Goal: Task Accomplishment & Management: Manage account settings

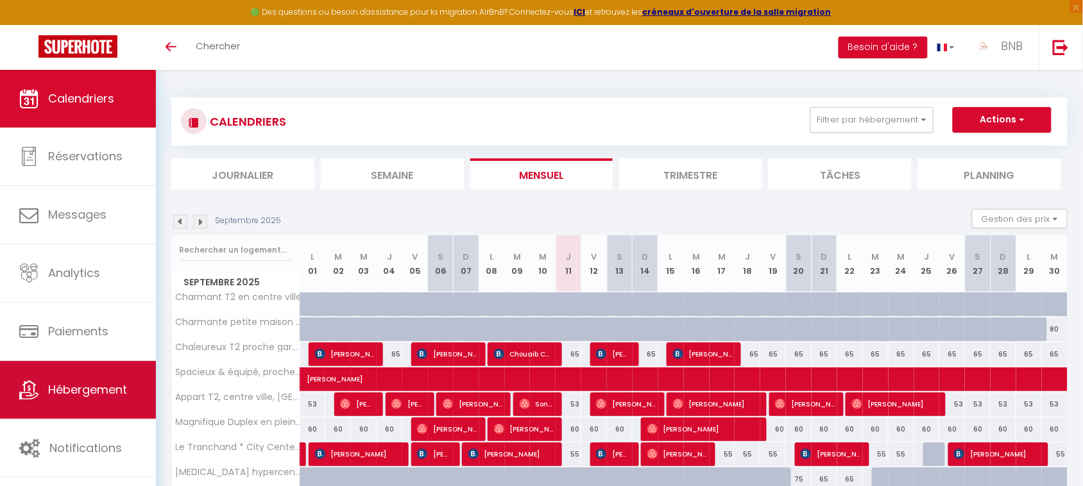
click at [72, 417] on link "Hébergement" at bounding box center [78, 390] width 156 height 58
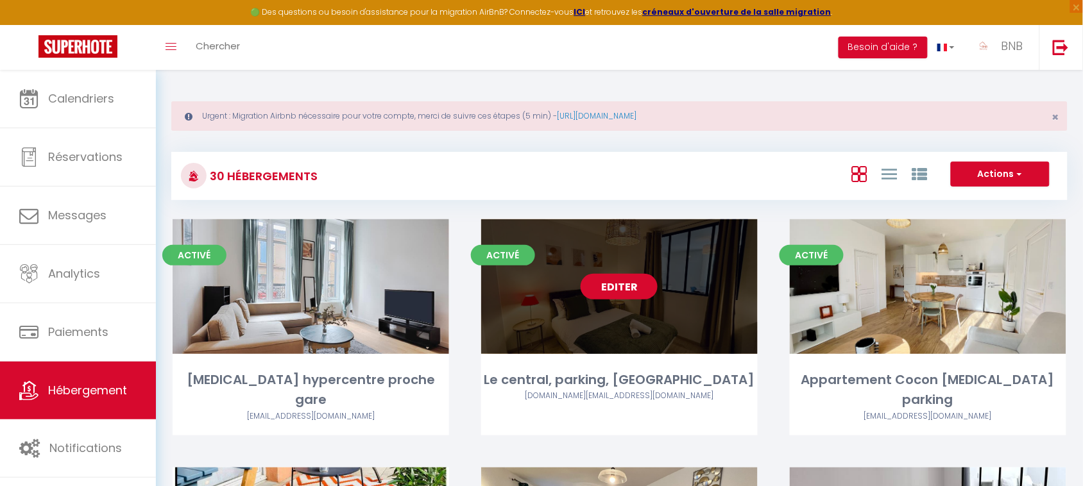
click at [611, 294] on link "Editer" at bounding box center [618, 287] width 77 height 26
click at [611, 291] on link "Editer" at bounding box center [618, 287] width 77 height 26
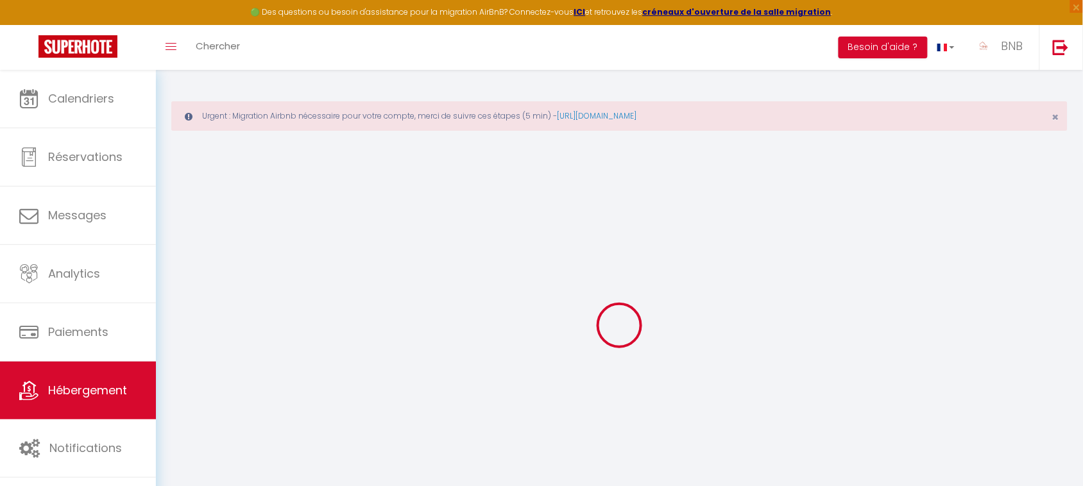
select select
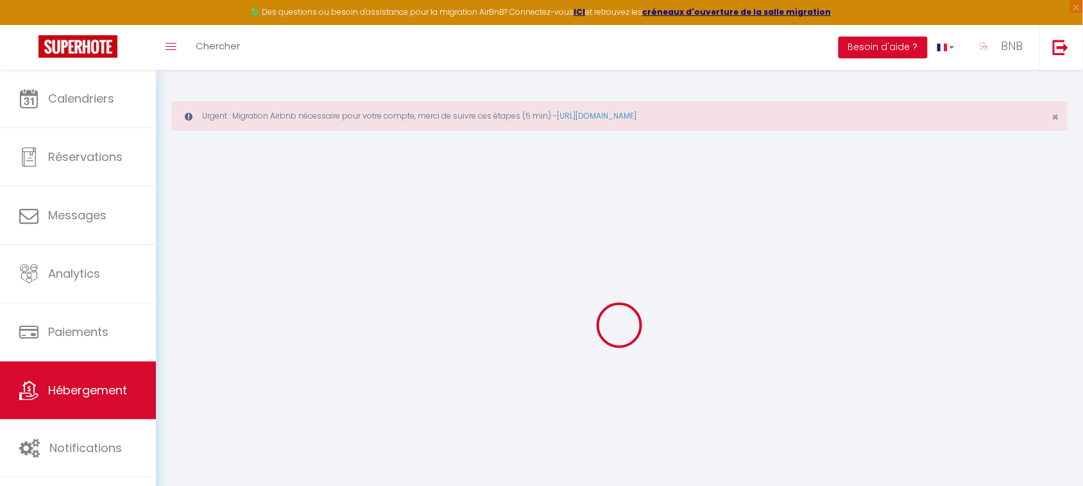
select select
checkbox input "false"
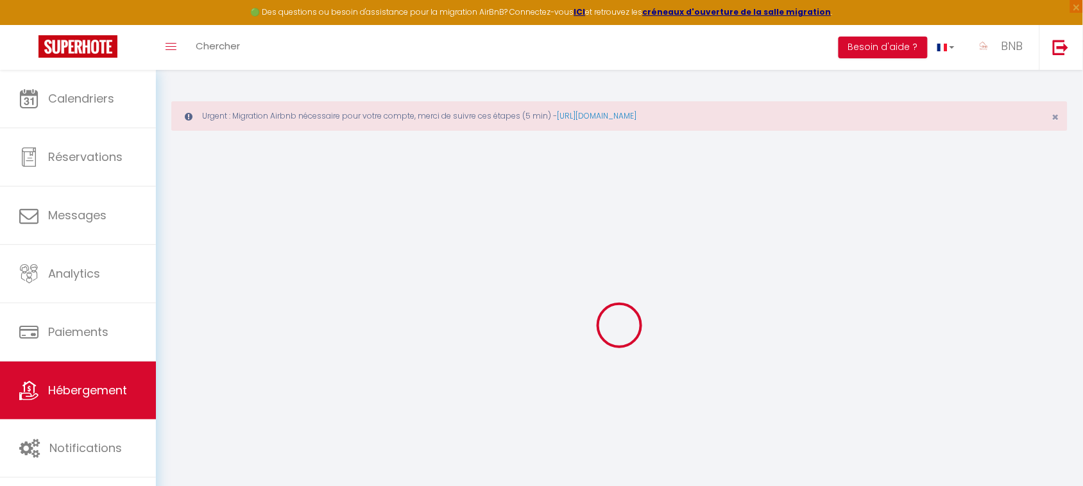
select select
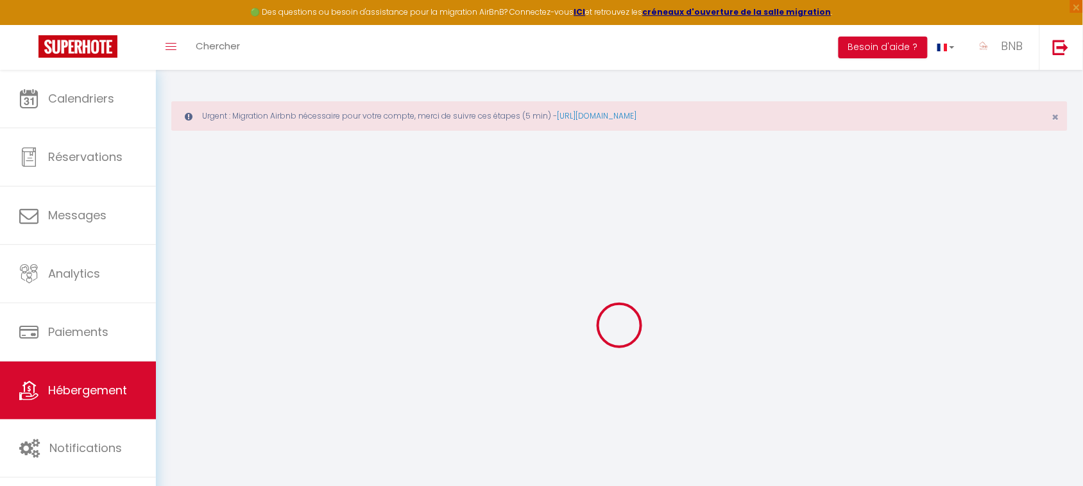
select select
checkbox input "false"
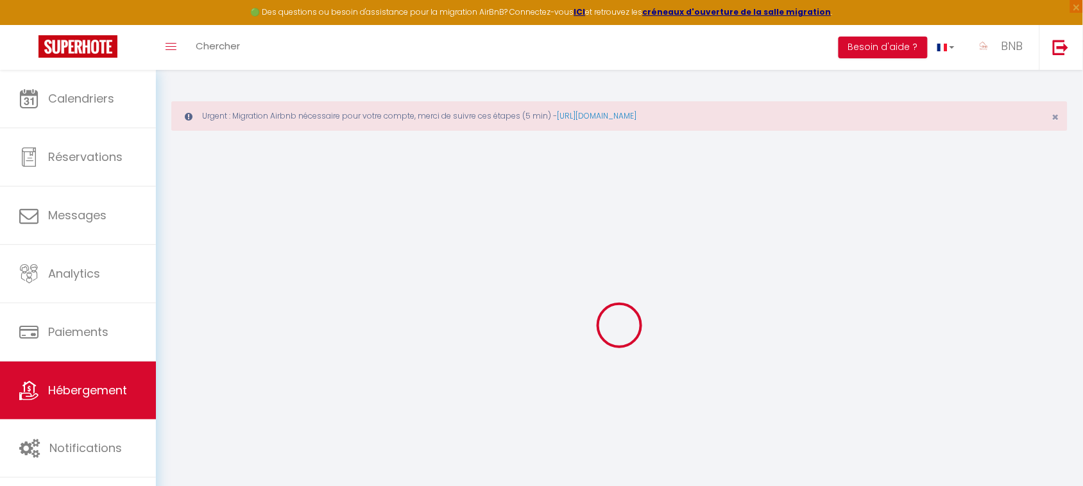
select select
checkbox input "false"
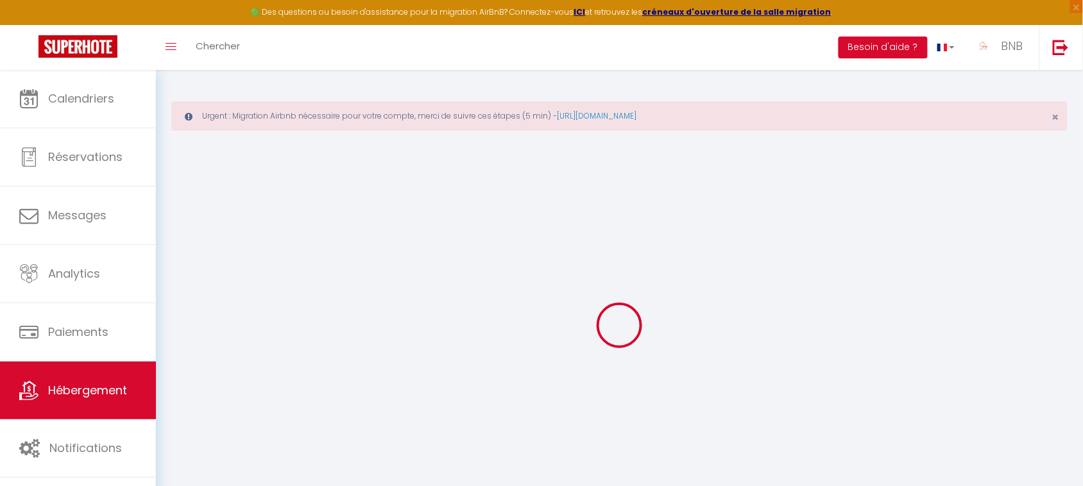
select select "17:00"
select select
select select "11:00"
select select "30"
select select "120"
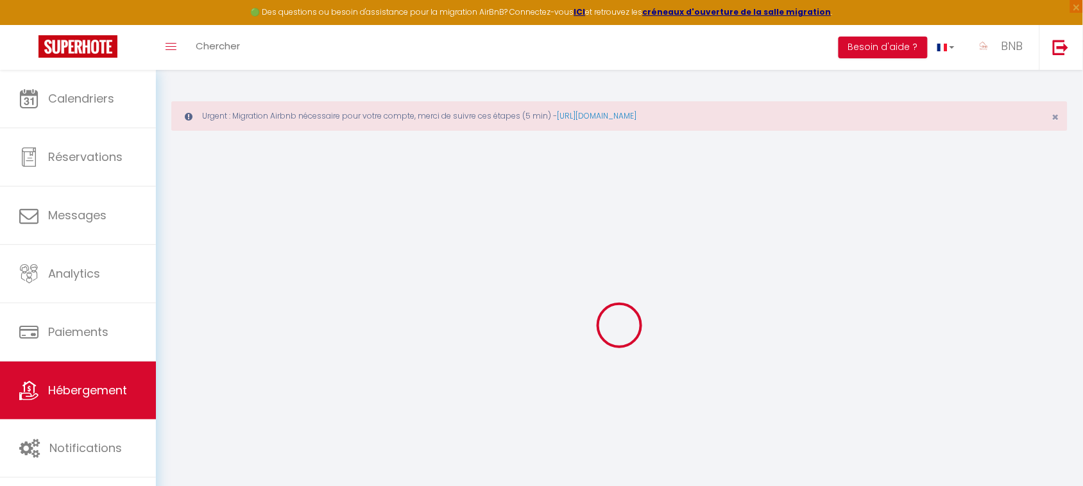
select select
checkbox input "false"
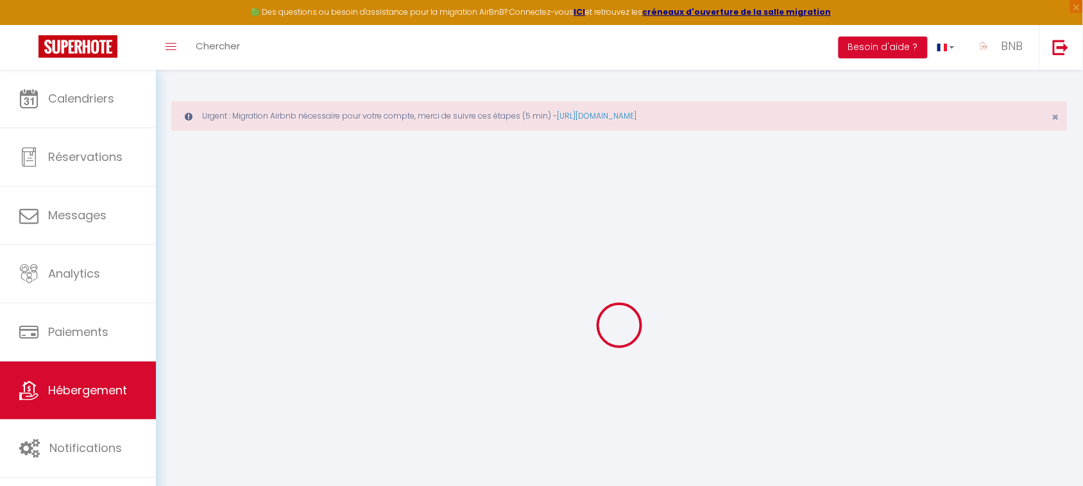
checkbox input "false"
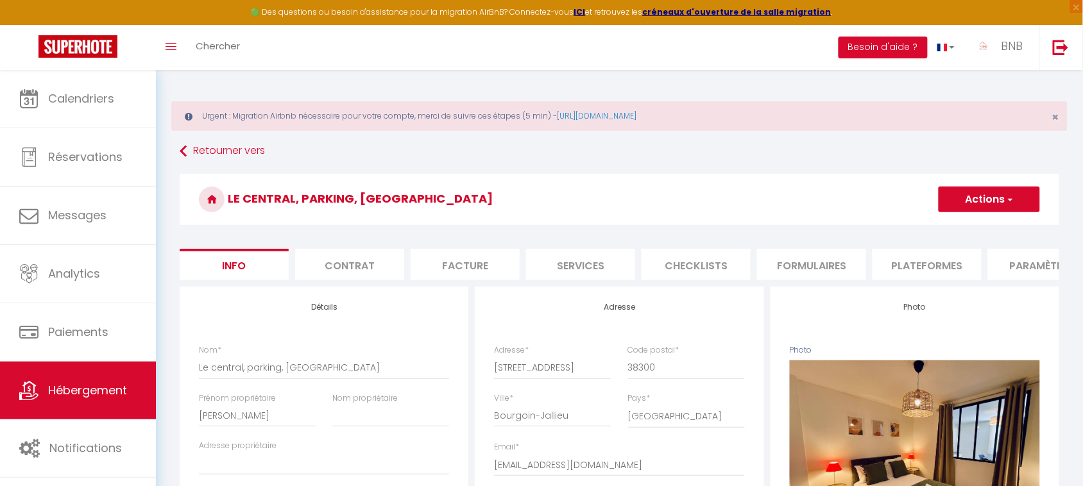
select select
checkbox input "false"
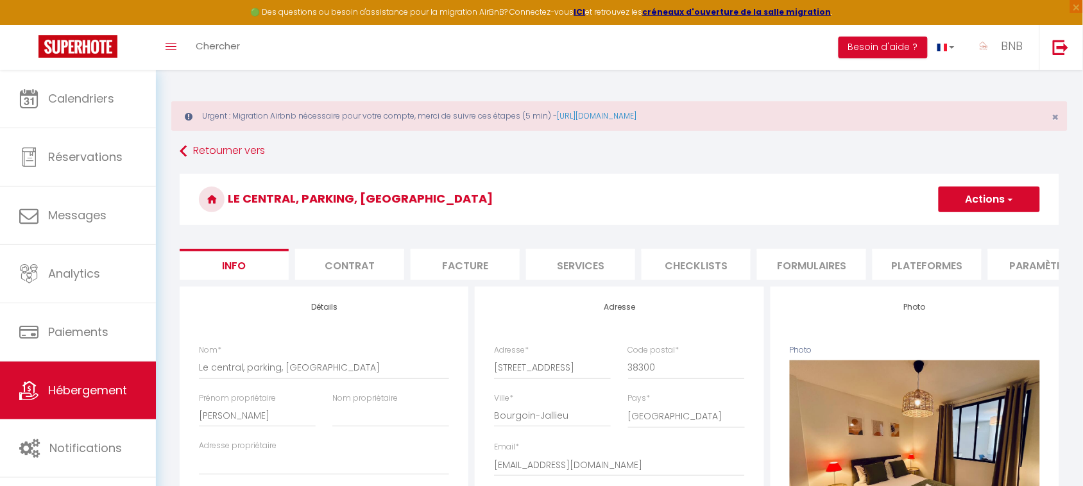
checkbox input "false"
click at [918, 254] on li "Plateformes" at bounding box center [926, 264] width 109 height 31
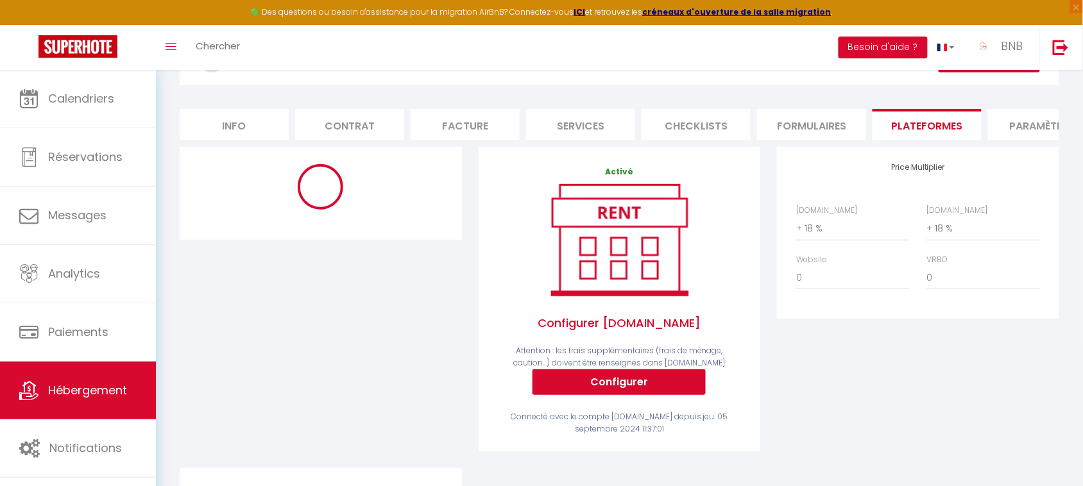
scroll to position [153, 0]
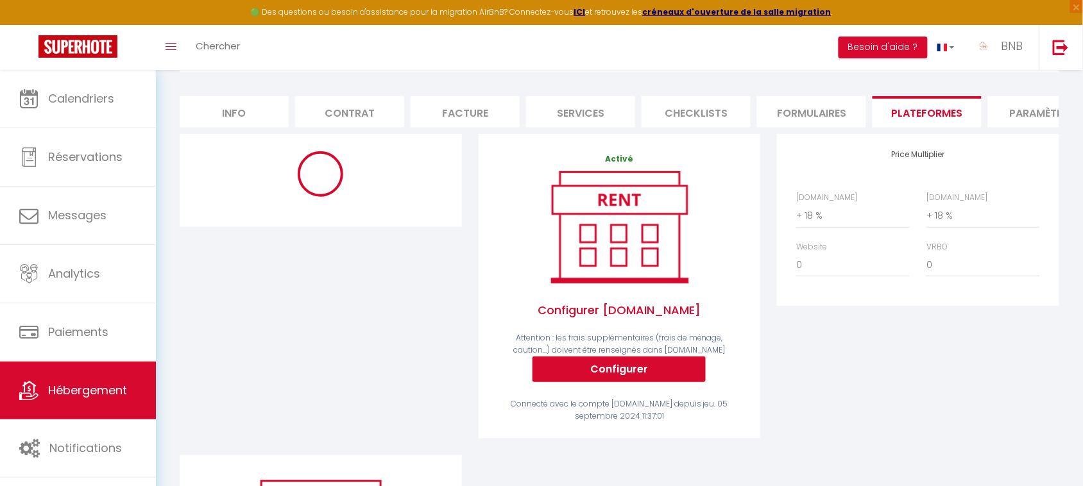
select select "365"
select select "EUR"
select select "18120-1198548584331060294"
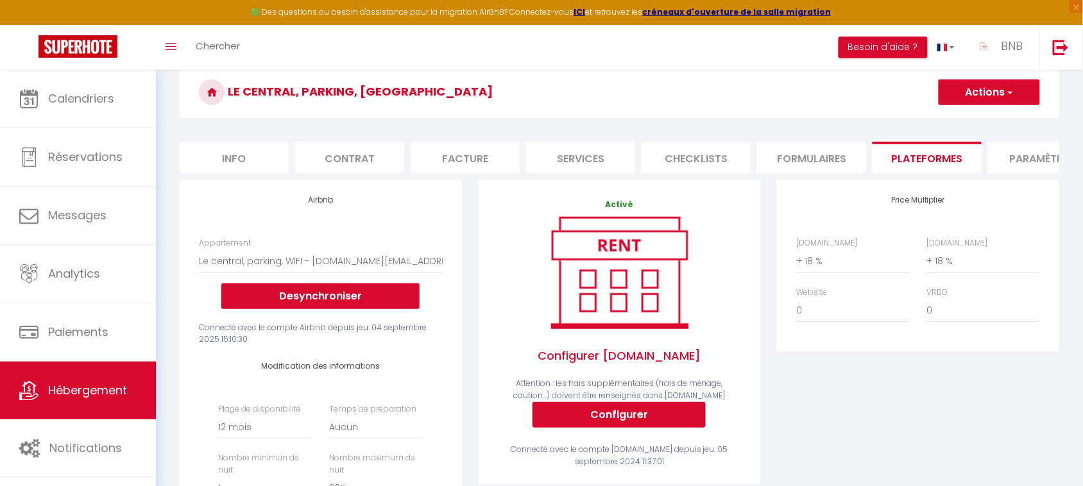
scroll to position [0, 0]
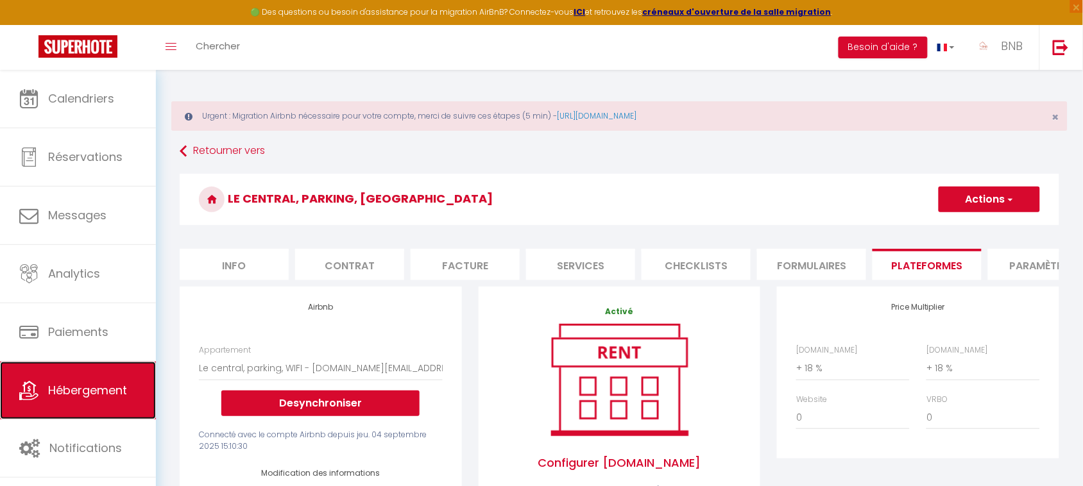
click at [62, 398] on span "Hébergement" at bounding box center [87, 390] width 79 height 16
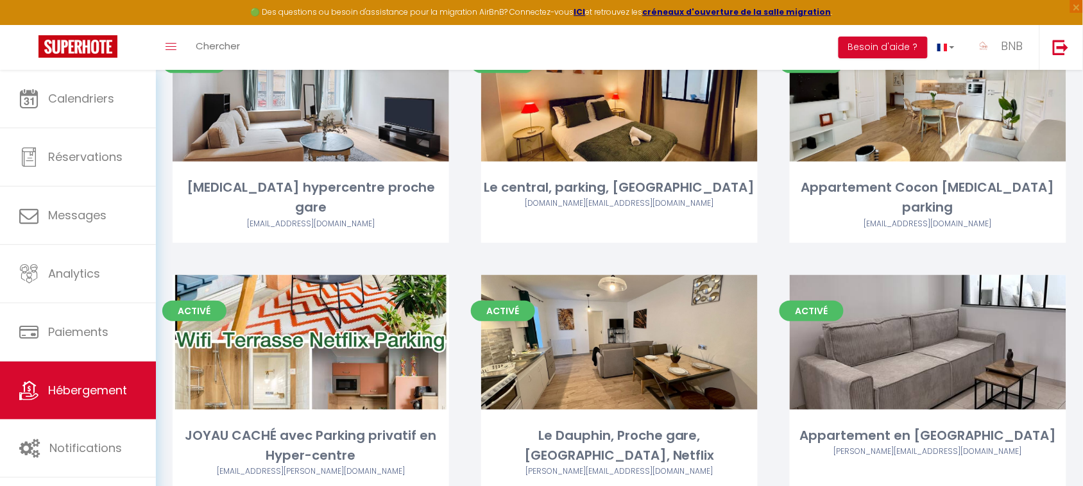
scroll to position [187, 0]
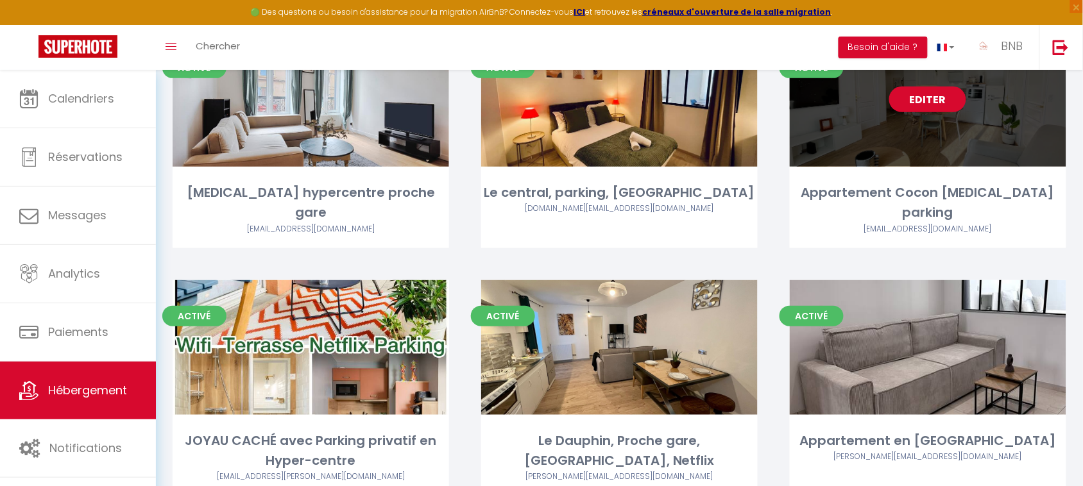
click at [959, 96] on link "Editer" at bounding box center [927, 100] width 77 height 26
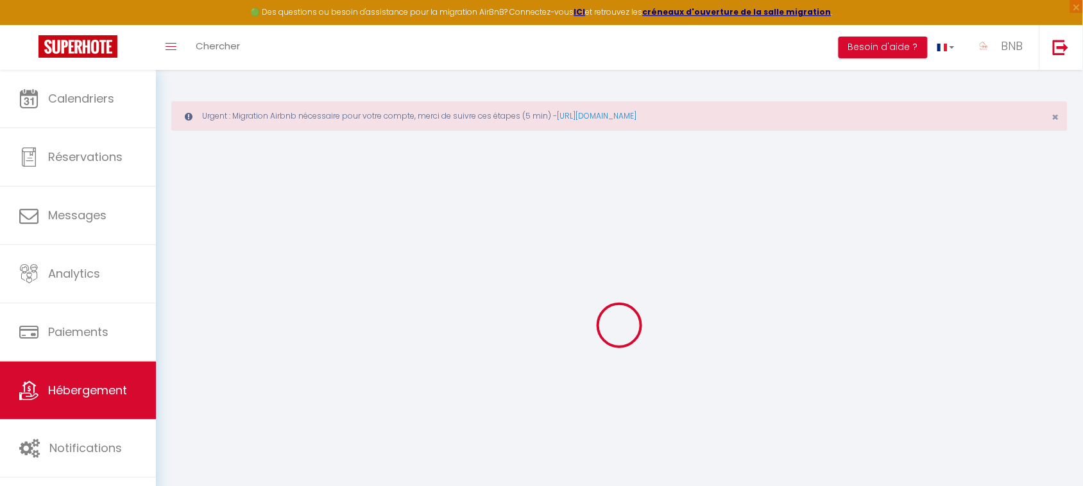
type input "Appartement Cocon [MEDICAL_DATA] parking"
type input "Manon"
select select "6"
select select "2"
type input "75"
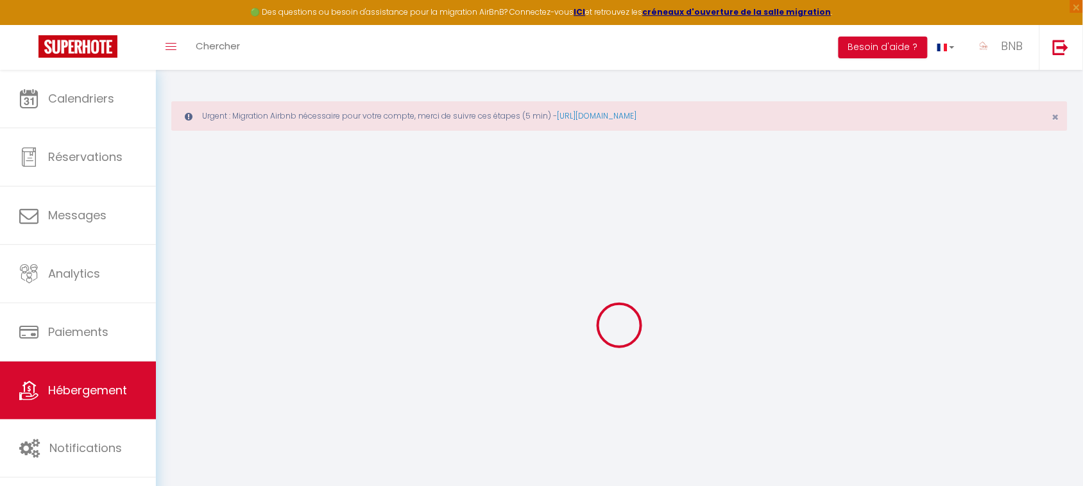
type input "5"
type input "25"
select select
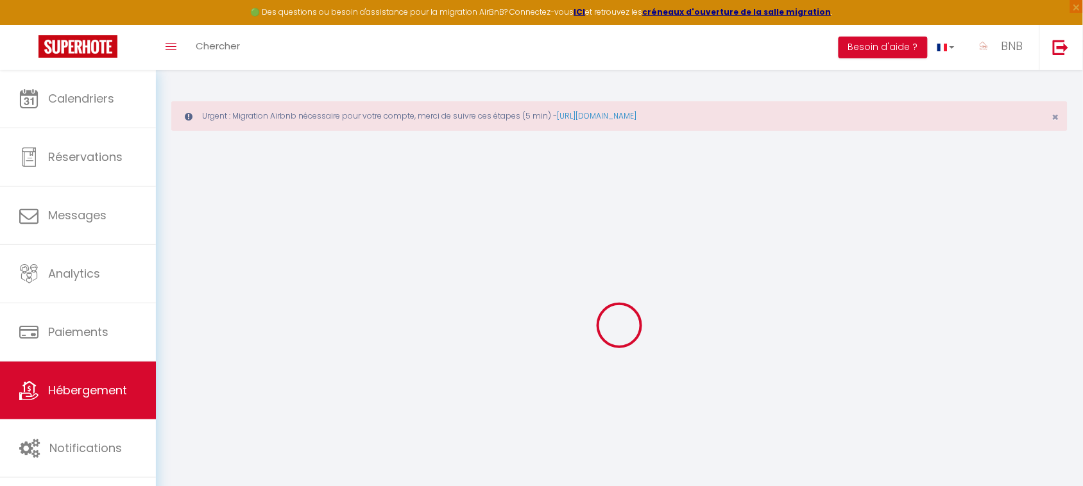
select select
type input "[STREET_ADDRESS]"
type input "38080"
type input "[GEOGRAPHIC_DATA][PERSON_NAME]"
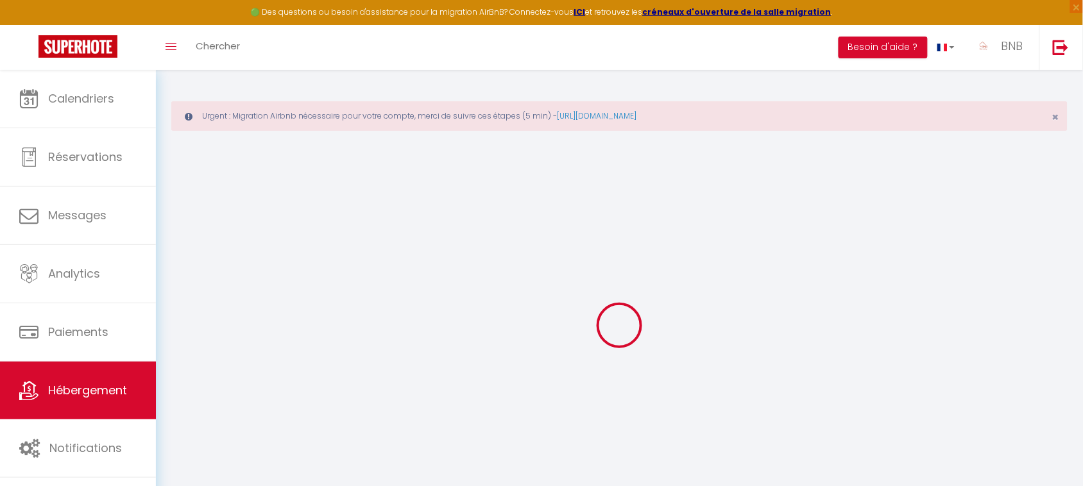
type input "[EMAIL_ADDRESS][DOMAIN_NAME]"
select select
checkbox input "false"
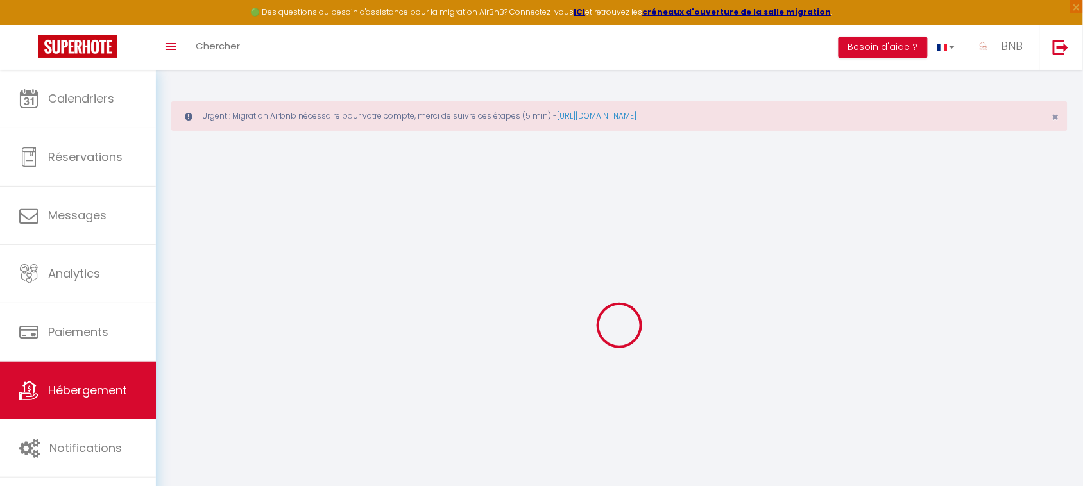
checkbox input "false"
type input "0"
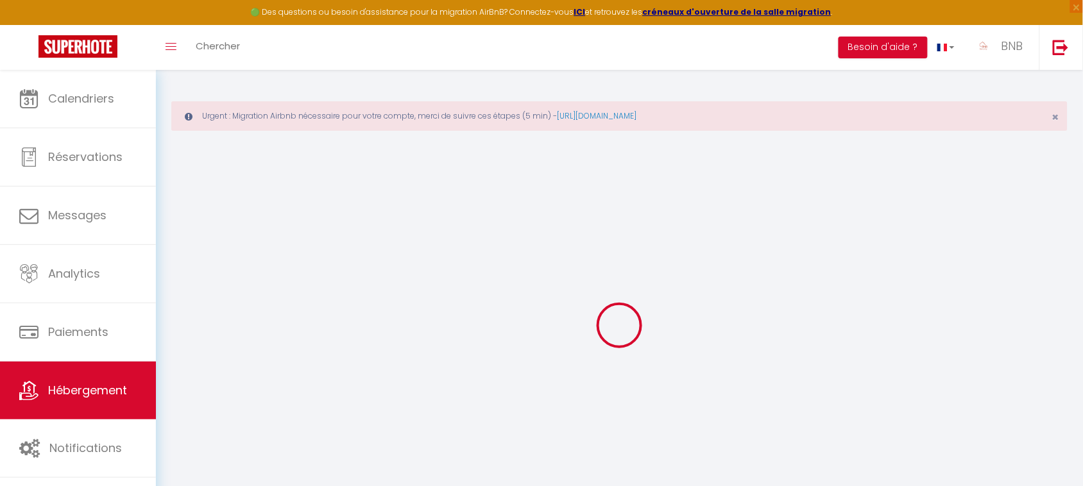
select select
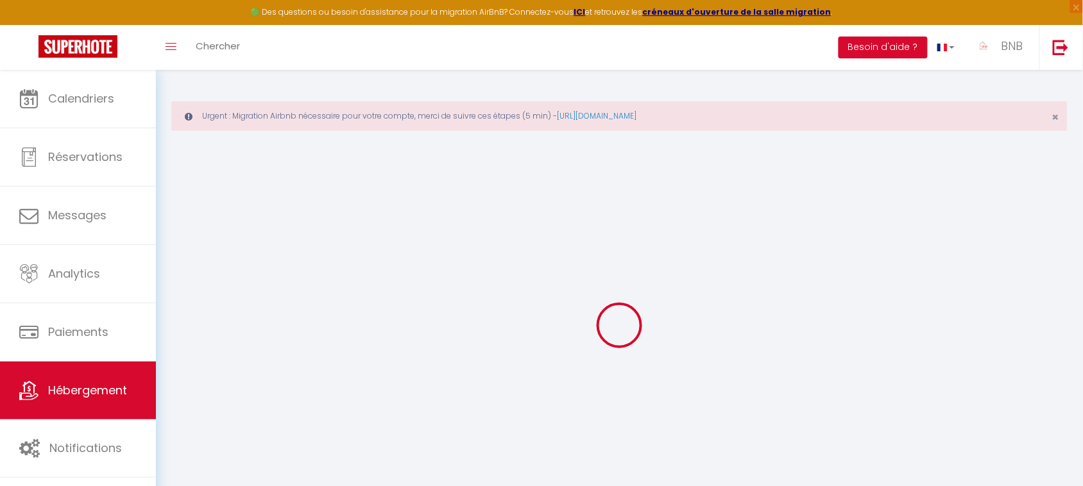
select select
checkbox input "false"
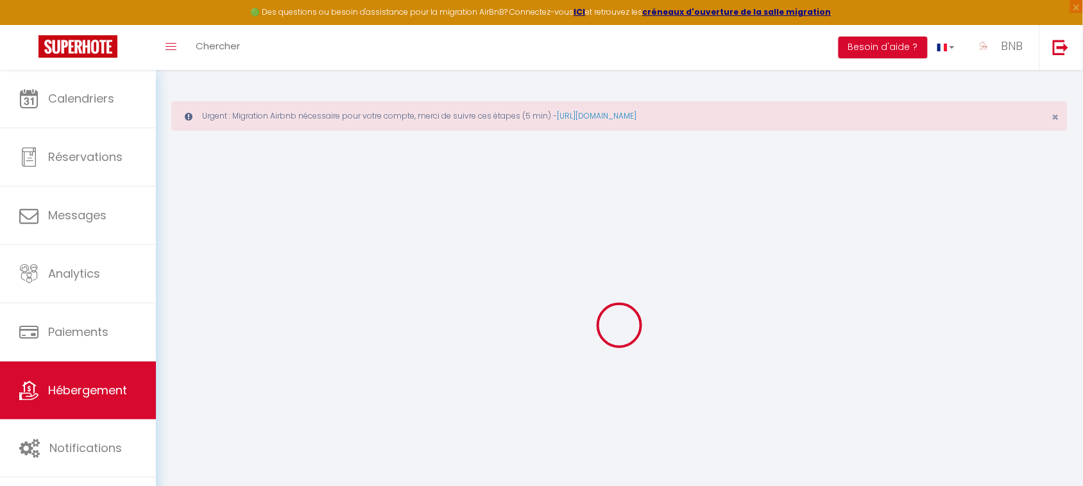
select select "17:00"
select select
select select "11:00"
select select "30"
select select "120"
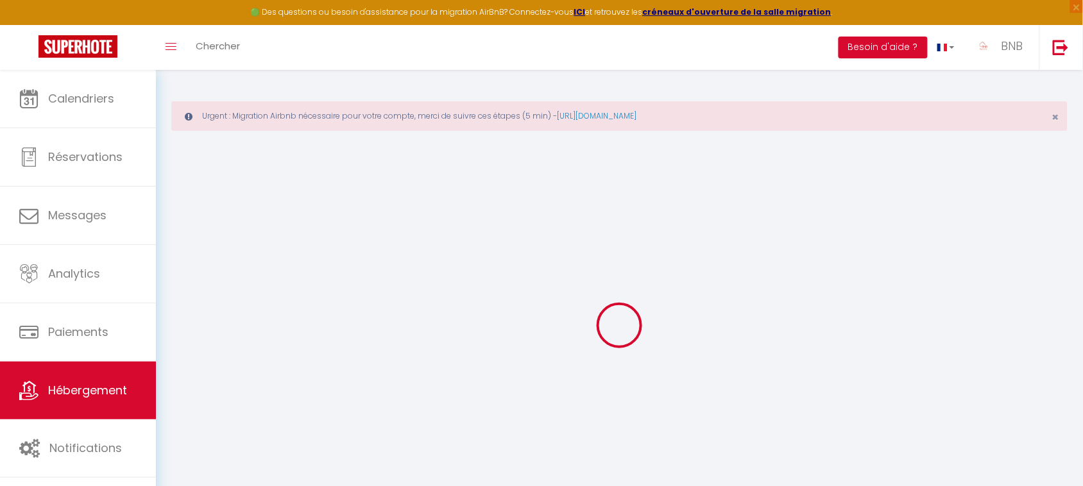
select select
checkbox input "false"
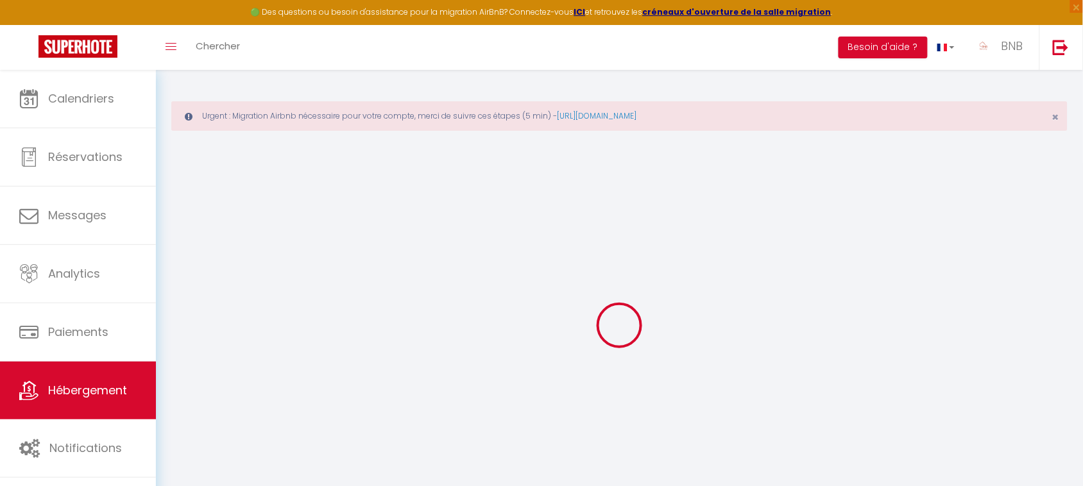
select select
checkbox input "false"
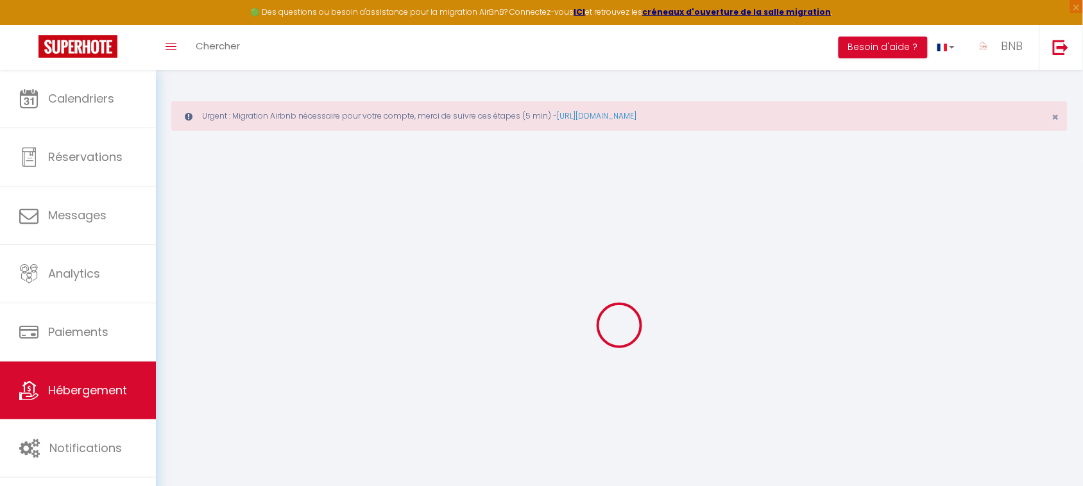
checkbox input "false"
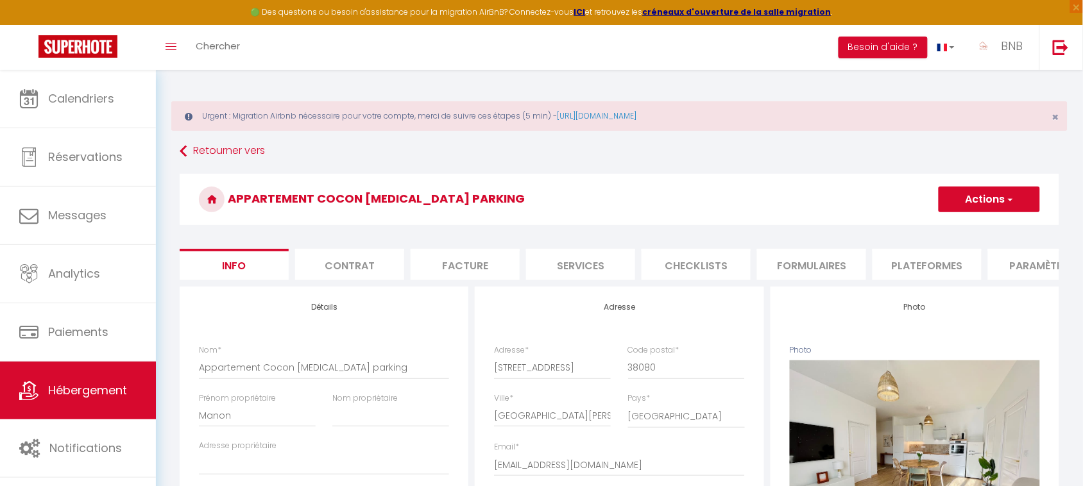
click at [920, 274] on li "Plateformes" at bounding box center [926, 264] width 109 height 31
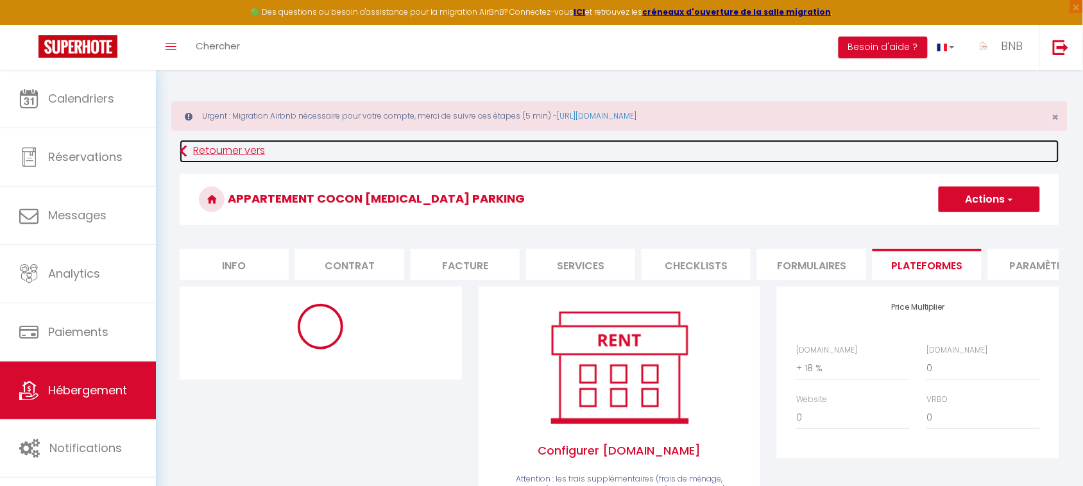
click at [187, 152] on icon at bounding box center [183, 151] width 7 height 23
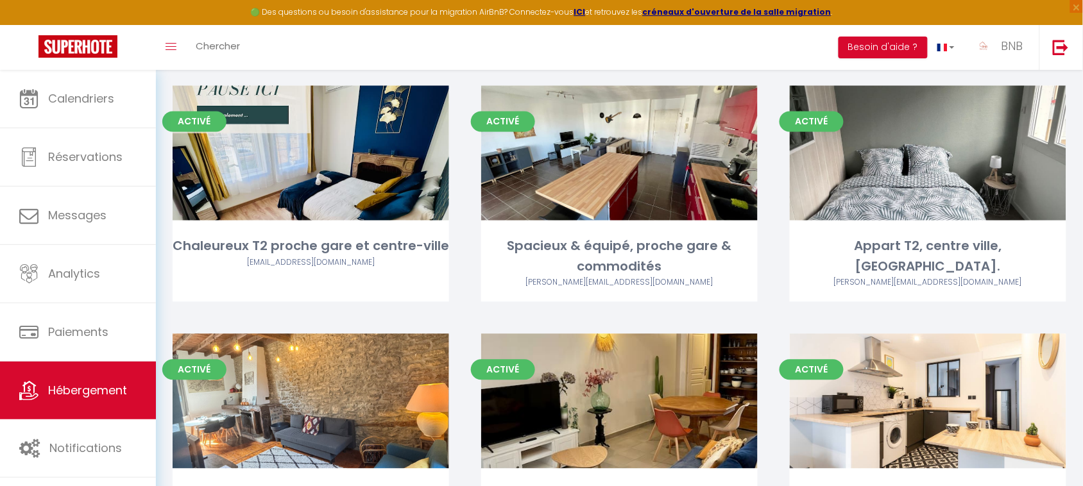
scroll to position [2121, 0]
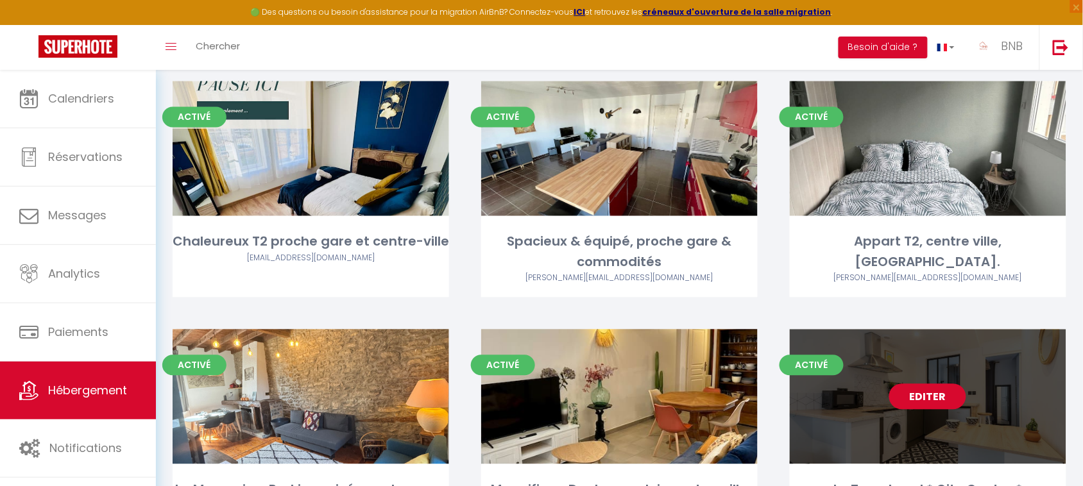
click at [931, 384] on link "Editer" at bounding box center [927, 397] width 77 height 26
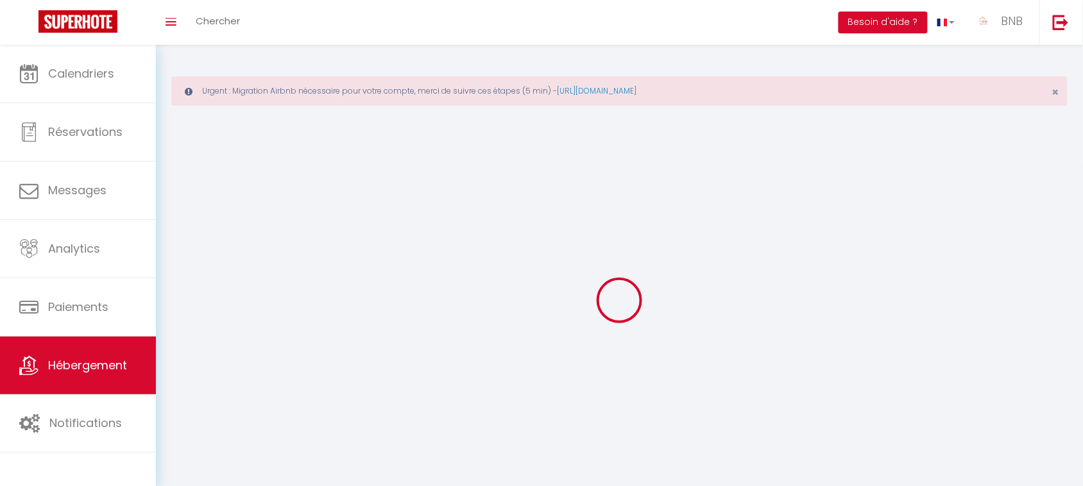
select select "1"
select select
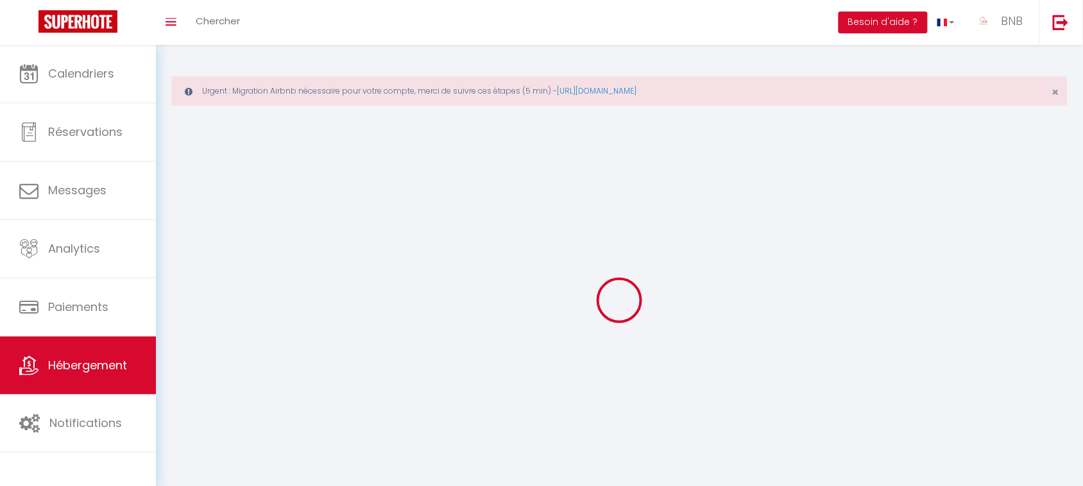
select select
checkbox input "false"
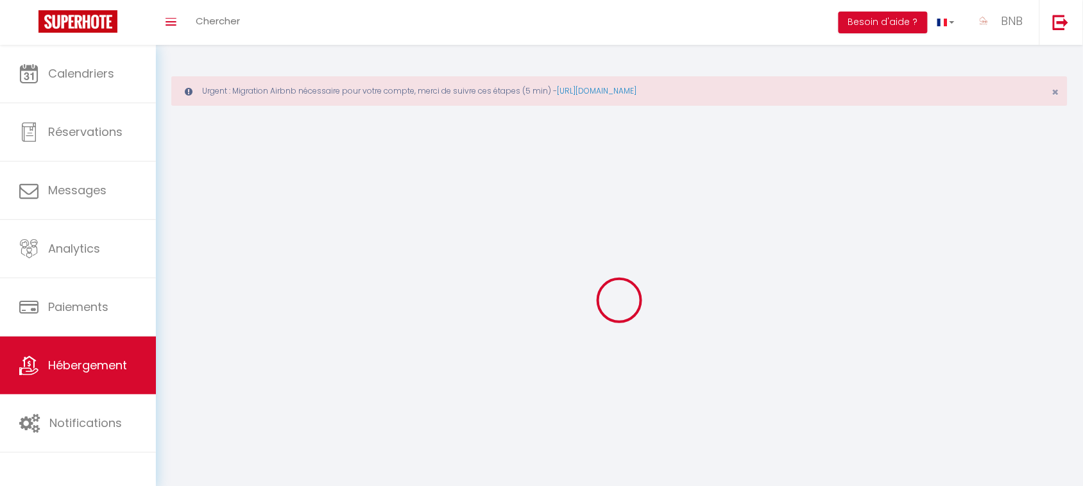
checkbox input "false"
select select
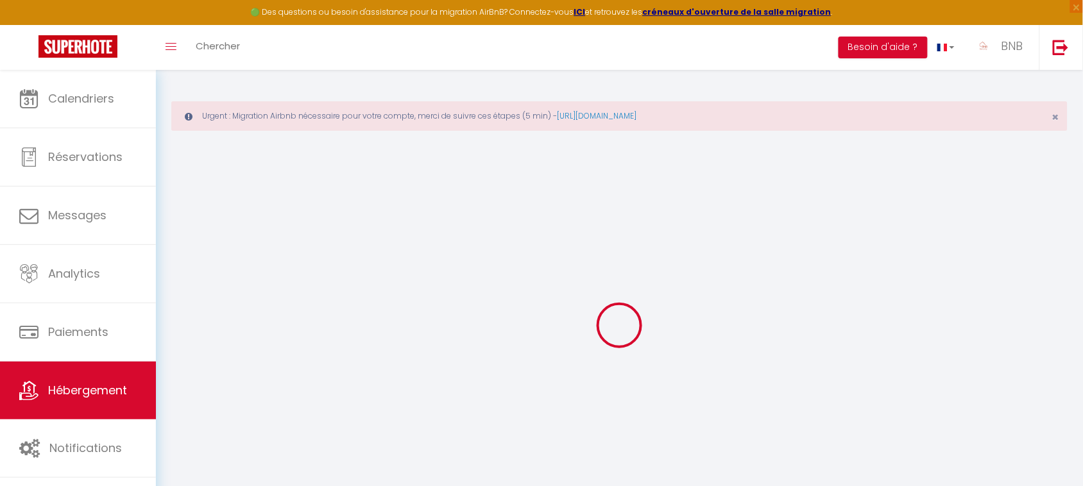
select select
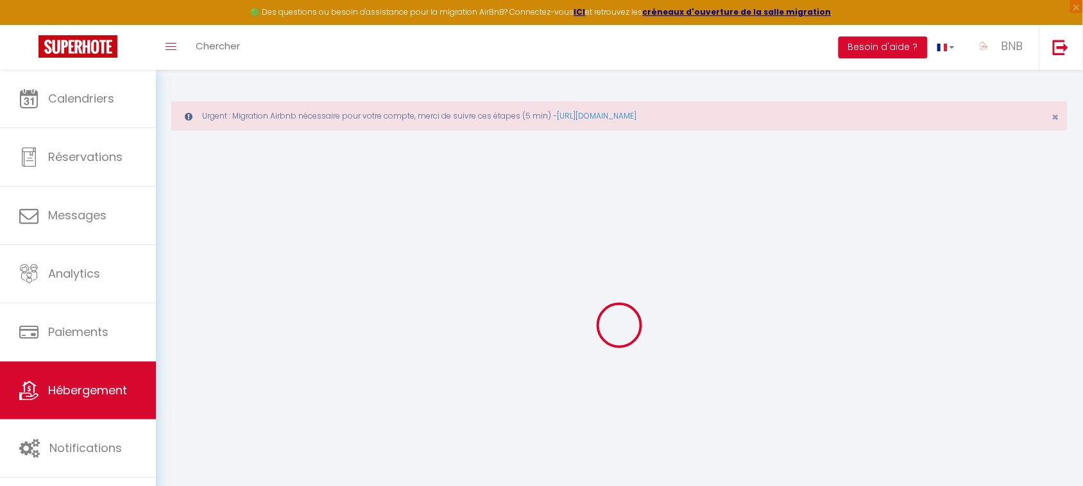
select select
checkbox input "false"
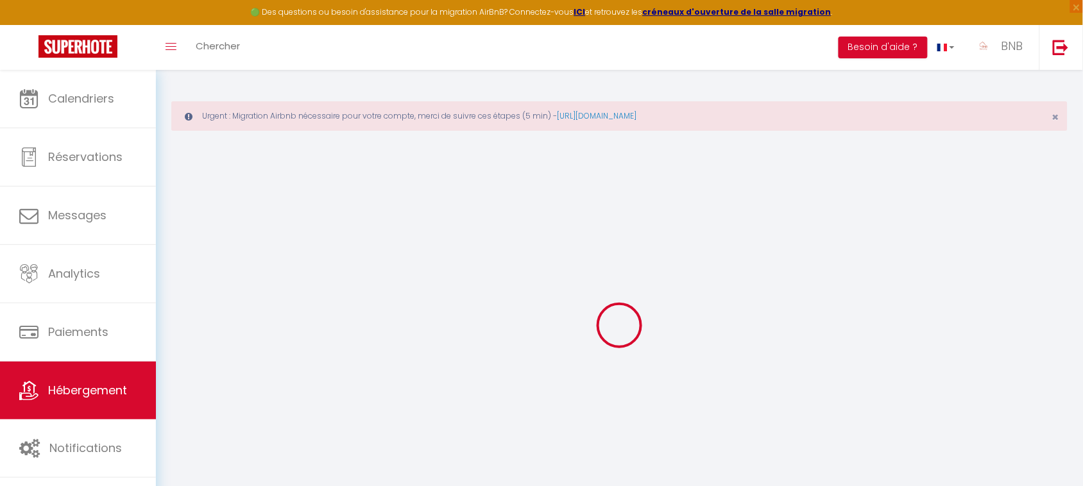
select select
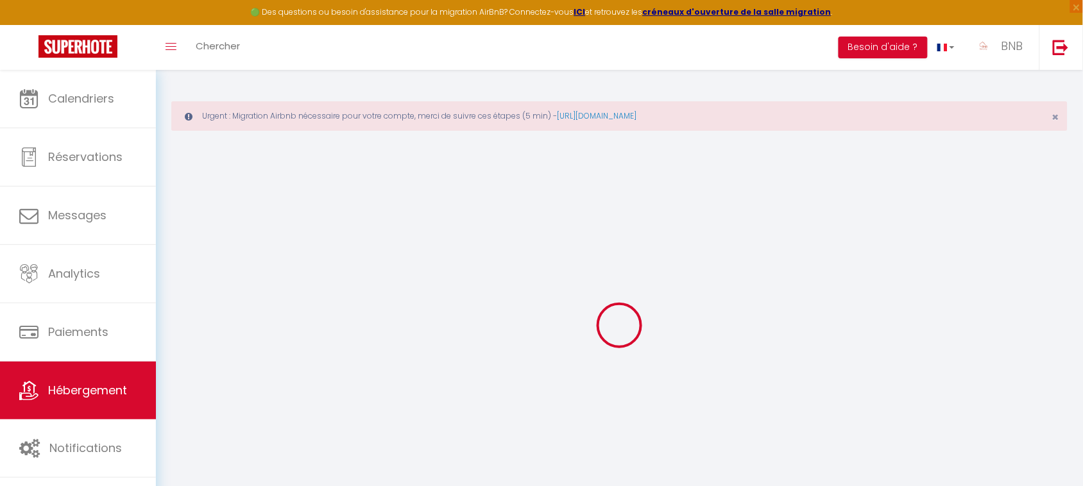
select select
checkbox input "false"
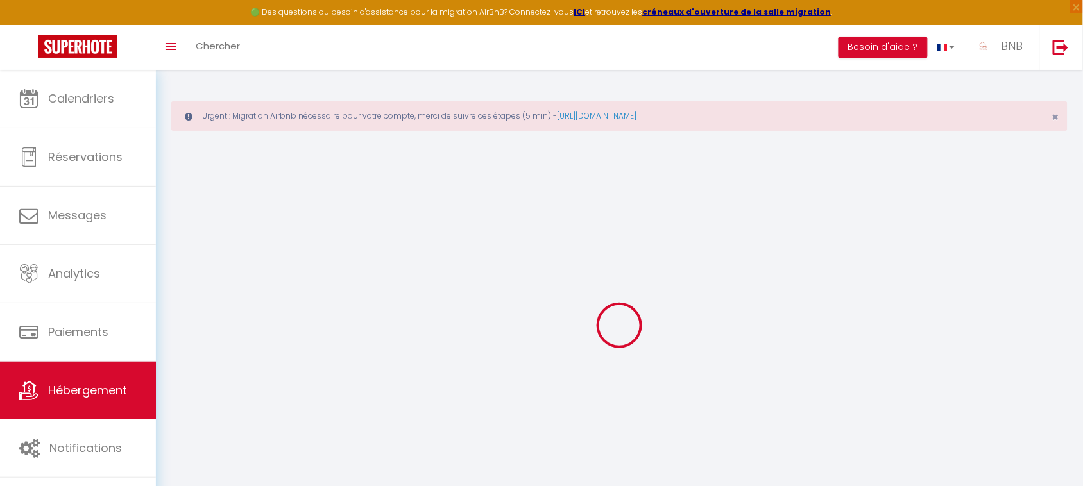
checkbox input "false"
select select
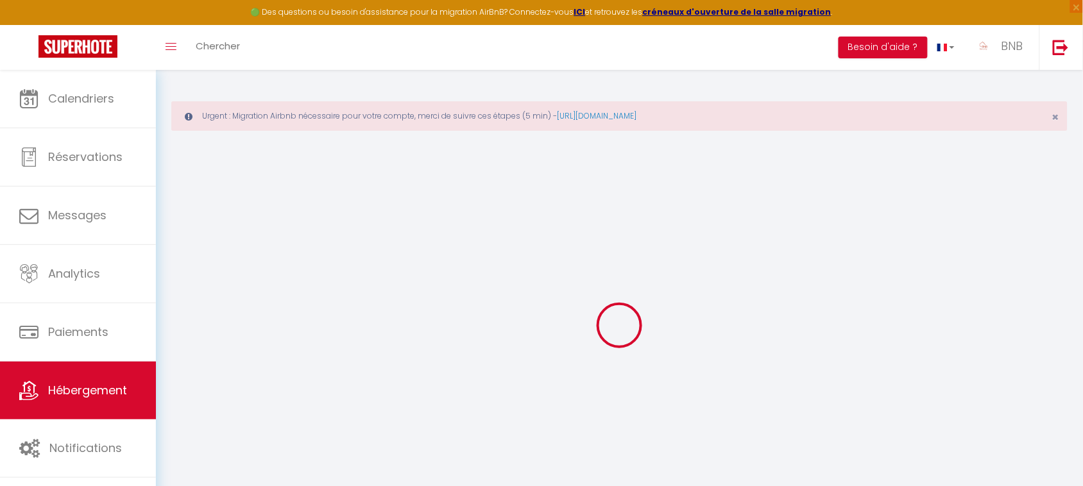
select select
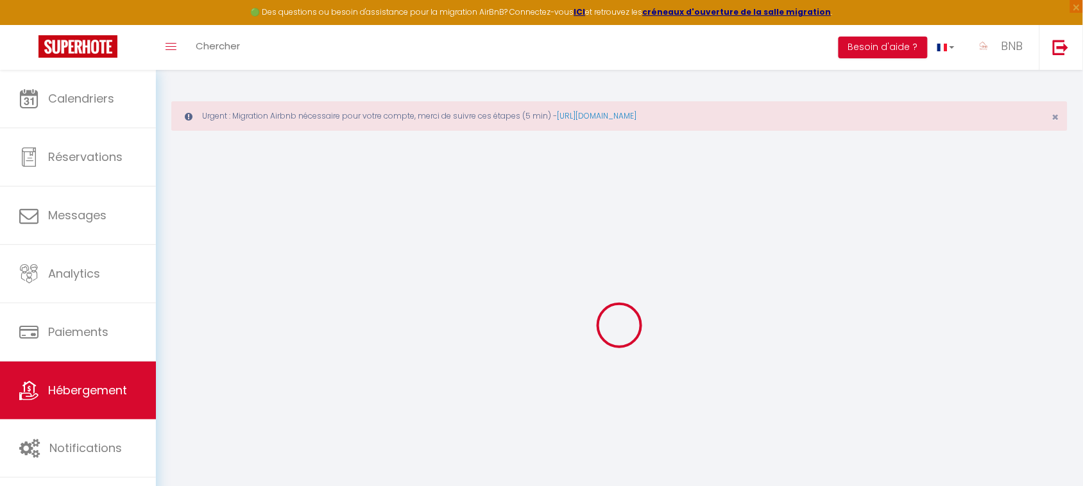
checkbox input "false"
select select
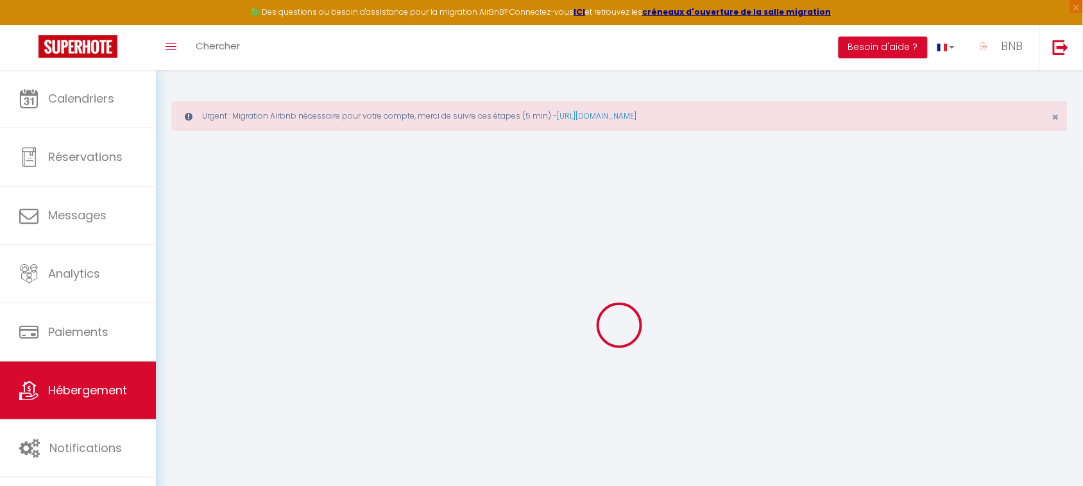
select select
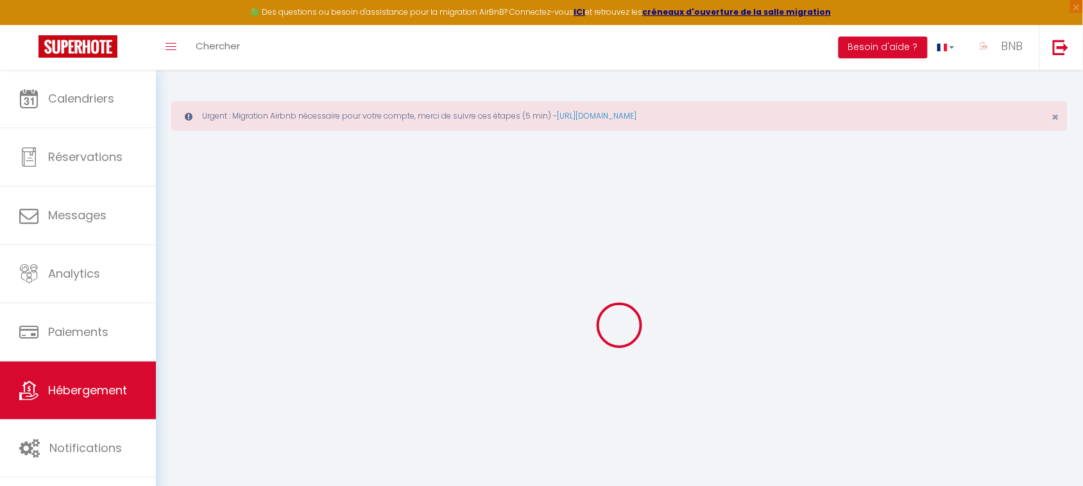
select select
checkbox input "false"
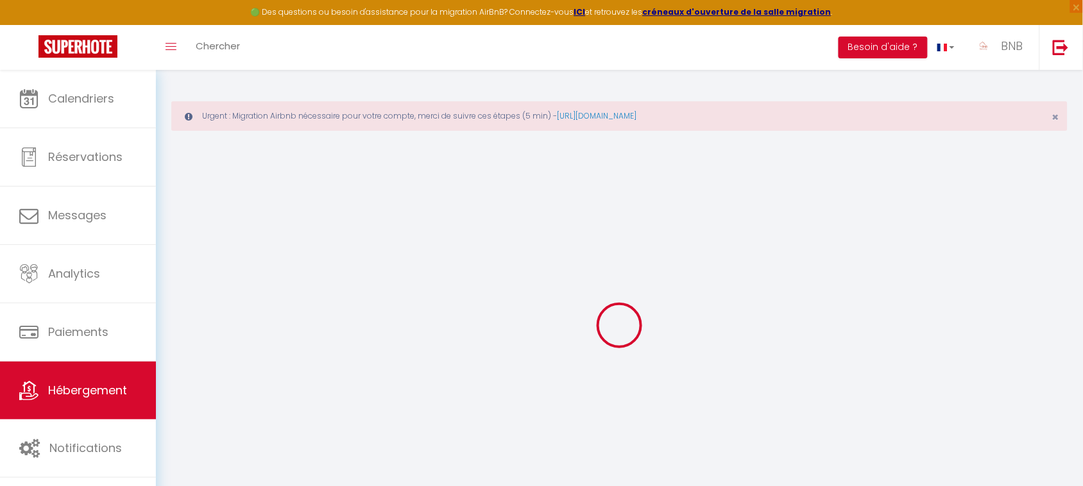
checkbox input "false"
select select
type input "Le Tranchand * City Center *"
type input "[PERSON_NAME]"
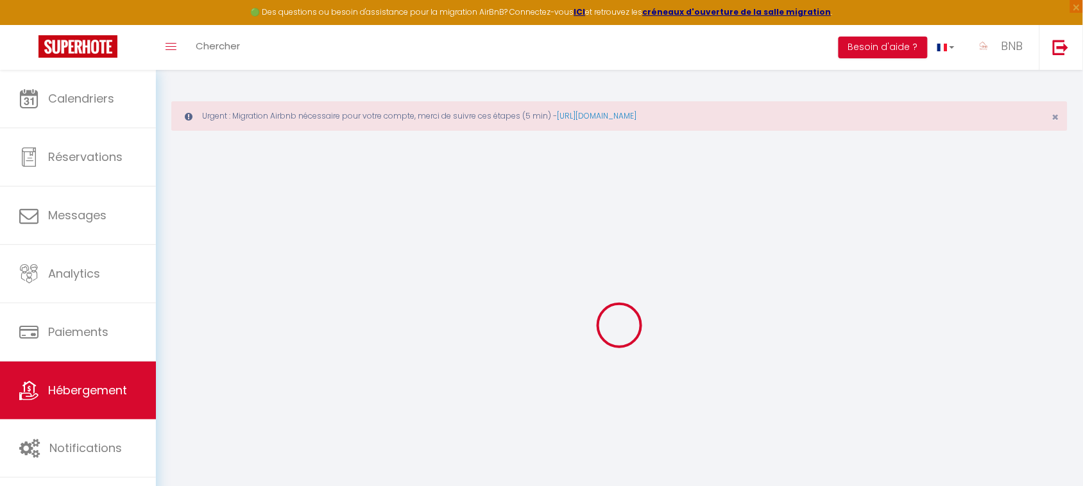
select select "2"
type input "70"
type input "10"
type input "29"
select select
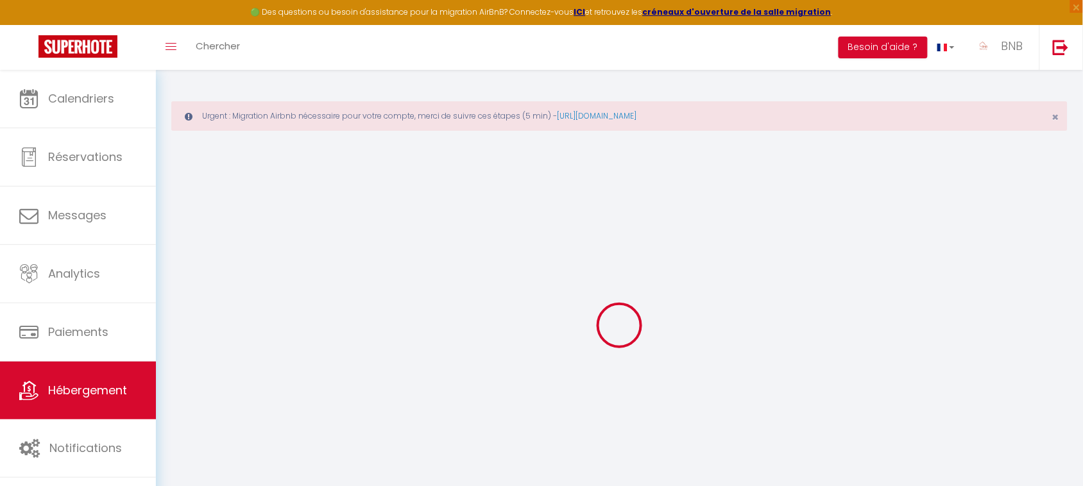
select select
type input "[STREET_ADDRESS]"
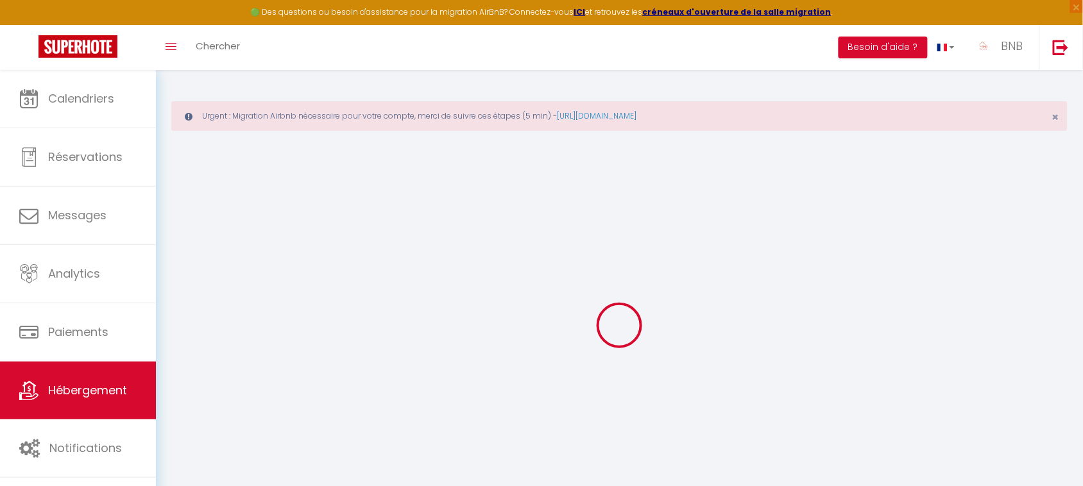
type input "38300"
type input "Bourgoin-Jallieu"
type input "[EMAIL_ADDRESS][DOMAIN_NAME]"
select select
checkbox input "false"
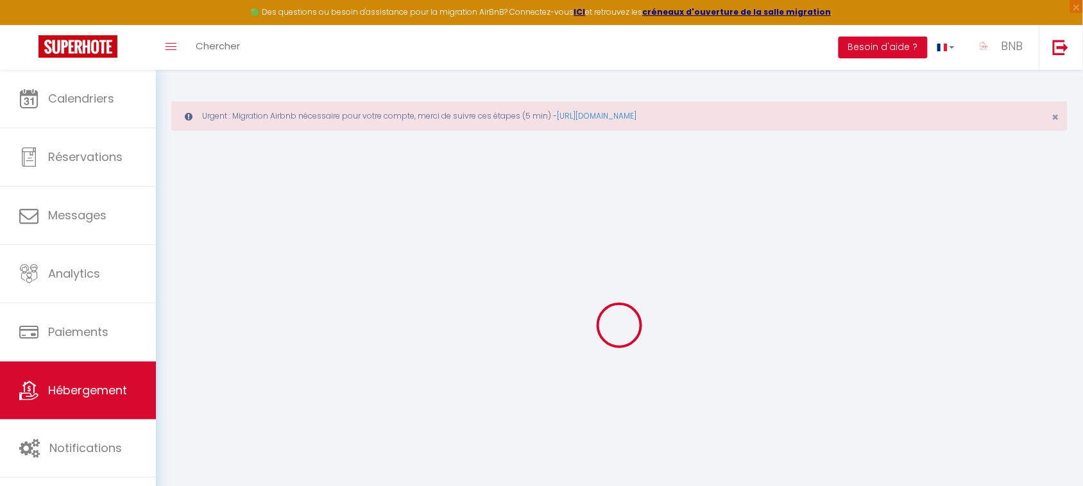
checkbox input "false"
type input "0"
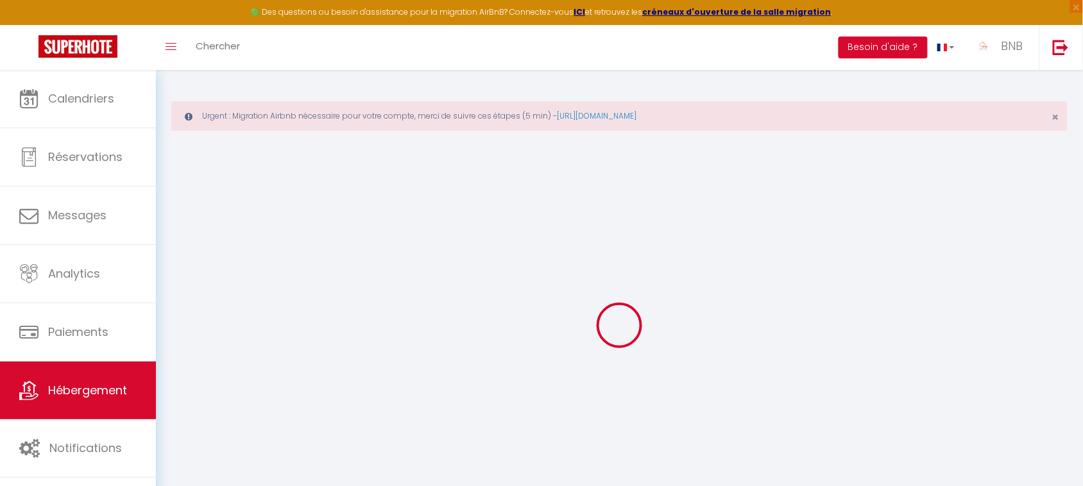
type input "0"
select select
checkbox input "false"
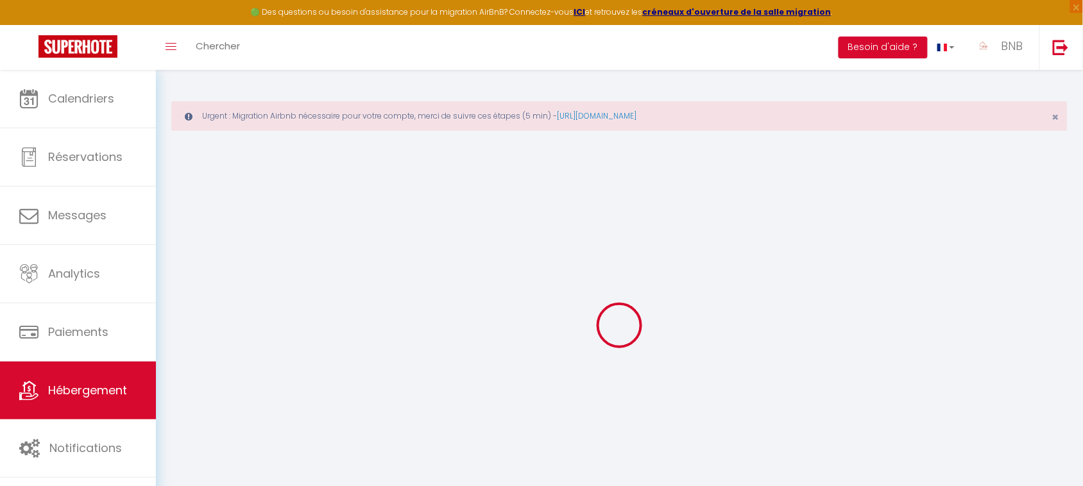
checkbox input "false"
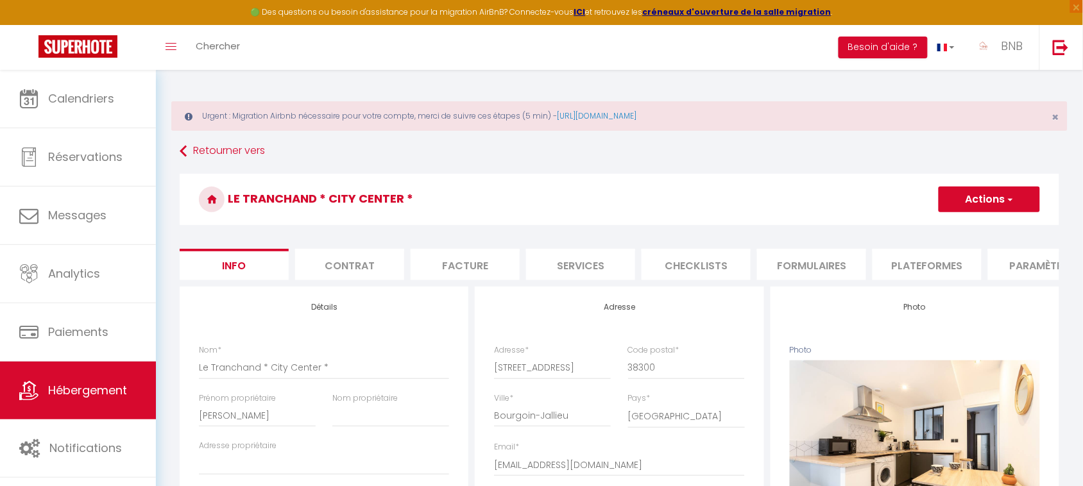
click at [902, 276] on li "Plateformes" at bounding box center [926, 264] width 109 height 31
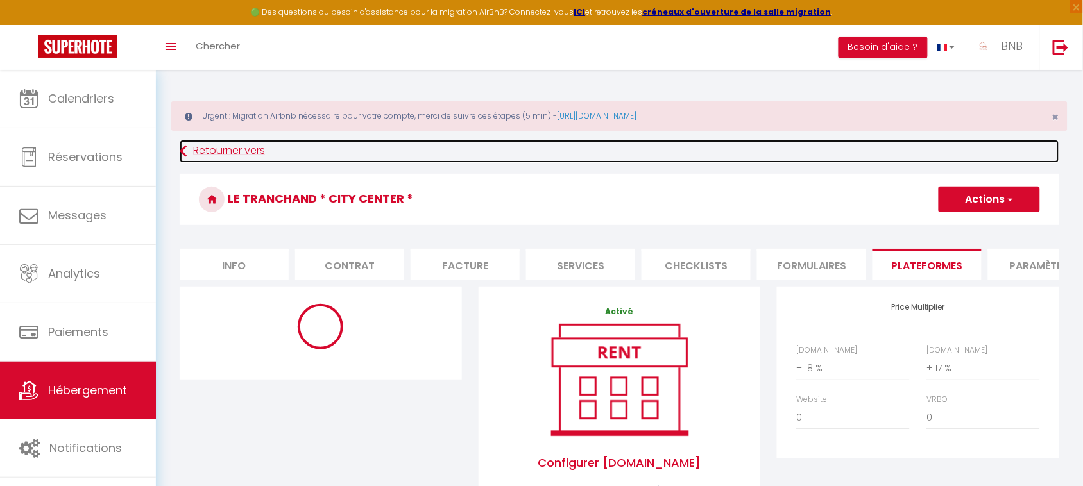
click at [184, 152] on icon at bounding box center [183, 151] width 7 height 23
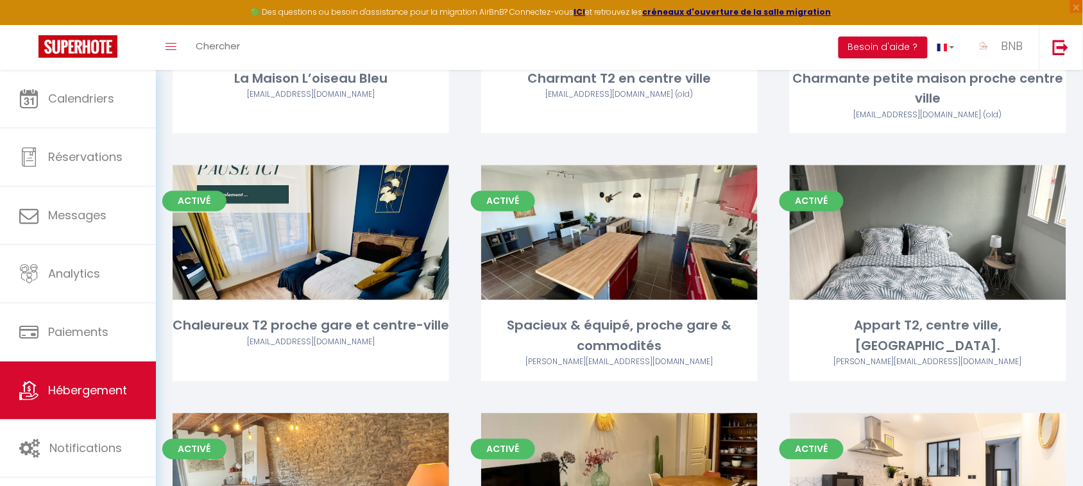
scroll to position [2187, 0]
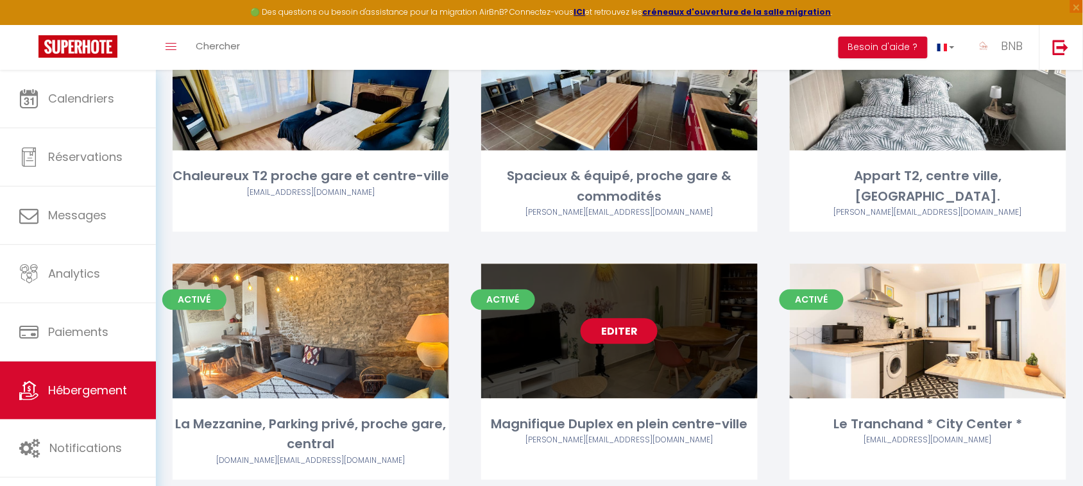
click at [628, 318] on link "Editer" at bounding box center [618, 331] width 77 height 26
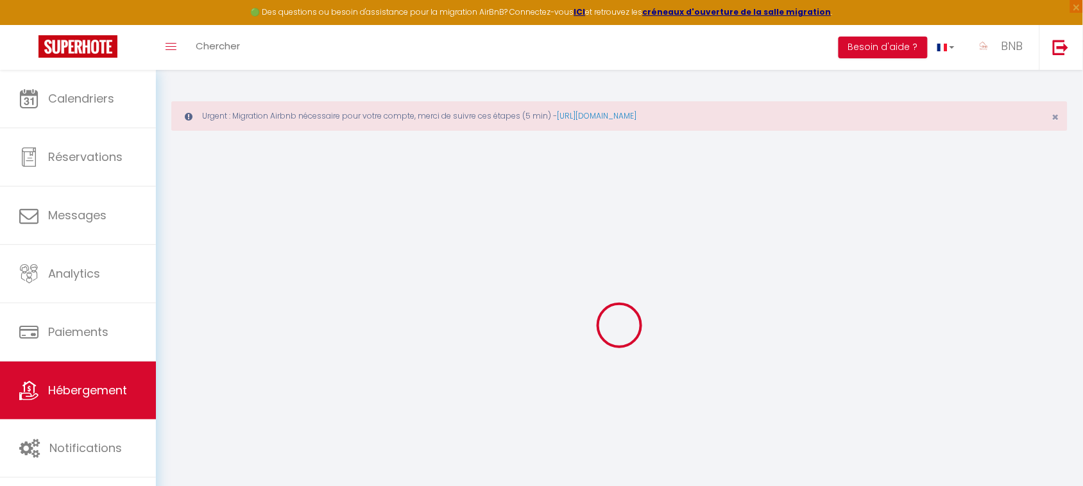
select select "+ 22 %"
select select
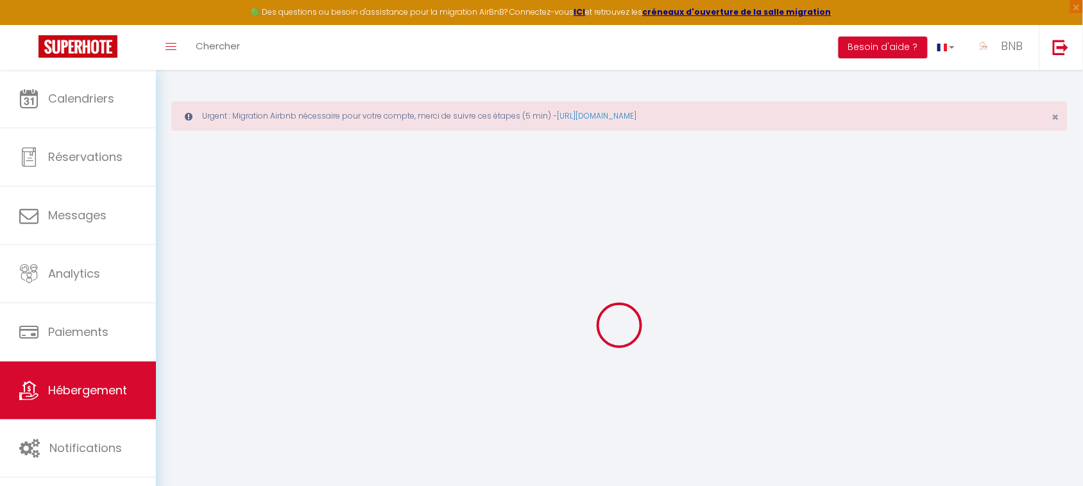
select select
checkbox input "false"
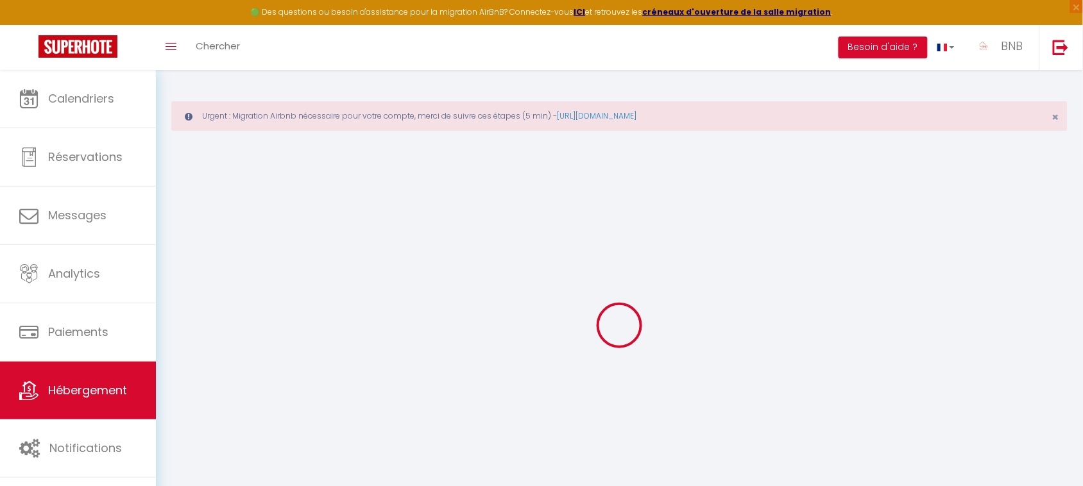
checkbox input "false"
select select "17:00"
select select
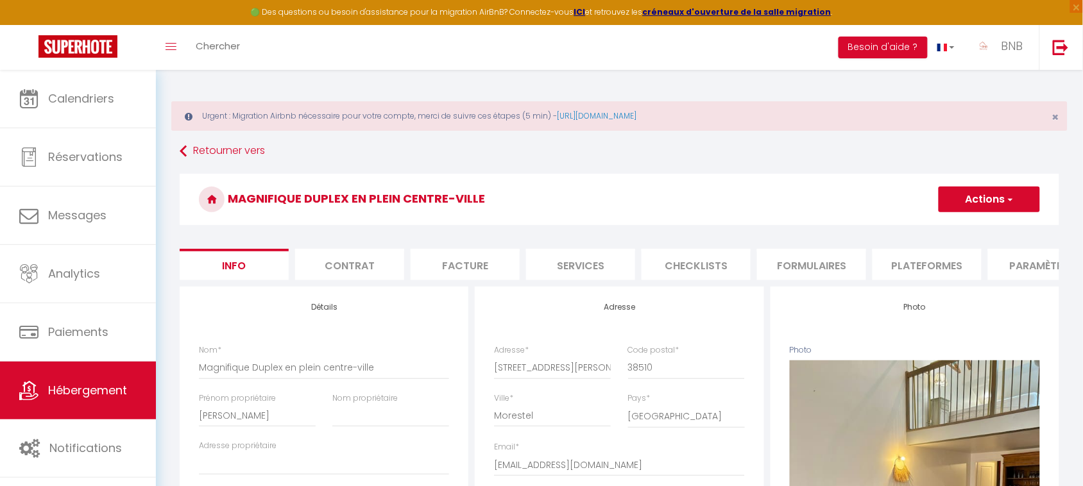
click at [906, 280] on li "Plateformes" at bounding box center [926, 264] width 109 height 31
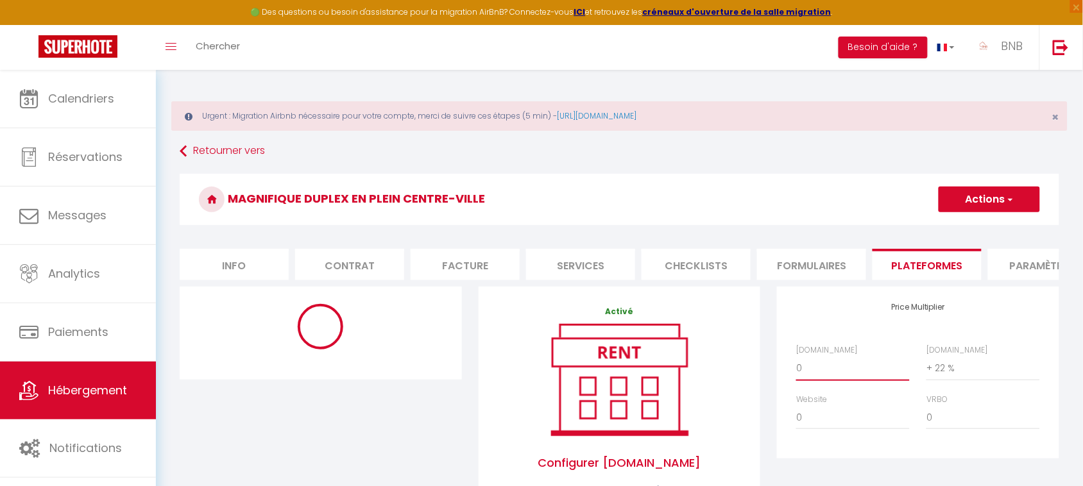
click at [838, 380] on select "0 + 1 % + 2 % + 3 % + 4 % + 5 % + 6 % + 7 % + 8 % + 9 %" at bounding box center [853, 368] width 114 height 24
click at [796, 368] on select "0 + 1 % + 2 % + 3 % + 4 % + 5 % + 6 % + 7 % + 8 % + 9 %" at bounding box center [853, 368] width 114 height 24
click at [1002, 198] on button "Actions" at bounding box center [988, 200] width 101 height 26
click at [991, 224] on link "Enregistrer" at bounding box center [988, 227] width 101 height 17
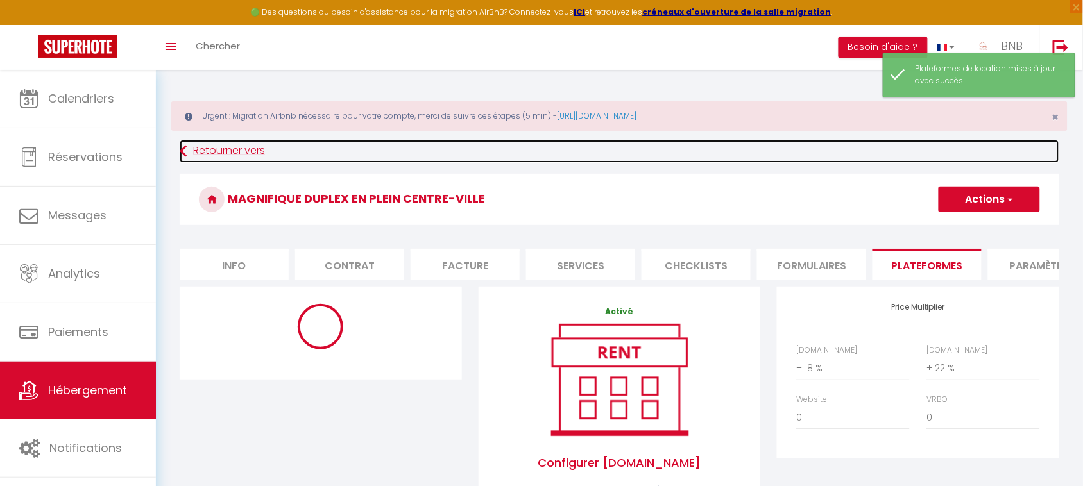
click at [247, 144] on link "Retourner vers" at bounding box center [619, 151] width 879 height 23
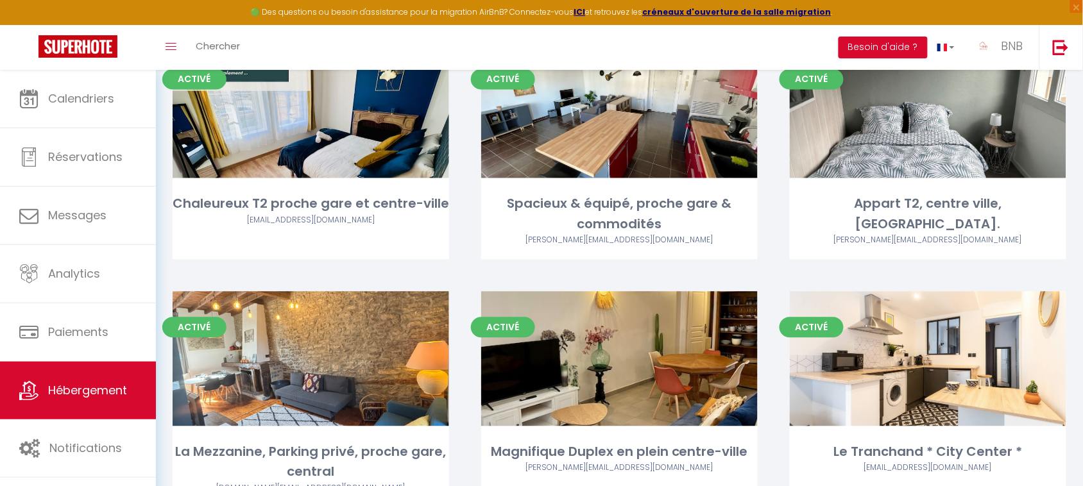
scroll to position [2169, 0]
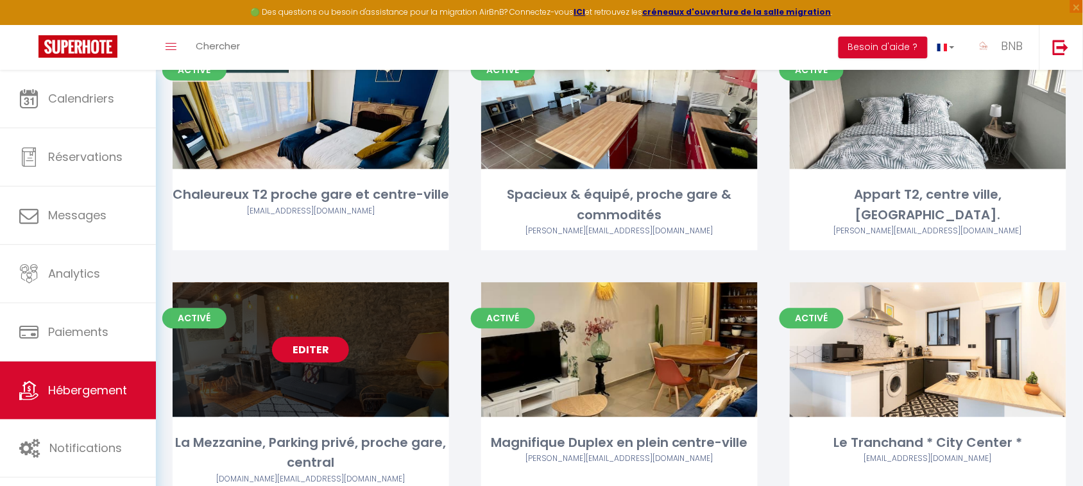
click at [339, 337] on link "Editer" at bounding box center [310, 350] width 77 height 26
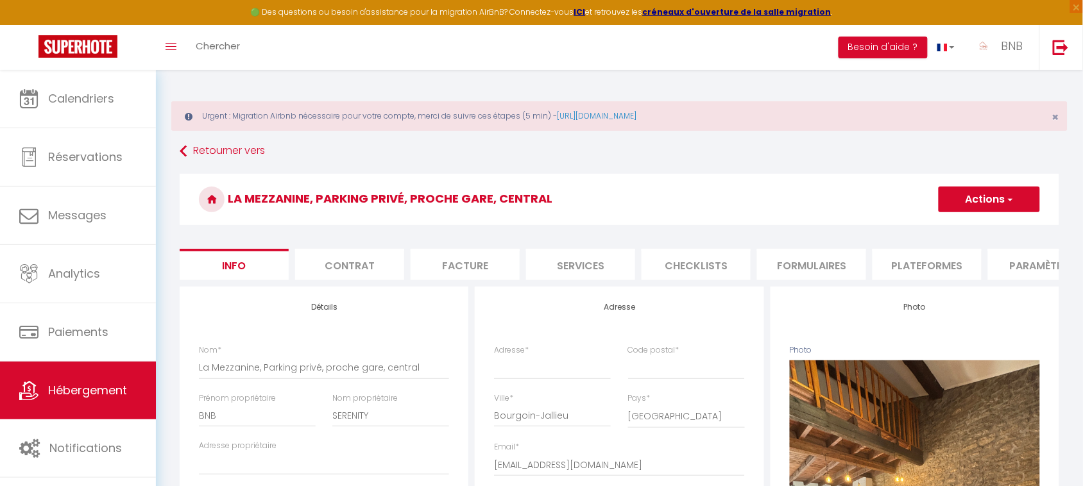
click at [909, 276] on li "Plateformes" at bounding box center [926, 264] width 109 height 31
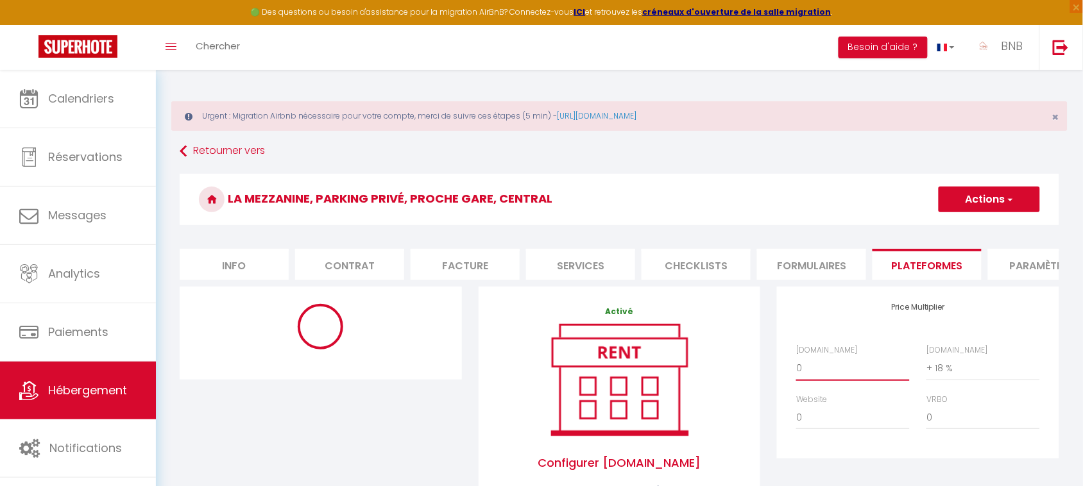
click at [831, 380] on select "0 + 1 % + 2 % + 3 % + 4 % + 5 % + 6 % + 7 % + 8 % + 9 %" at bounding box center [853, 368] width 114 height 24
click at [796, 368] on select "0 + 1 % + 2 % + 3 % + 4 % + 5 % + 6 % + 7 % + 8 % + 9 %" at bounding box center [853, 368] width 114 height 24
click at [995, 203] on button "Actions" at bounding box center [988, 200] width 101 height 26
click at [984, 232] on link "Enregistrer" at bounding box center [988, 227] width 101 height 17
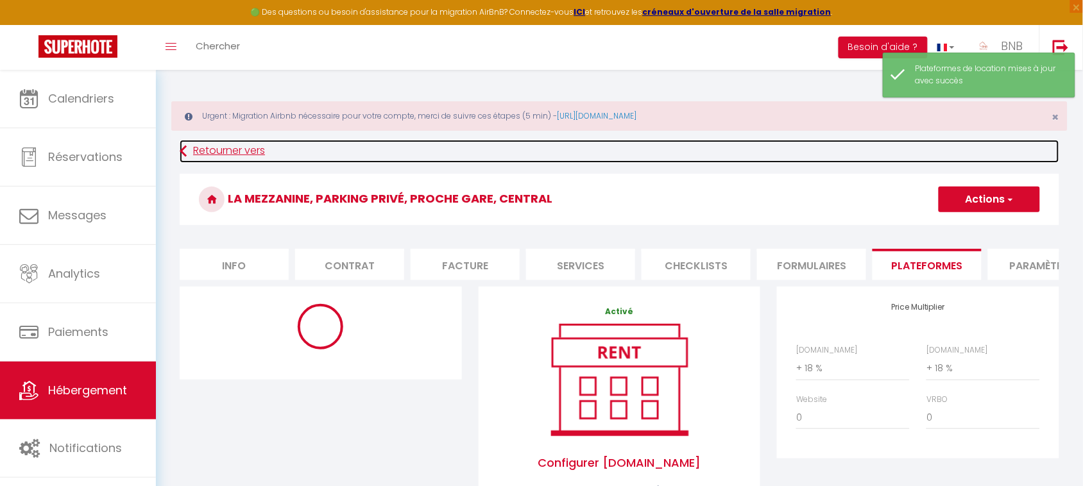
click at [202, 158] on link "Retourner vers" at bounding box center [619, 151] width 879 height 23
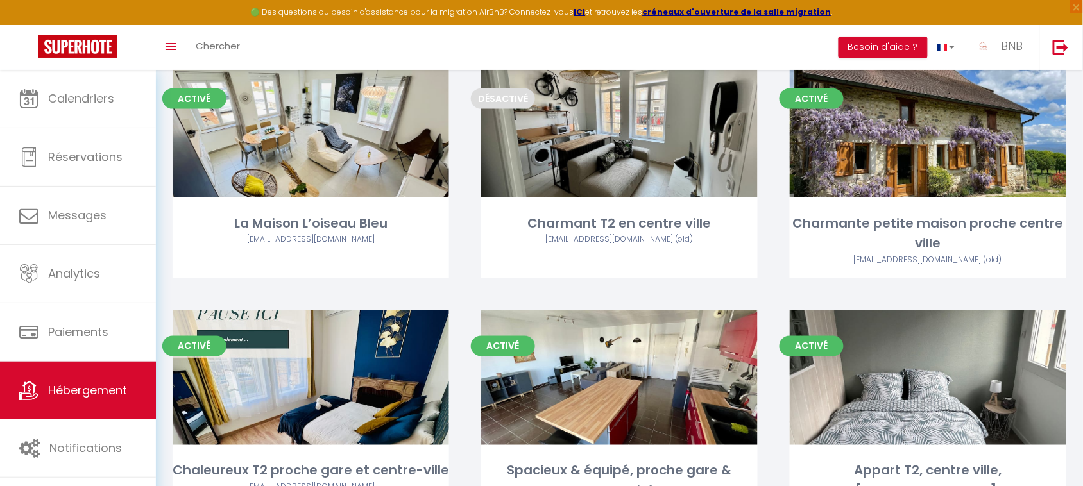
scroll to position [1921, 0]
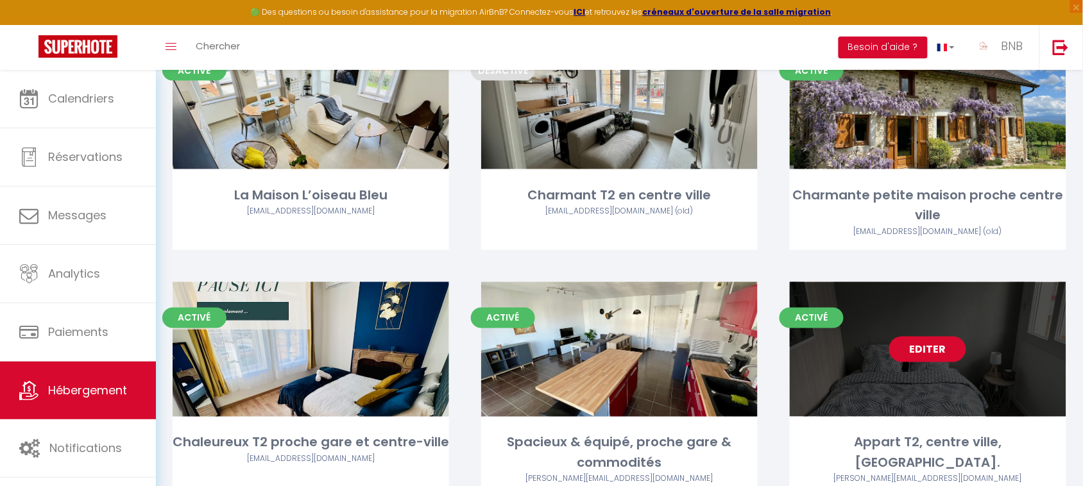
click at [917, 337] on link "Editer" at bounding box center [927, 350] width 77 height 26
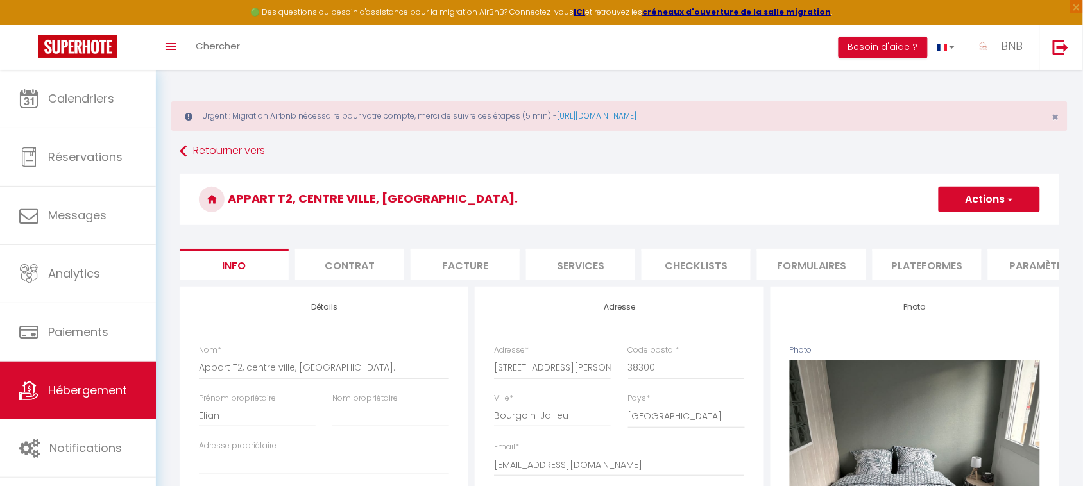
click at [909, 280] on li "Plateformes" at bounding box center [926, 264] width 109 height 31
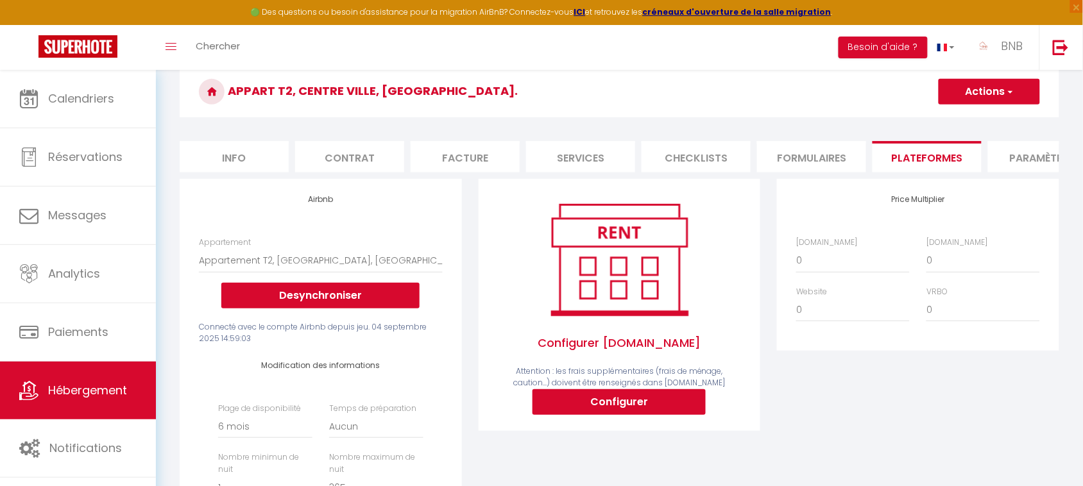
scroll to position [148, 0]
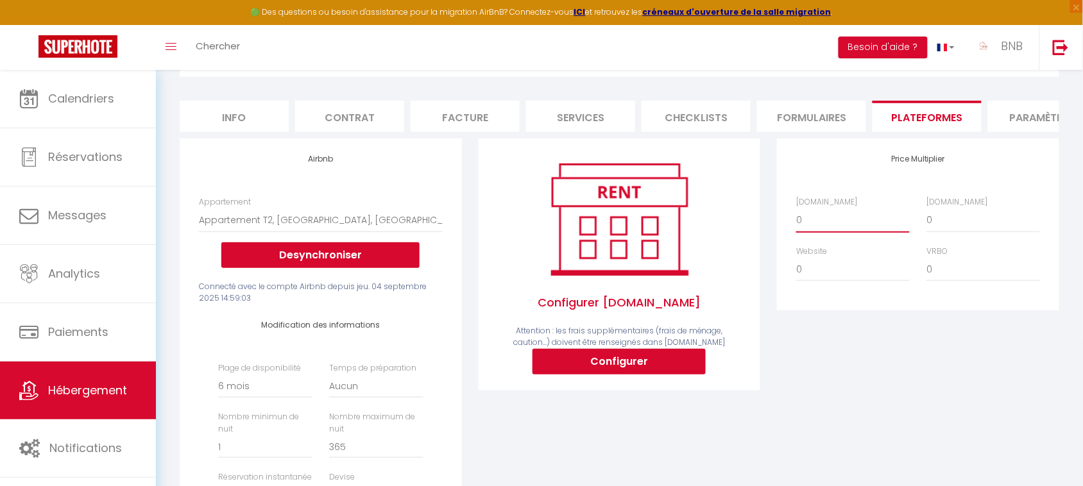
click at [841, 223] on select "0 + 1 % + 2 % + 3 % + 4 % + 5 % + 6 % + 7 % + 8 % + 9 %" at bounding box center [853, 220] width 114 height 24
click at [796, 220] on select "0 + 1 % + 2 % + 3 % + 4 % + 5 % + 6 % + 7 % + 8 % + 9 %" at bounding box center [853, 220] width 114 height 24
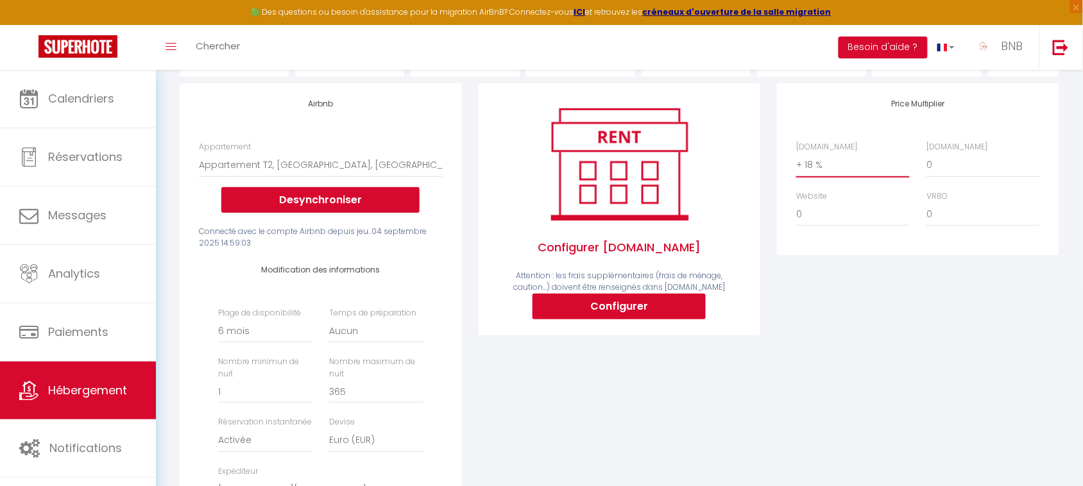
scroll to position [53, 0]
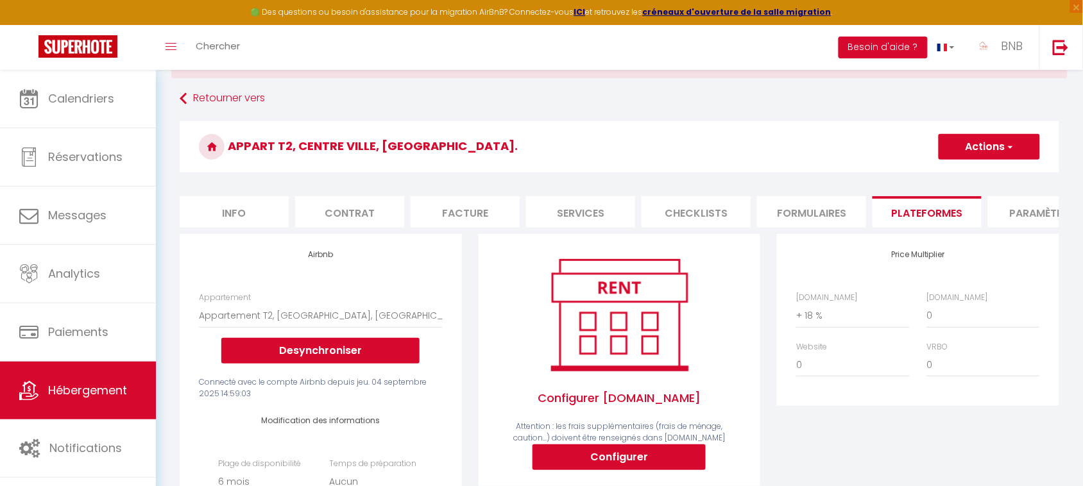
click at [1011, 139] on button "Actions" at bounding box center [988, 147] width 101 height 26
click at [1007, 177] on link "Enregistrer" at bounding box center [988, 175] width 101 height 17
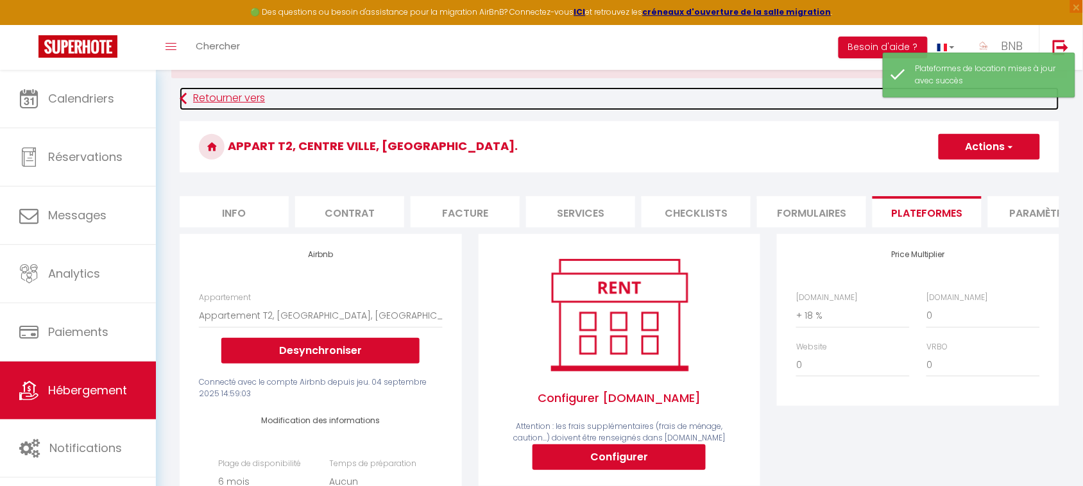
click at [200, 98] on link "Retourner vers" at bounding box center [619, 98] width 879 height 23
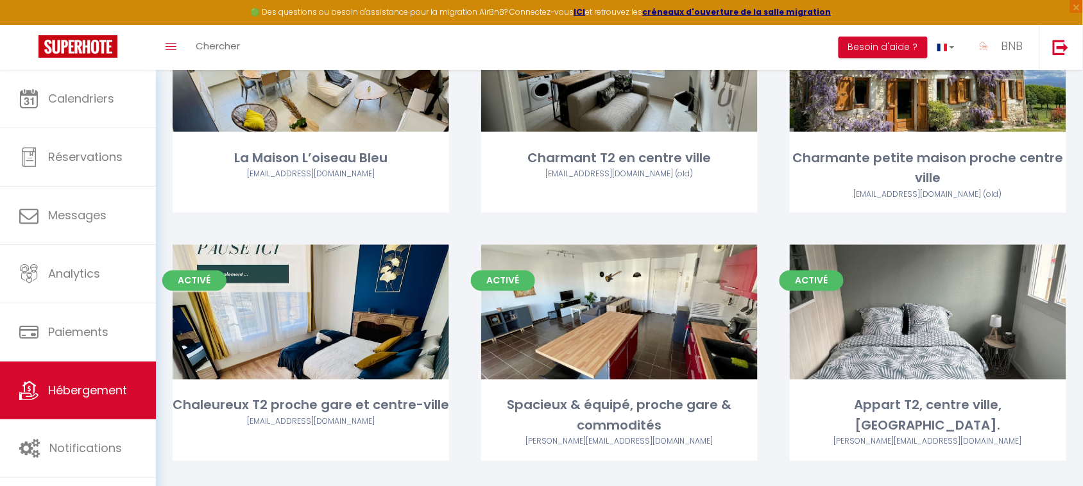
scroll to position [1973, 0]
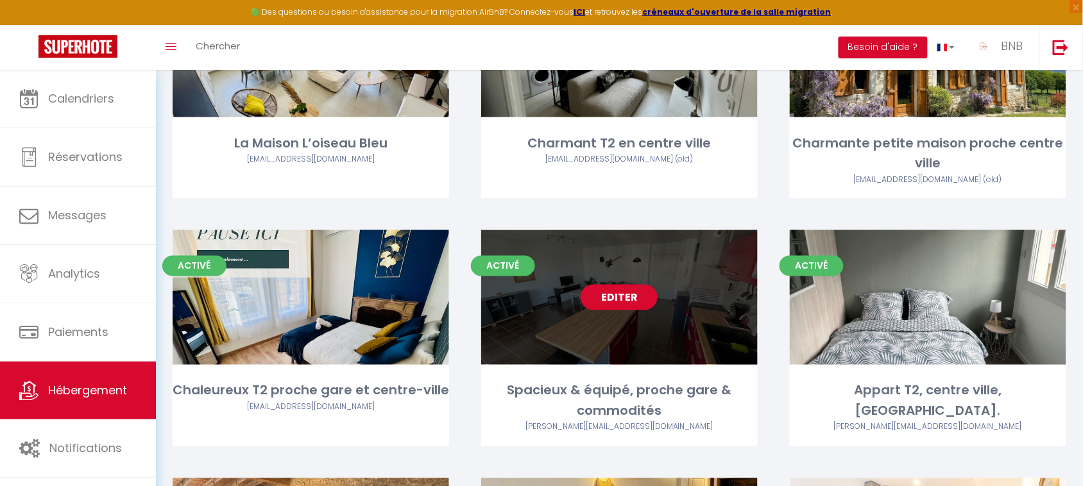
click at [627, 285] on link "Editer" at bounding box center [618, 298] width 77 height 26
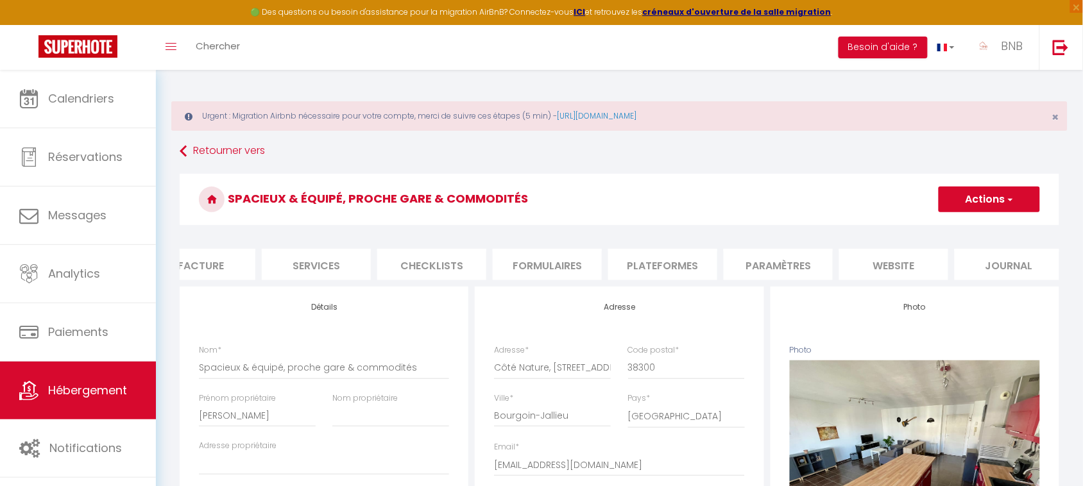
scroll to position [0, 274]
click at [669, 260] on li "Plateformes" at bounding box center [652, 264] width 109 height 31
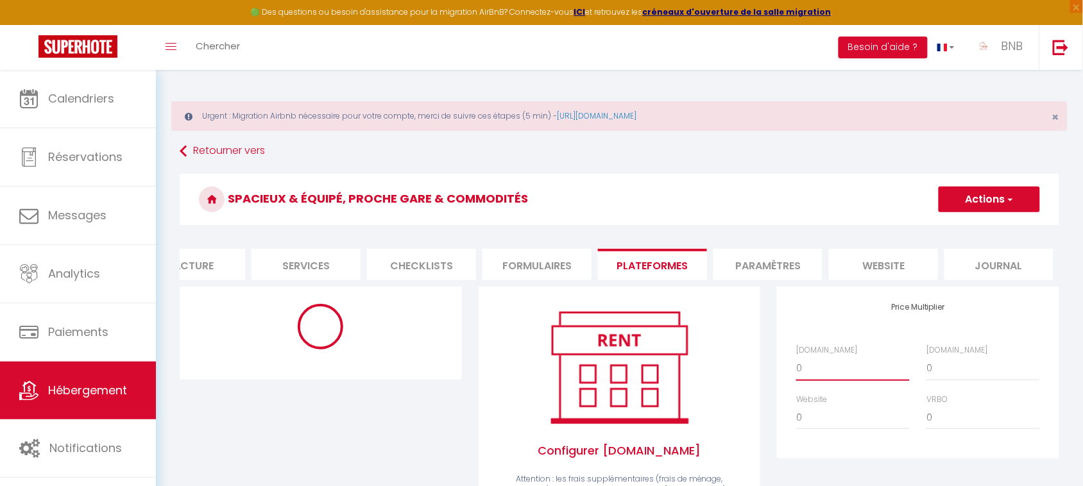
click at [838, 380] on select "0 + 1 % + 2 % + 3 % + 4 % + 5 % + 6 % + 7 % + 8 % + 9 %" at bounding box center [853, 368] width 114 height 24
click at [796, 368] on select "0 + 1 % + 2 % + 3 % + 4 % + 5 % + 6 % + 7 % + 8 % + 9 %" at bounding box center [853, 368] width 114 height 24
click at [989, 183] on h3 "Spacieux & équipé, proche gare & commodités" at bounding box center [619, 199] width 879 height 51
click at [990, 190] on button "Actions" at bounding box center [988, 200] width 101 height 26
click at [989, 226] on link "Enregistrer" at bounding box center [988, 227] width 101 height 17
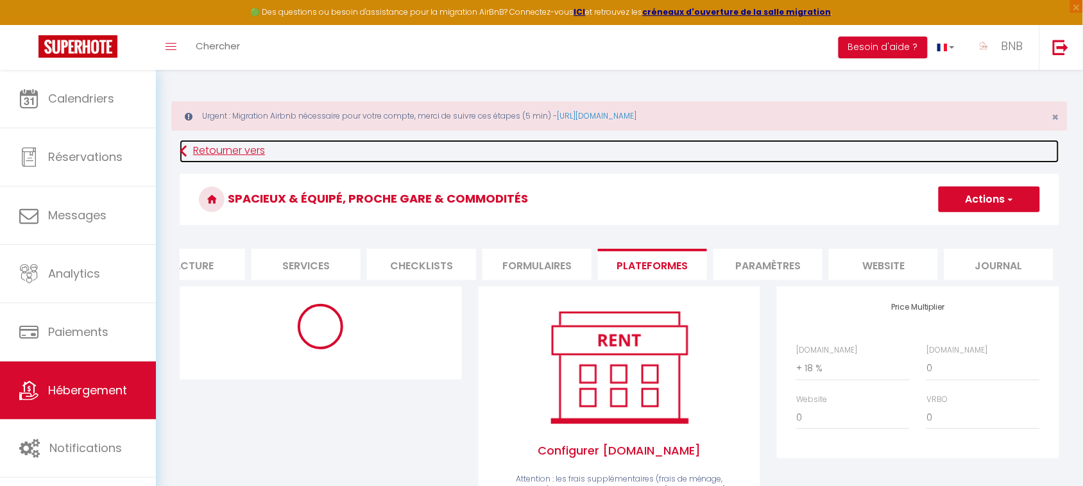
click at [210, 158] on link "Retourner vers" at bounding box center [619, 151] width 879 height 23
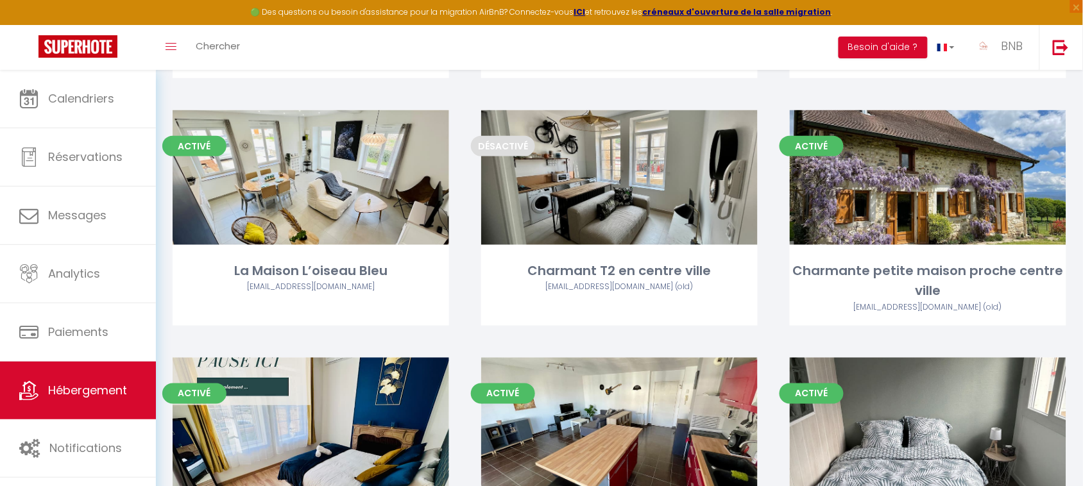
scroll to position [1939, 0]
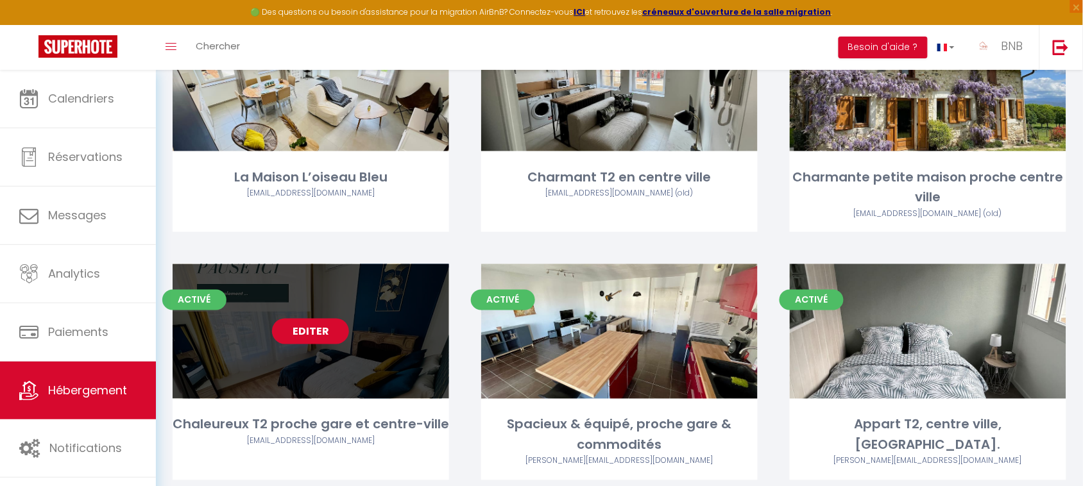
click at [326, 319] on link "Editer" at bounding box center [310, 332] width 77 height 26
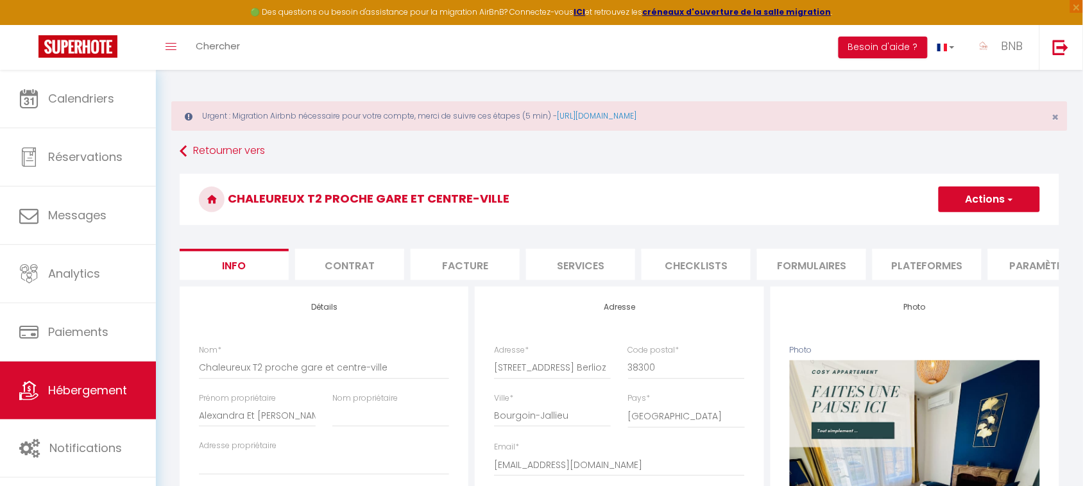
click at [915, 261] on li "Plateformes" at bounding box center [926, 264] width 109 height 31
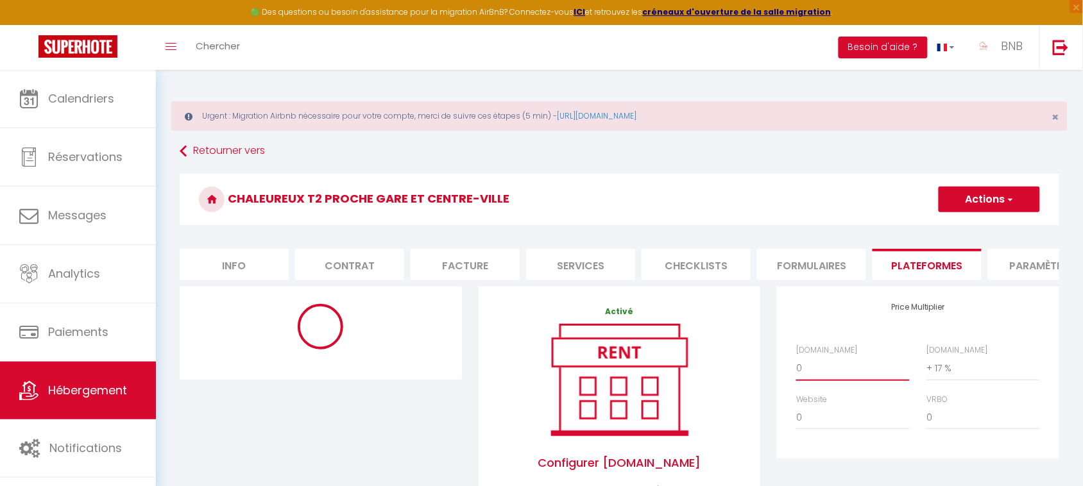
click at [837, 380] on select "0 + 1 % + 2 % + 3 % + 4 % + 5 % + 6 % + 7 % + 8 % + 9 %" at bounding box center [853, 368] width 114 height 24
click at [796, 368] on select "0 + 1 % + 2 % + 3 % + 4 % + 5 % + 6 % + 7 % + 8 % + 9 %" at bounding box center [853, 368] width 114 height 24
click at [993, 197] on button "Actions" at bounding box center [988, 200] width 101 height 26
click at [988, 224] on link "Enregistrer" at bounding box center [988, 227] width 101 height 17
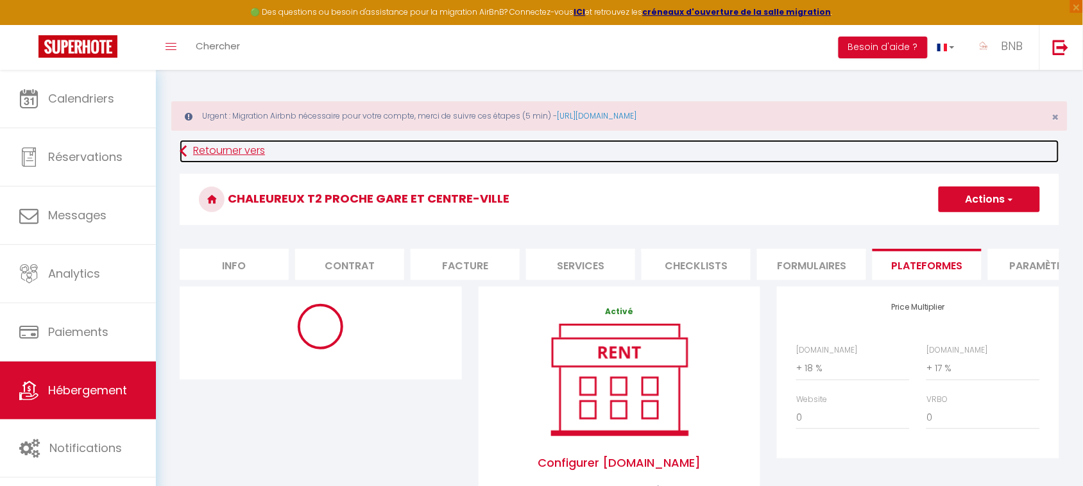
click at [241, 145] on link "Retourner vers" at bounding box center [619, 151] width 879 height 23
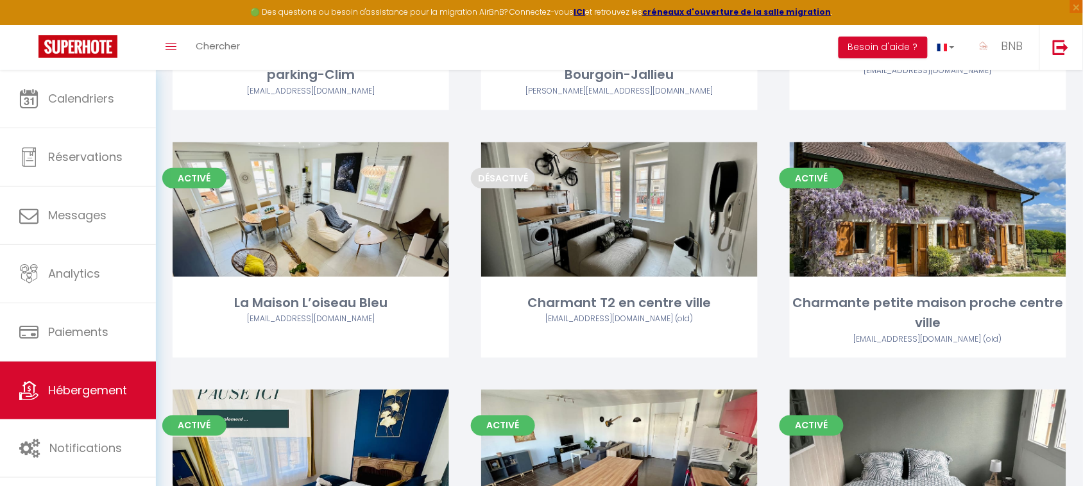
scroll to position [1780, 0]
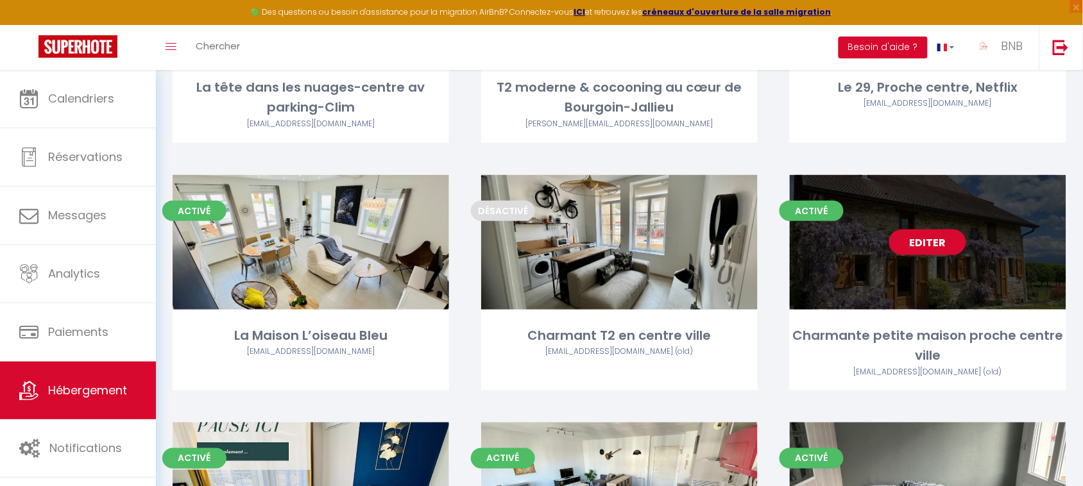
click at [911, 230] on link "Editer" at bounding box center [927, 243] width 77 height 26
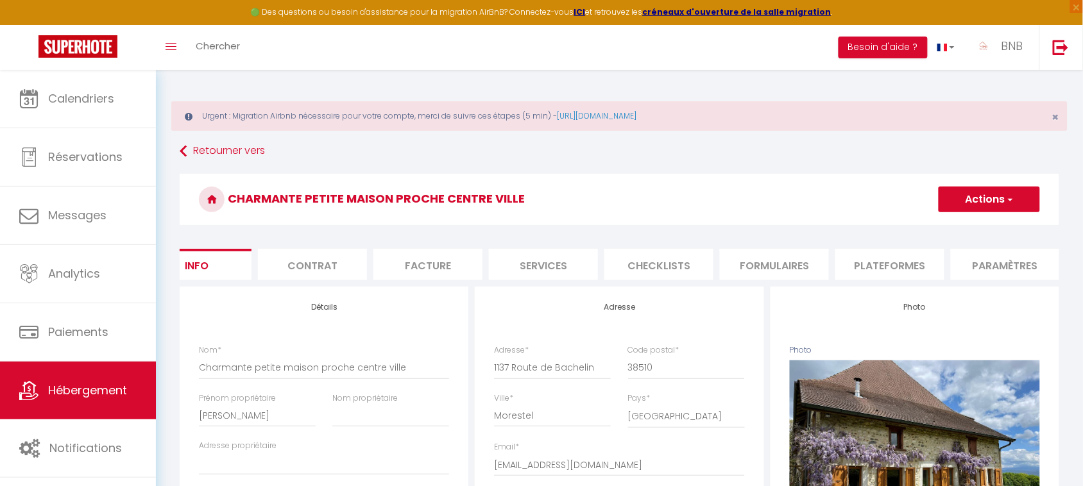
scroll to position [0, 42]
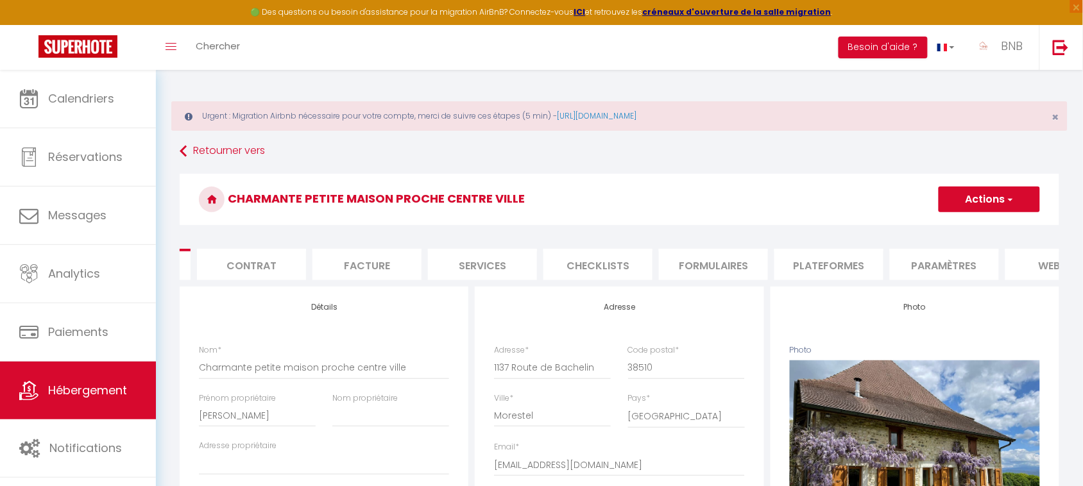
scroll to position [0, 101]
click at [814, 267] on li "Plateformes" at bounding box center [825, 264] width 109 height 31
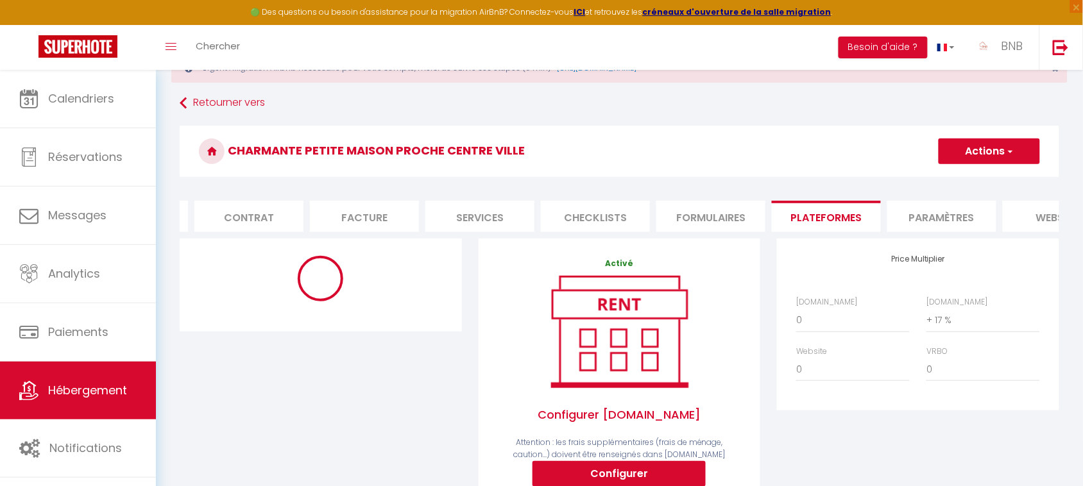
scroll to position [53, 0]
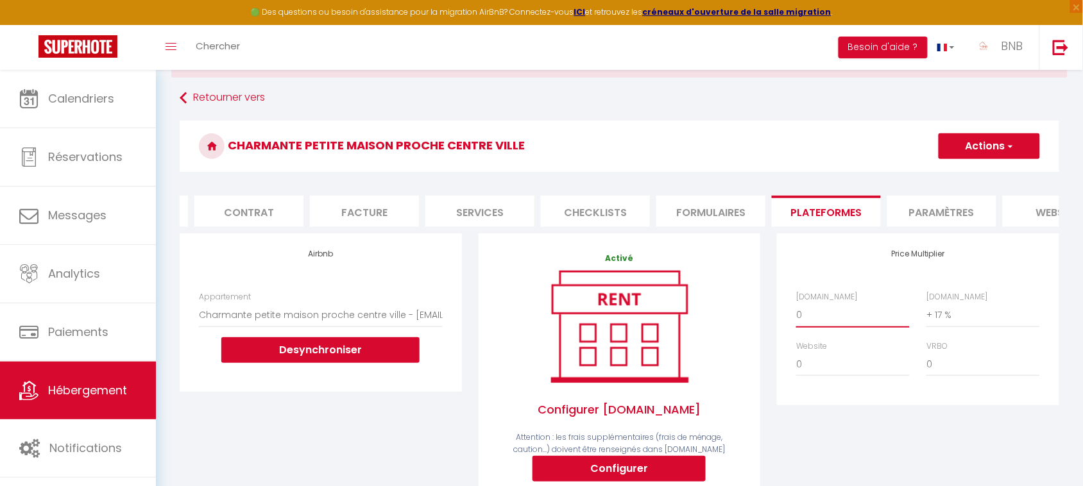
click at [823, 321] on select "0 + 1 % + 2 % + 3 % + 4 % + 5 % + 6 % + 7 % + 8 % + 9 %" at bounding box center [853, 315] width 114 height 24
click at [796, 314] on select "0 + 1 % + 2 % + 3 % + 4 % + 5 % + 6 % + 7 % + 8 % + 9 %" at bounding box center [853, 315] width 114 height 24
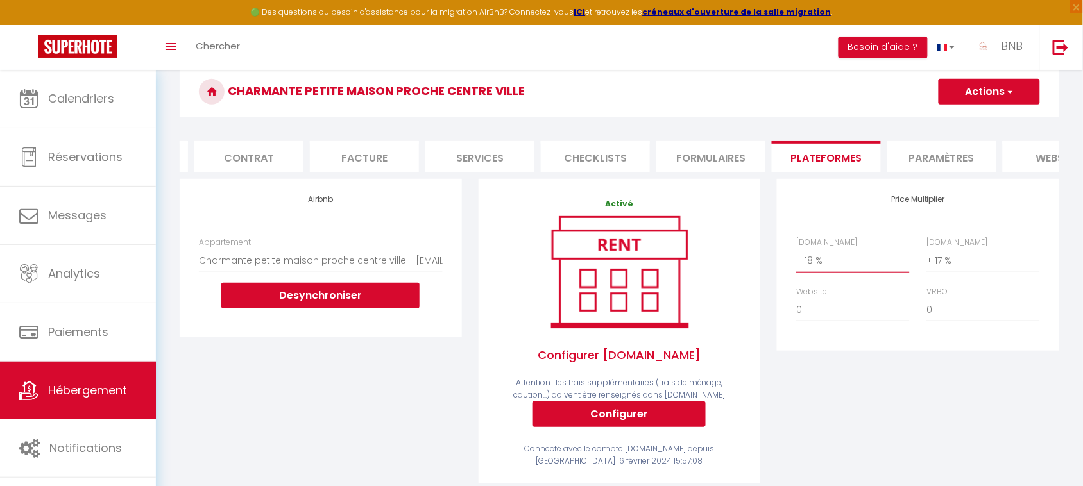
scroll to position [126, 0]
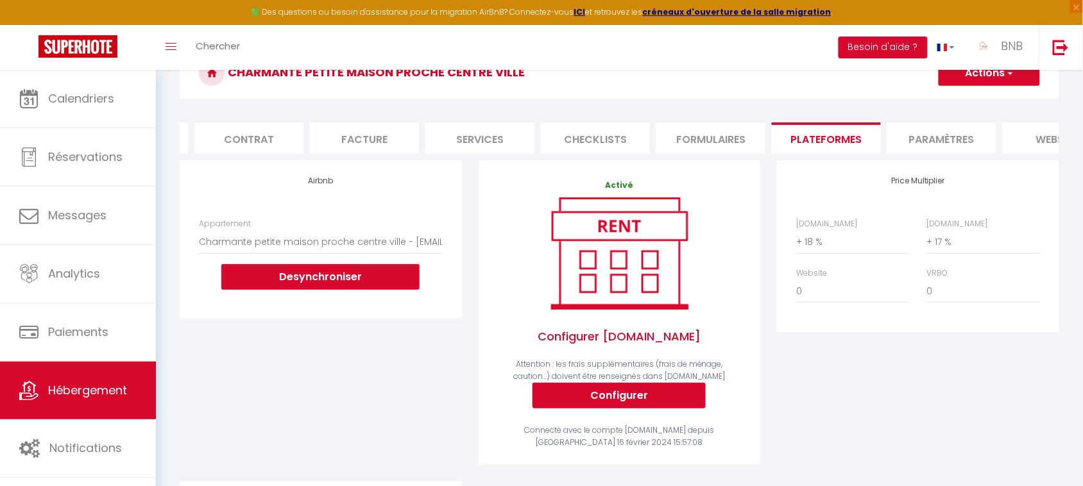
click at [1013, 76] on span "button" at bounding box center [1009, 73] width 8 height 13
click at [1008, 99] on link "Enregistrer" at bounding box center [988, 101] width 101 height 17
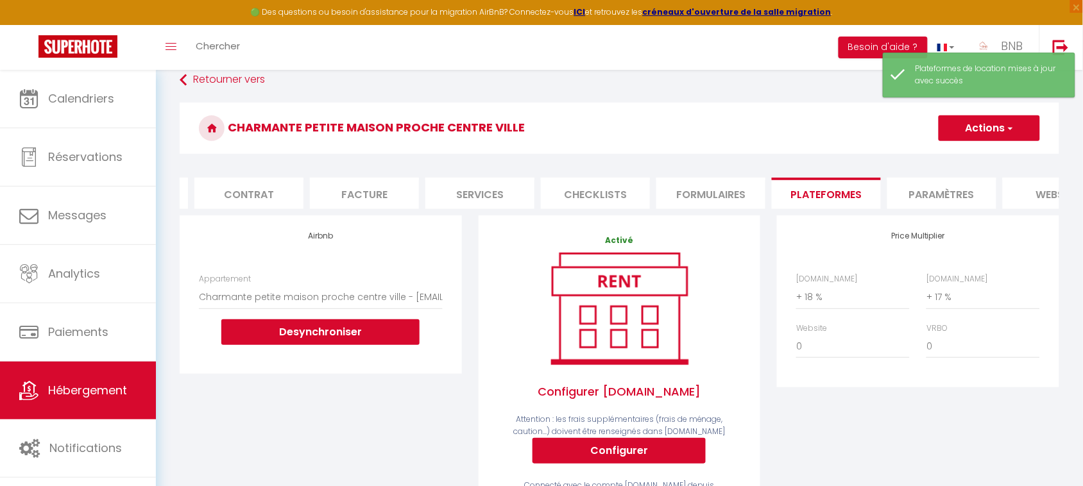
scroll to position [69, 0]
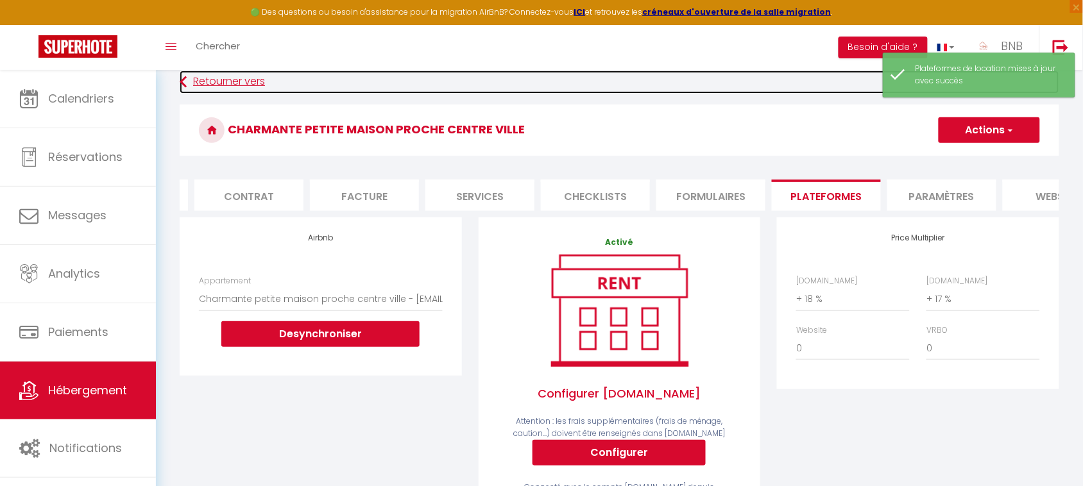
click at [239, 75] on link "Retourner vers" at bounding box center [619, 82] width 879 height 23
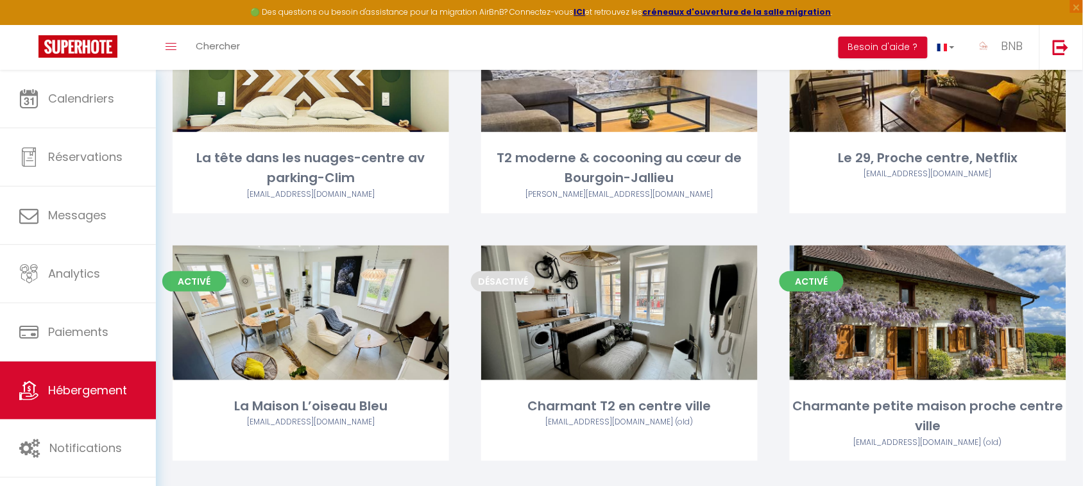
scroll to position [1714, 0]
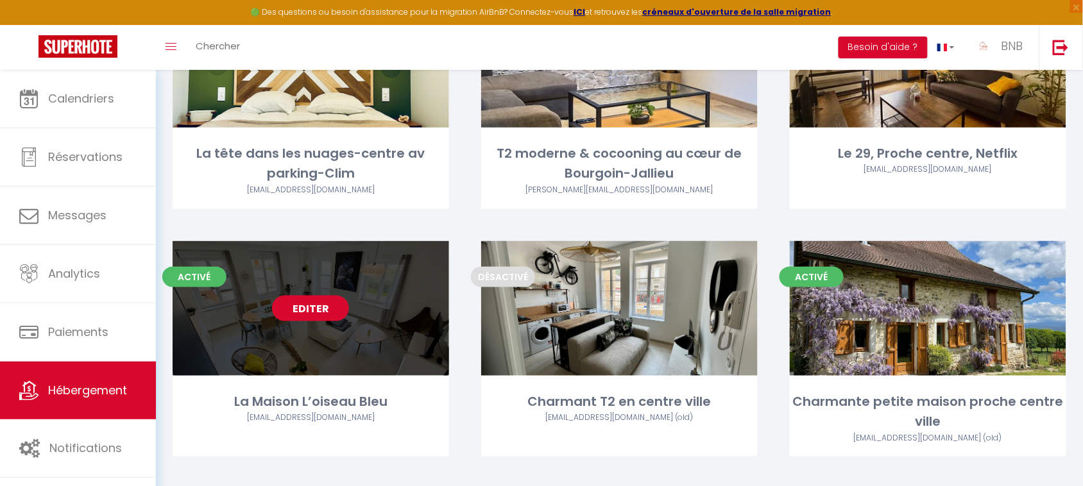
click at [325, 296] on link "Editer" at bounding box center [310, 309] width 77 height 26
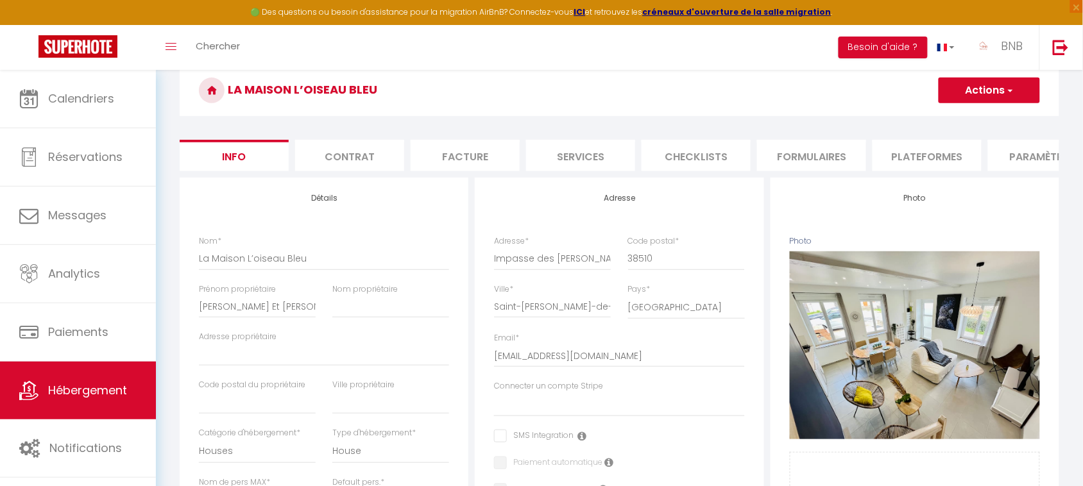
scroll to position [0, 274]
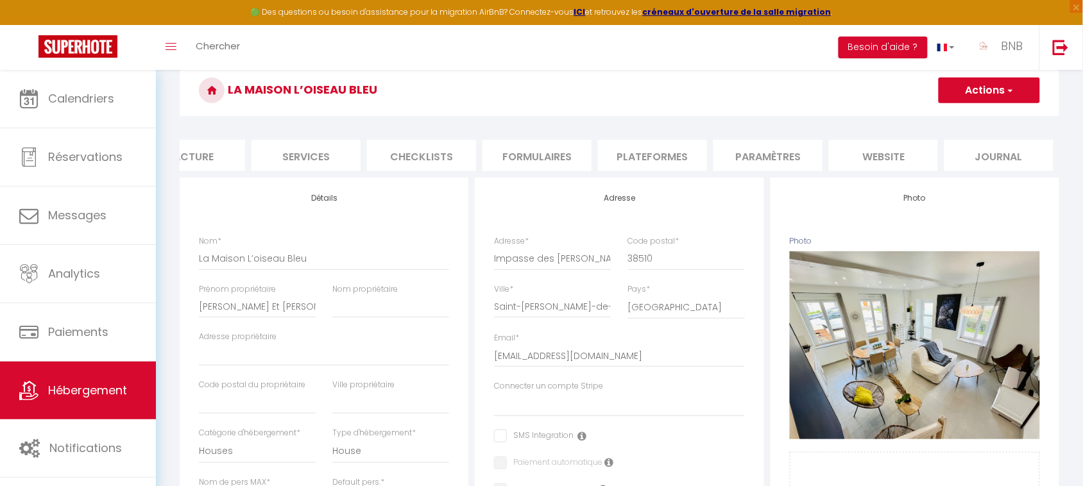
click at [634, 162] on li "Plateformes" at bounding box center [652, 155] width 109 height 31
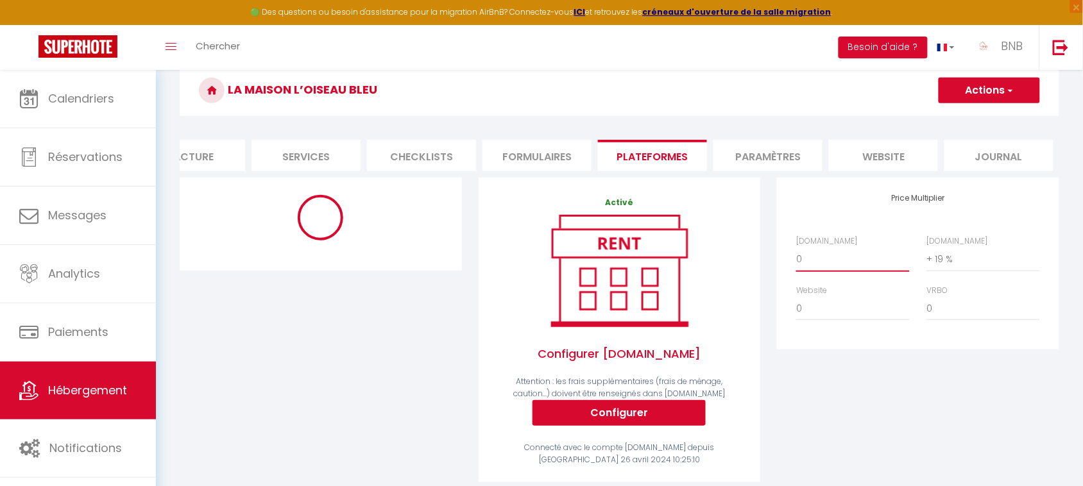
click at [883, 271] on select "0 + 1 % + 2 % + 3 % + 4 % + 5 % + 6 % + 7 % + 8 % + 9 %" at bounding box center [853, 259] width 114 height 24
click at [796, 259] on select "0 + 1 % + 2 % + 3 % + 4 % + 5 % + 6 % + 7 % + 8 % + 9 %" at bounding box center [853, 259] width 114 height 24
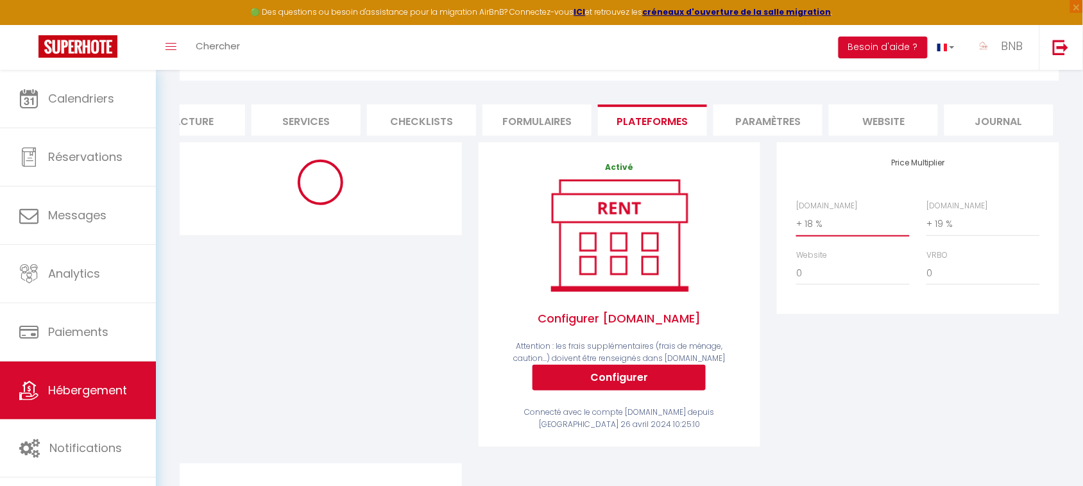
scroll to position [37, 0]
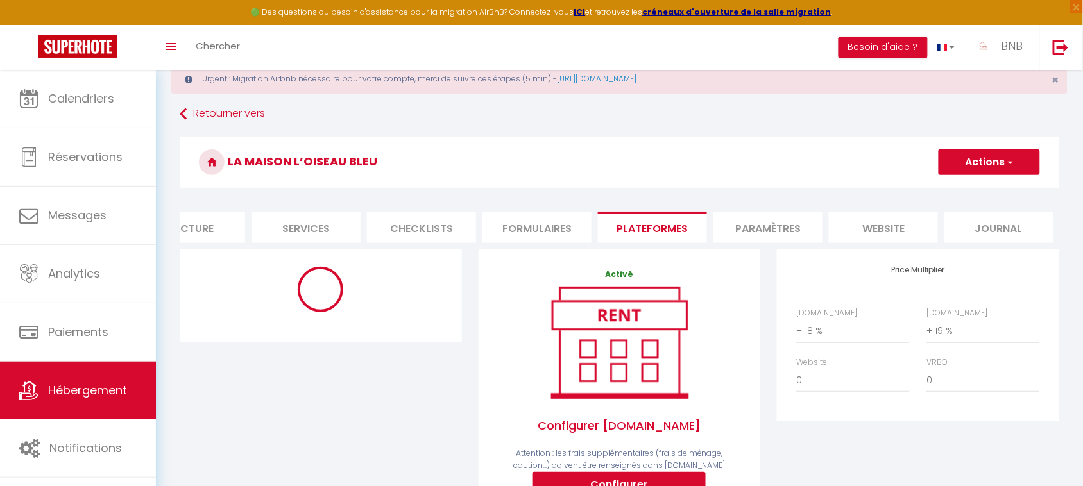
click at [1025, 165] on button "Actions" at bounding box center [988, 162] width 101 height 26
click at [1015, 186] on link "Enregistrer" at bounding box center [988, 190] width 101 height 17
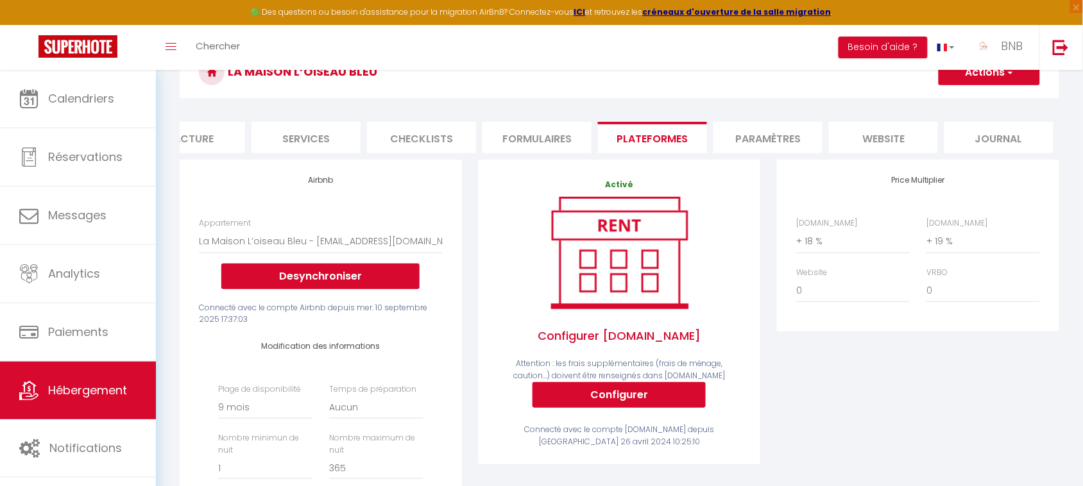
scroll to position [0, 0]
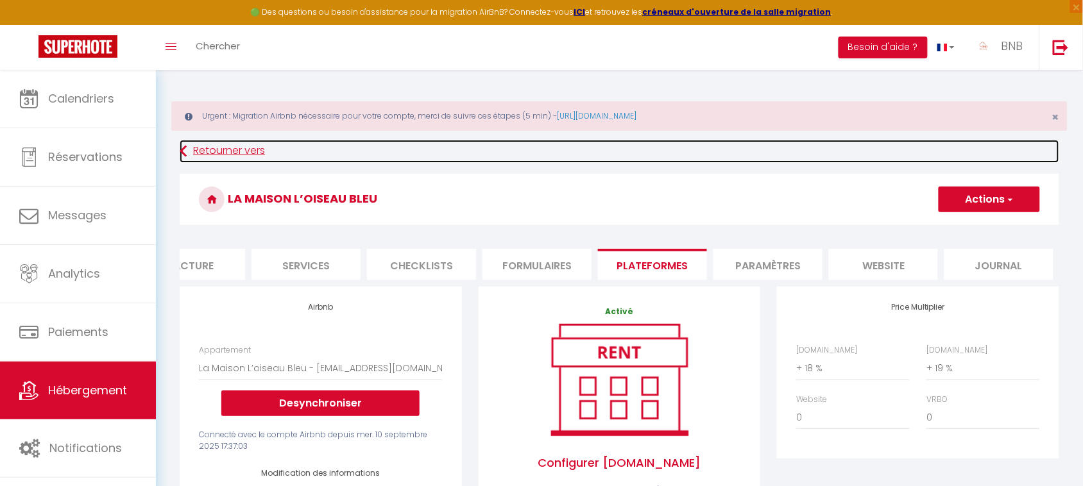
click at [233, 154] on link "Retourner vers" at bounding box center [619, 151] width 879 height 23
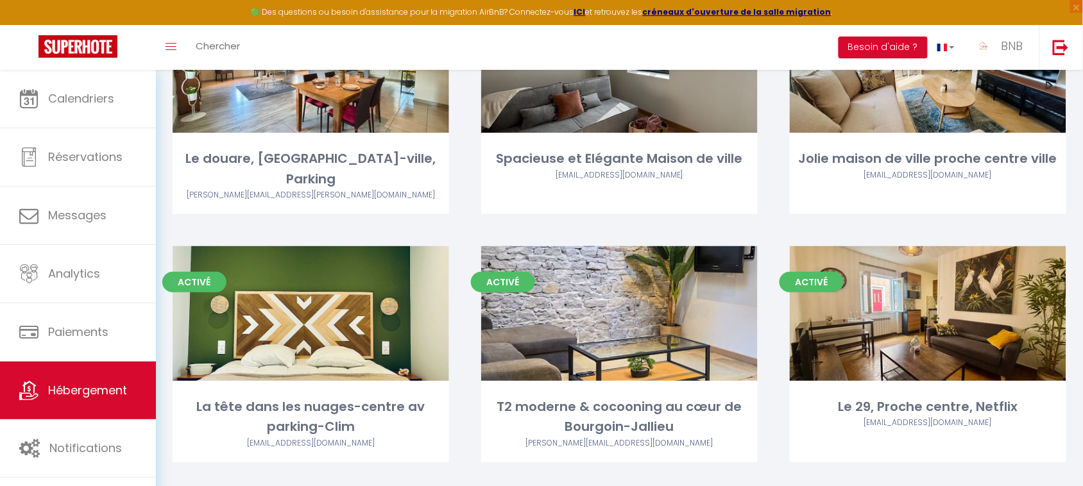
scroll to position [1410, 0]
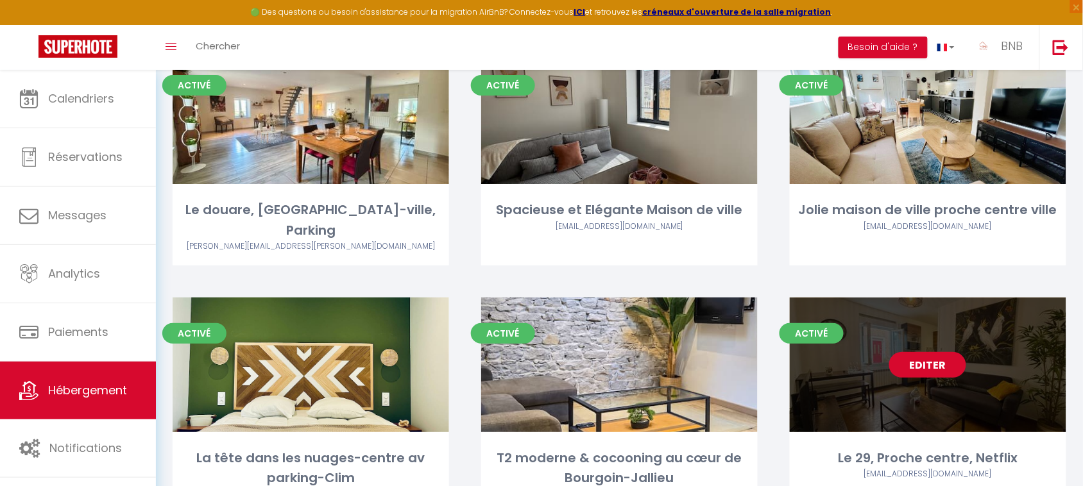
click at [943, 352] on link "Editer" at bounding box center [927, 365] width 77 height 26
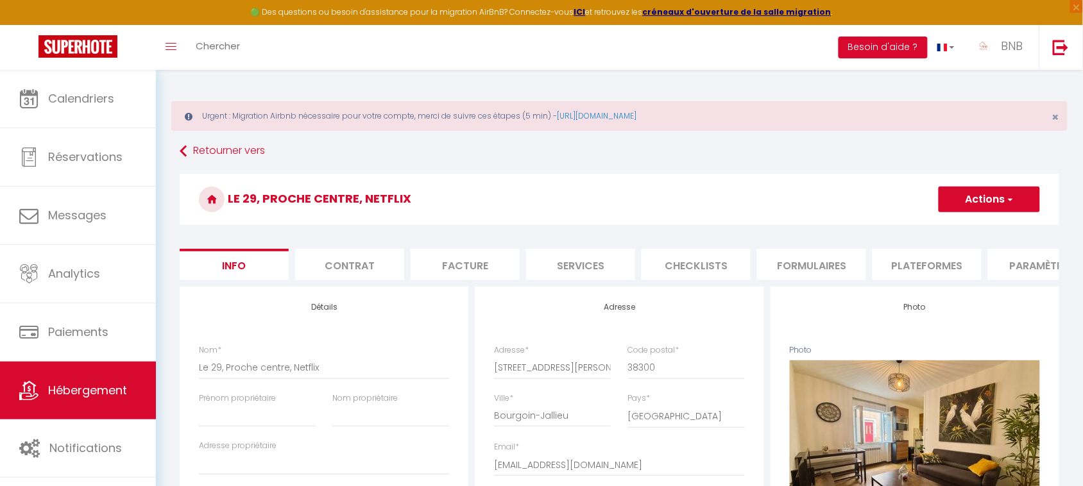
click at [906, 264] on li "Plateformes" at bounding box center [926, 264] width 109 height 31
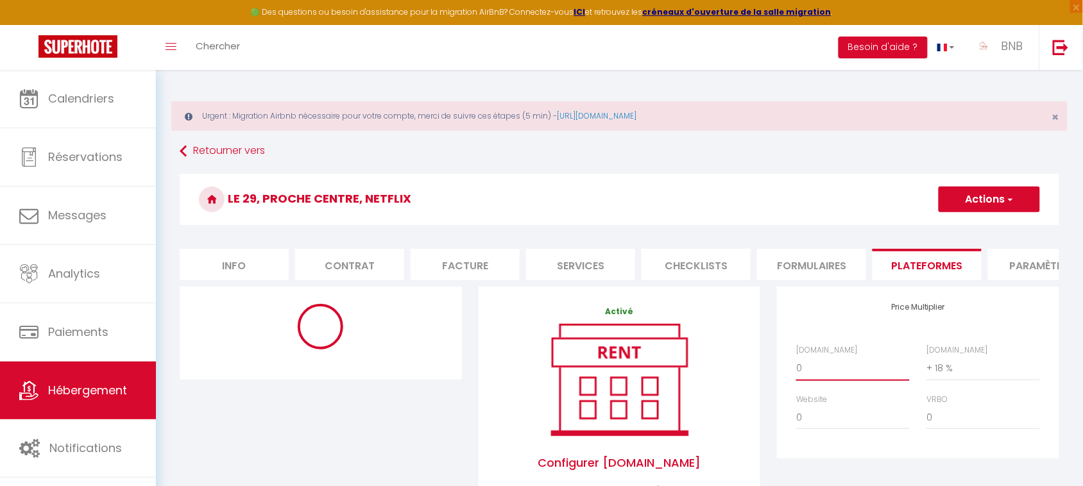
click at [853, 380] on select "0 + 1 % + 2 % + 3 % + 4 % + 5 % + 6 % + 7 % + 8 % + 9 %" at bounding box center [853, 368] width 114 height 24
click at [796, 368] on select "0 + 1 % + 2 % + 3 % + 4 % + 5 % + 6 % + 7 % + 8 % + 9 %" at bounding box center [853, 368] width 114 height 24
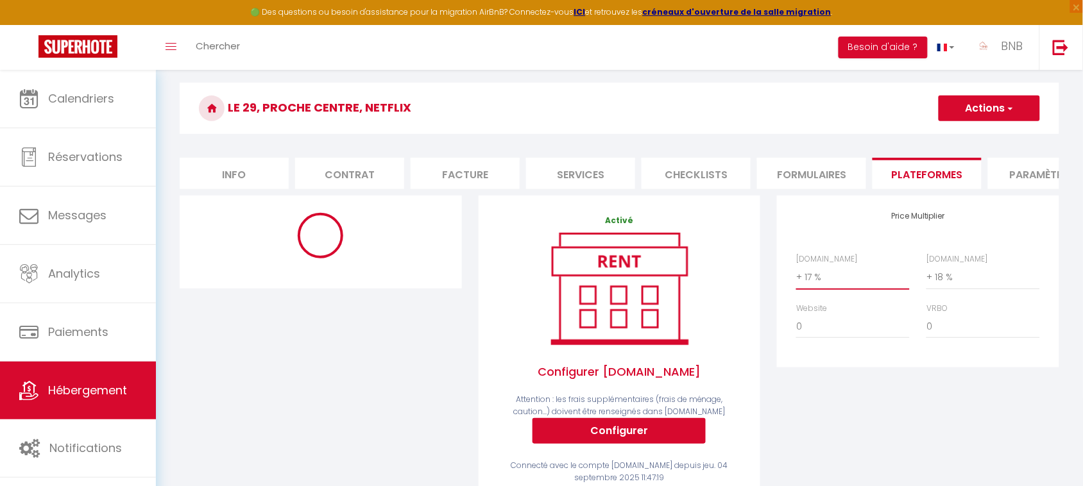
scroll to position [88, 0]
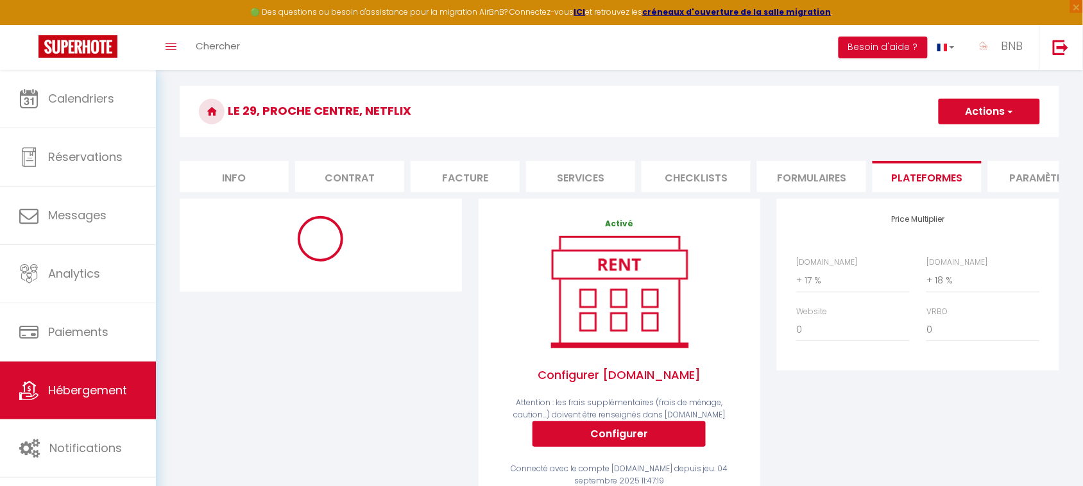
click at [1009, 117] on span "button" at bounding box center [1009, 111] width 8 height 13
click at [1006, 139] on link "Enregistrer" at bounding box center [988, 139] width 101 height 17
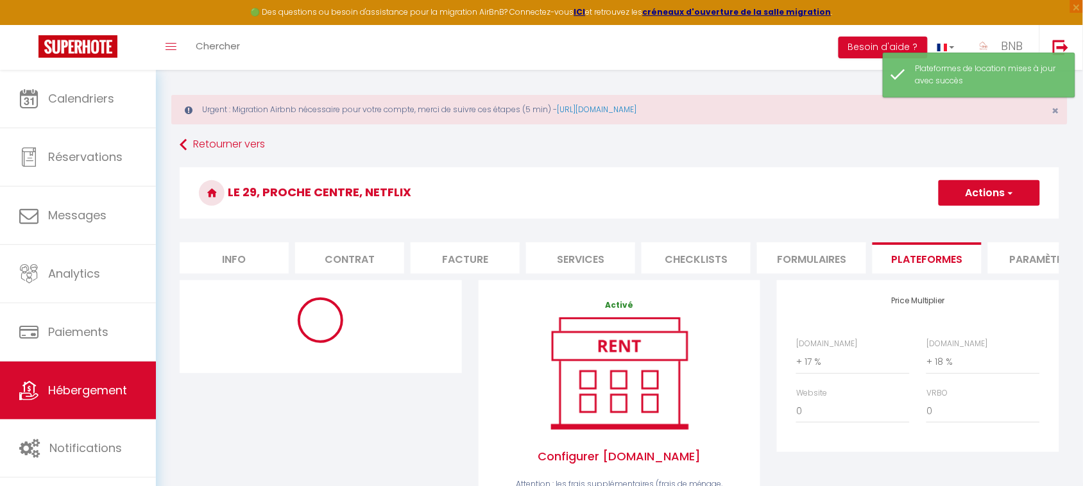
scroll to position [0, 0]
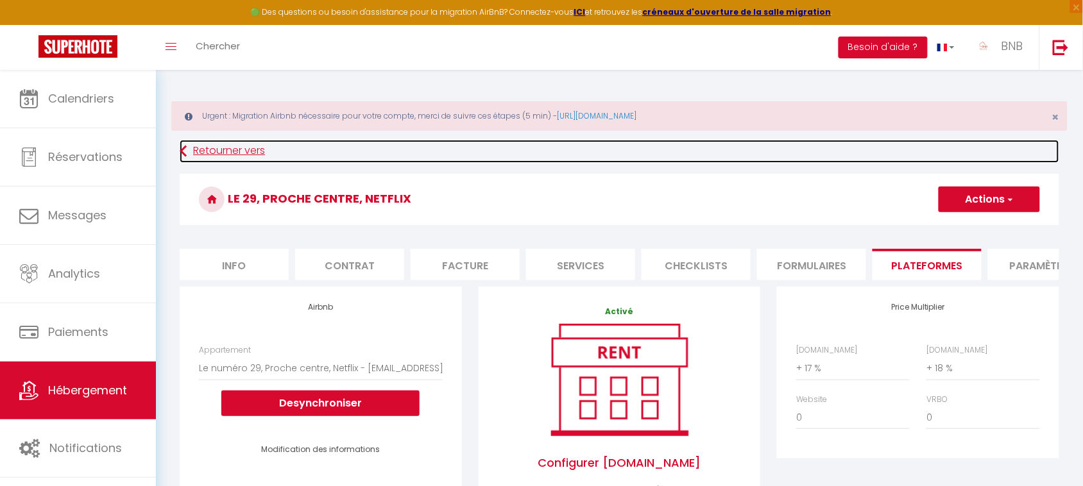
click at [248, 156] on link "Retourner vers" at bounding box center [619, 151] width 879 height 23
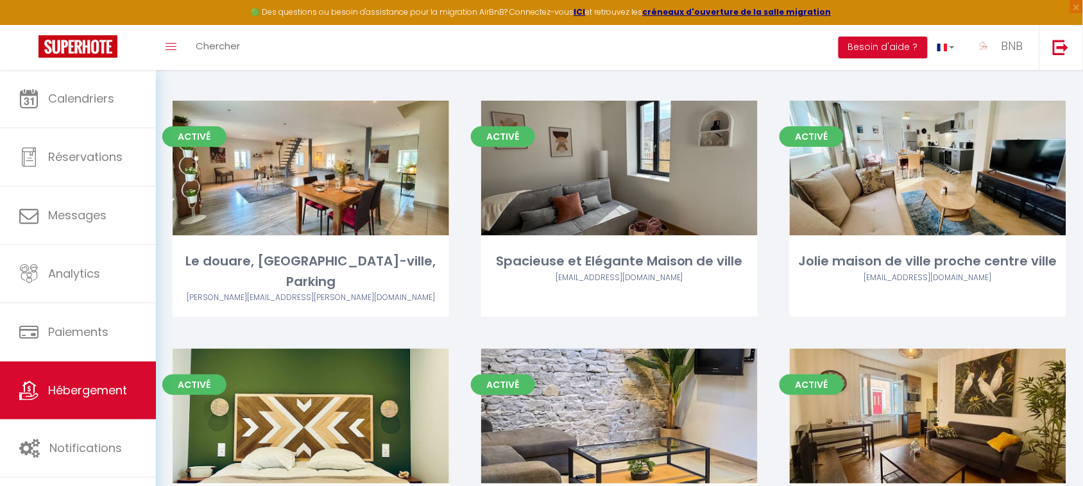
scroll to position [1415, 0]
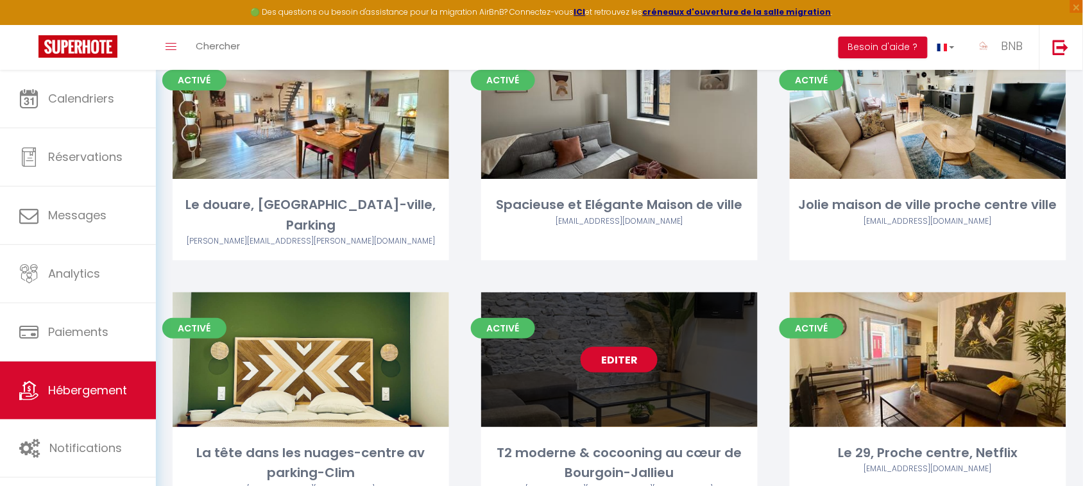
click at [628, 347] on link "Editer" at bounding box center [618, 360] width 77 height 26
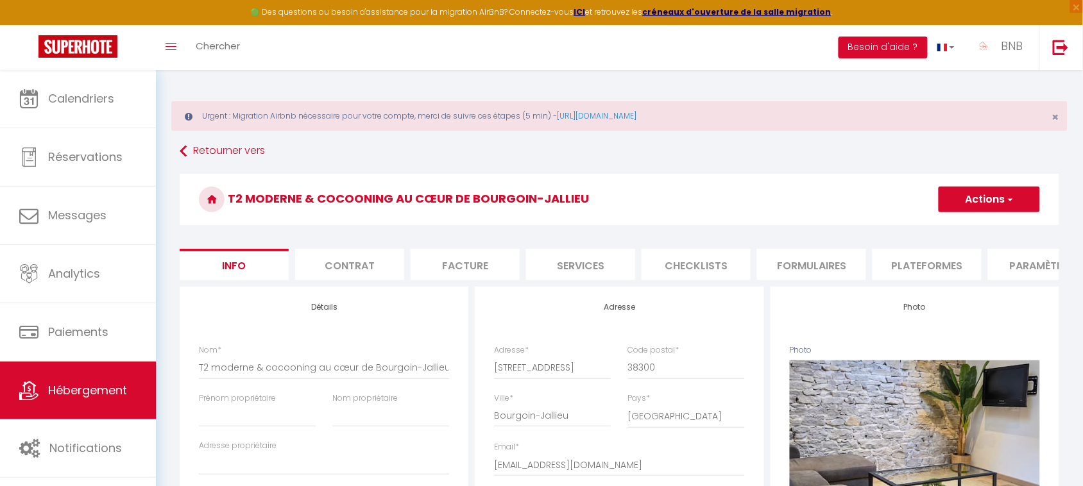
click at [893, 257] on li "Plateformes" at bounding box center [926, 264] width 109 height 31
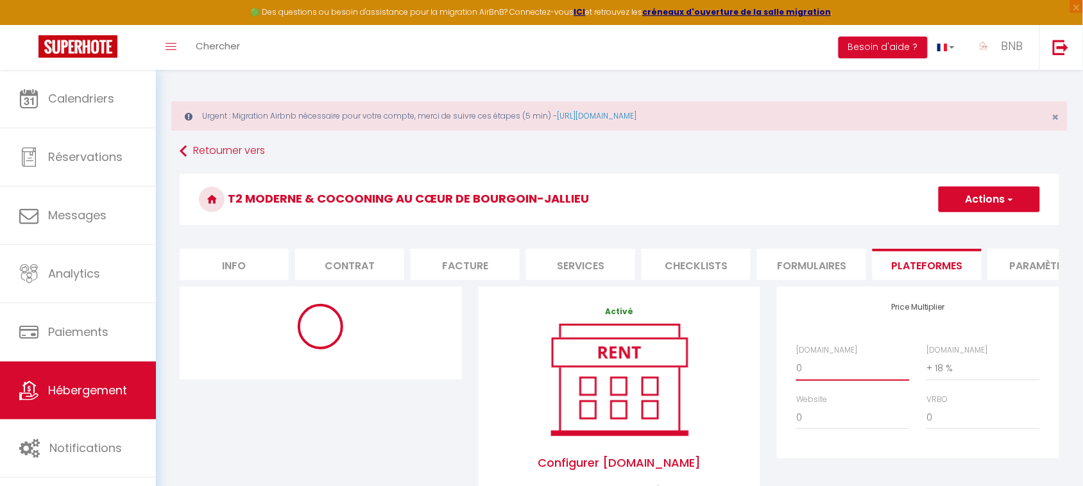
click at [835, 380] on select "0 + 1 % + 2 % + 3 % + 4 % + 5 % + 6 % + 7 % + 8 % + 9 %" at bounding box center [853, 368] width 114 height 24
click at [796, 368] on select "0 + 1 % + 2 % + 3 % + 4 % + 5 % + 6 % + 7 % + 8 % + 9 %" at bounding box center [853, 368] width 114 height 24
click at [995, 190] on button "Actions" at bounding box center [988, 200] width 101 height 26
click at [979, 230] on link "Enregistrer" at bounding box center [988, 227] width 101 height 17
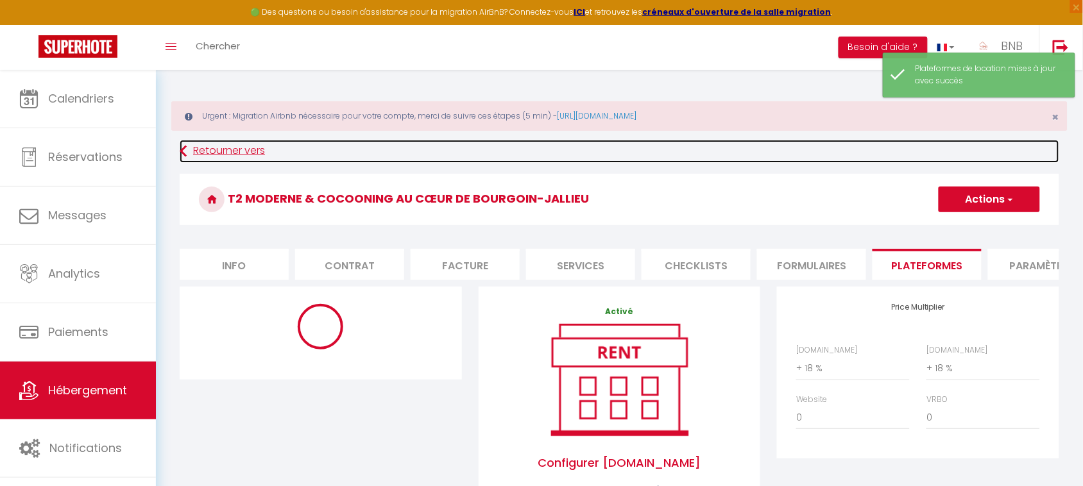
click at [247, 146] on link "Retourner vers" at bounding box center [619, 151] width 879 height 23
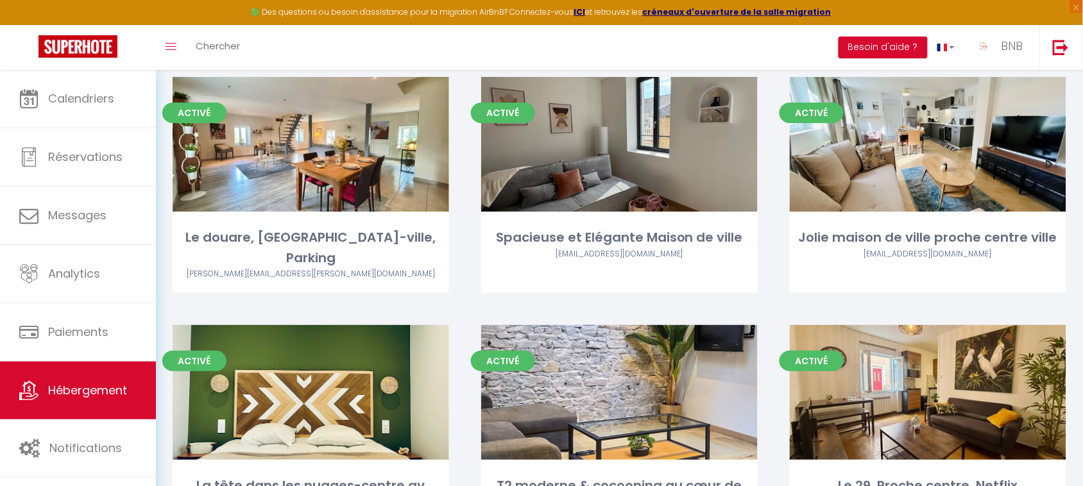
scroll to position [1392, 0]
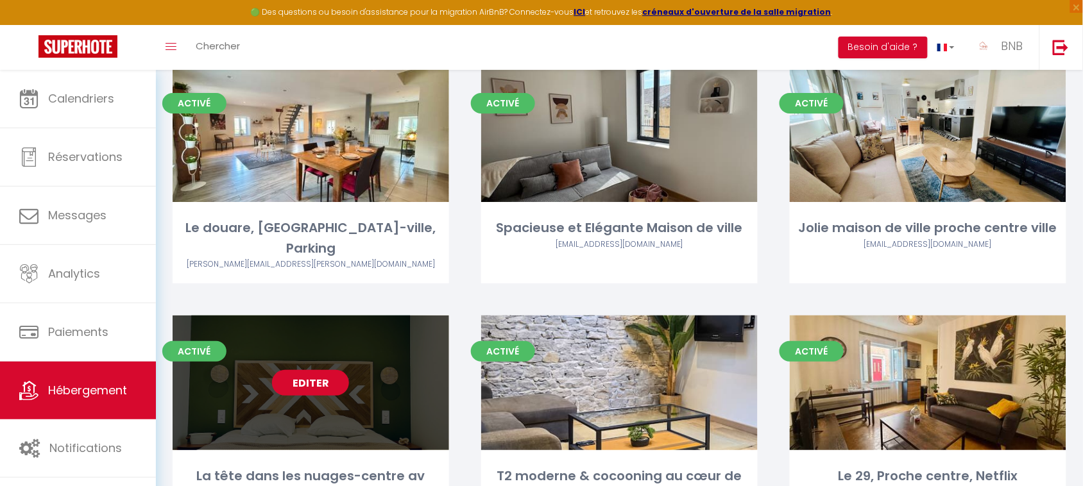
click at [309, 370] on link "Editer" at bounding box center [310, 383] width 77 height 26
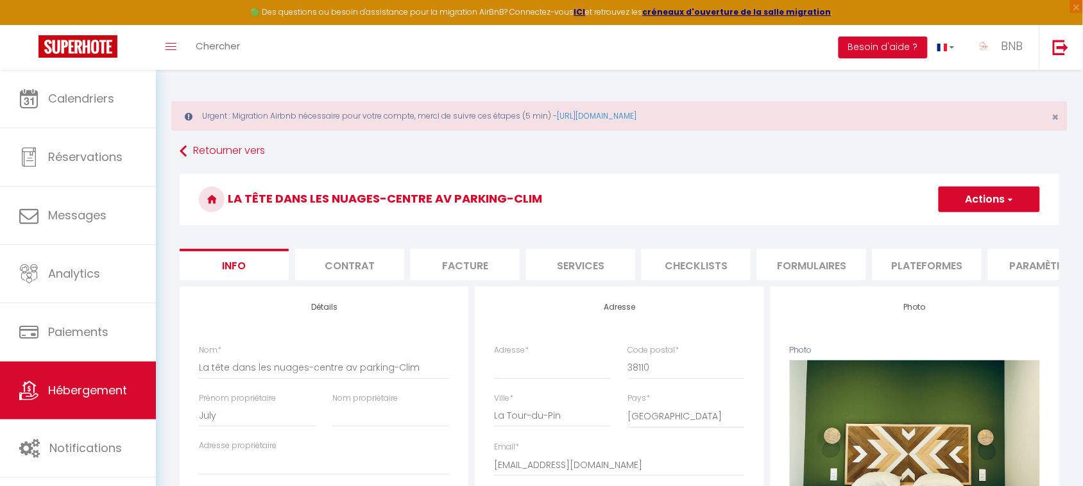
click at [936, 268] on li "Plateformes" at bounding box center [926, 264] width 109 height 31
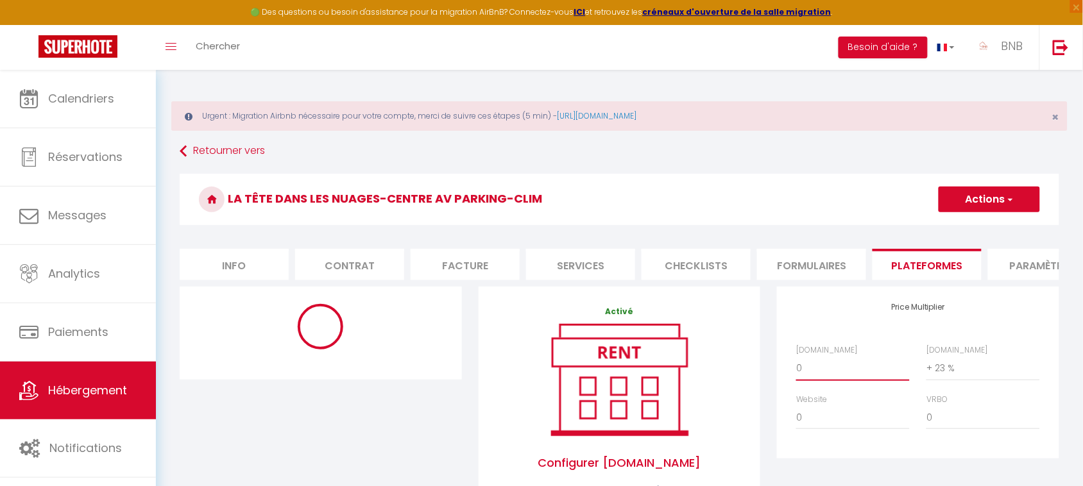
click at [867, 380] on select "0 + 1 % + 2 % + 3 % + 4 % + 5 % + 6 % + 7 % + 8 % + 9 %" at bounding box center [853, 368] width 114 height 24
click at [796, 368] on select "0 + 1 % + 2 % + 3 % + 4 % + 5 % + 6 % + 7 % + 8 % + 9 %" at bounding box center [853, 368] width 114 height 24
click at [1027, 187] on button "Actions" at bounding box center [988, 200] width 101 height 26
click at [1001, 226] on link "Enregistrer" at bounding box center [988, 227] width 101 height 17
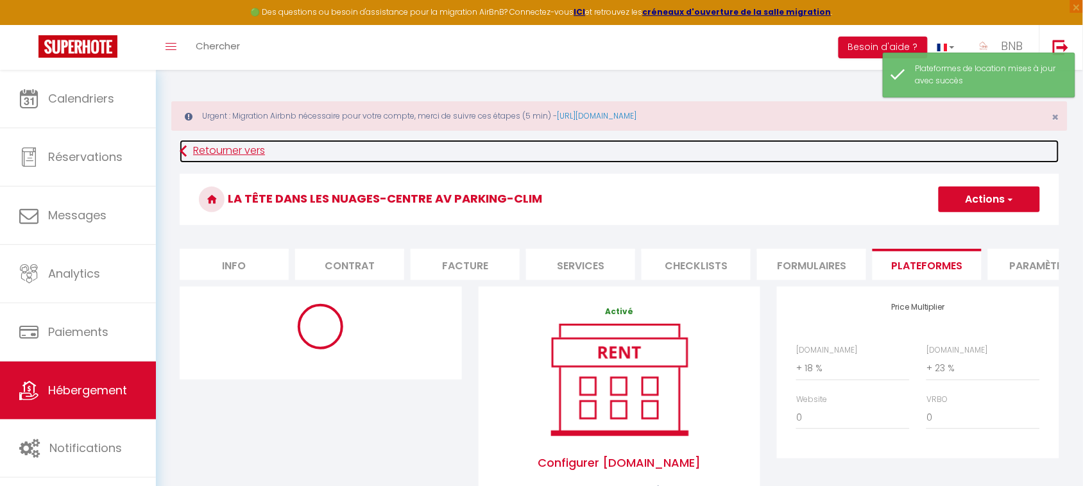
click at [232, 145] on link "Retourner vers" at bounding box center [619, 151] width 879 height 23
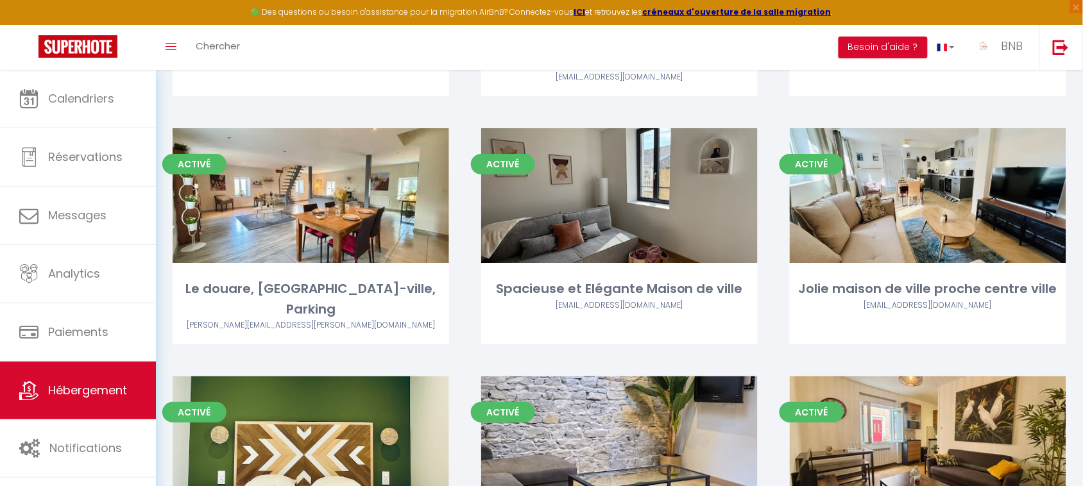
scroll to position [1321, 0]
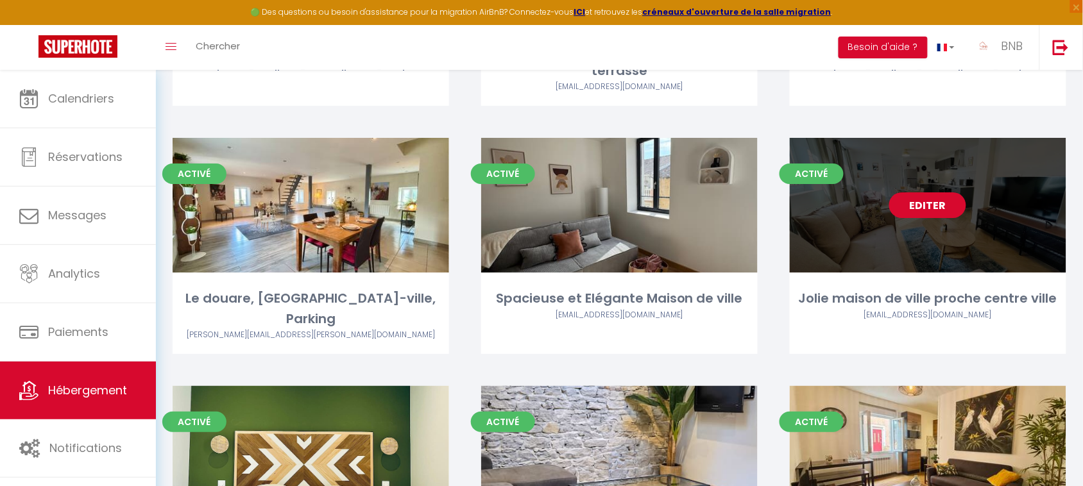
click at [922, 194] on link "Editer" at bounding box center [927, 205] width 77 height 26
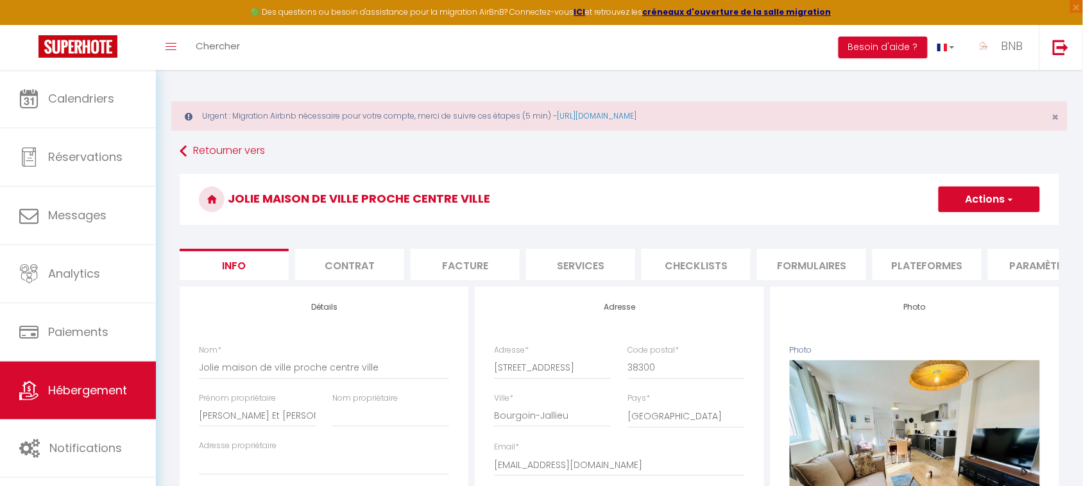
click at [951, 274] on li "Plateformes" at bounding box center [926, 264] width 109 height 31
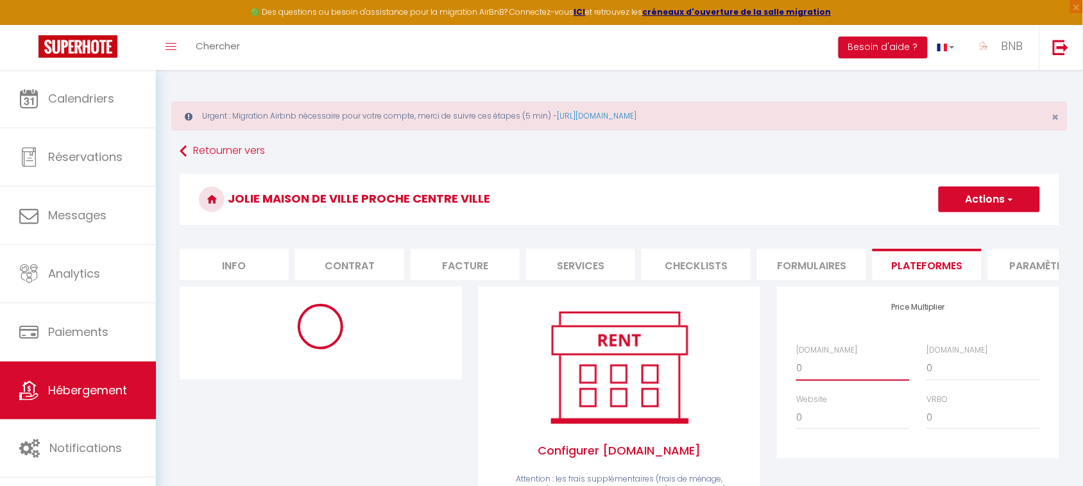
click at [856, 380] on select "0 + 1 % + 2 % + 3 % + 4 % + 5 % + 6 % + 7 % + 8 % + 9 %" at bounding box center [853, 368] width 114 height 24
click at [796, 368] on select "0 + 1 % + 2 % + 3 % + 4 % + 5 % + 6 % + 7 % + 8 % + 9 %" at bounding box center [853, 368] width 114 height 24
click at [973, 199] on button "Actions" at bounding box center [988, 200] width 101 height 26
click at [970, 229] on link "Enregistrer" at bounding box center [988, 227] width 101 height 17
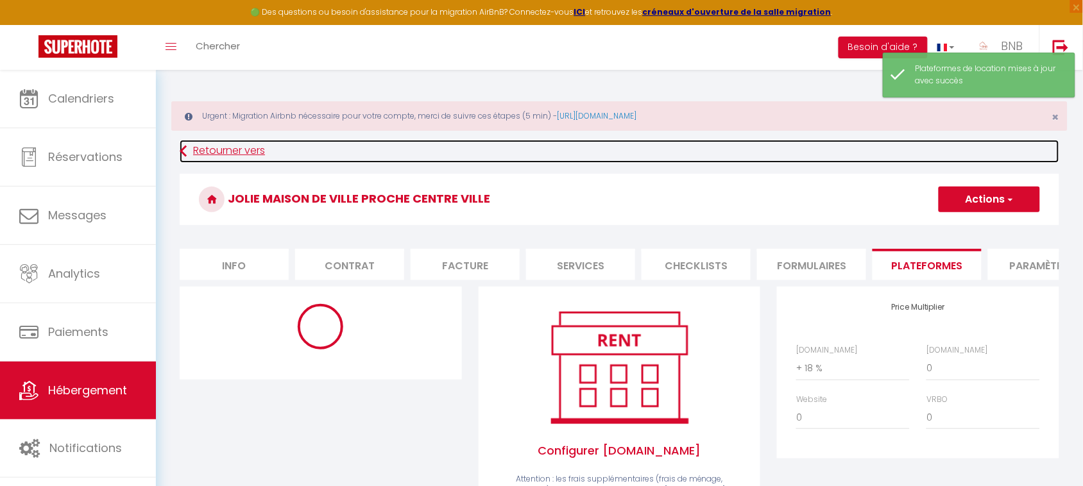
click at [232, 148] on link "Retourner vers" at bounding box center [619, 151] width 879 height 23
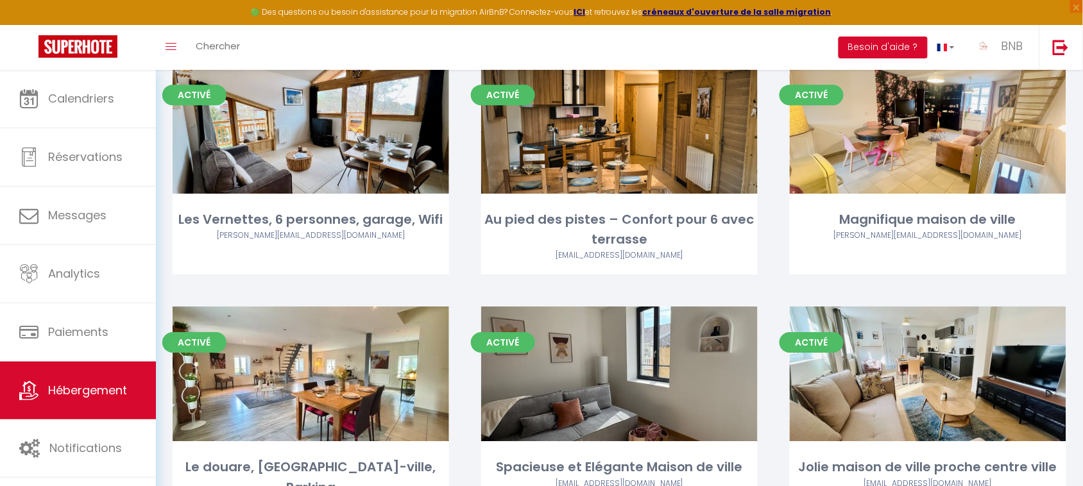
scroll to position [1306, 0]
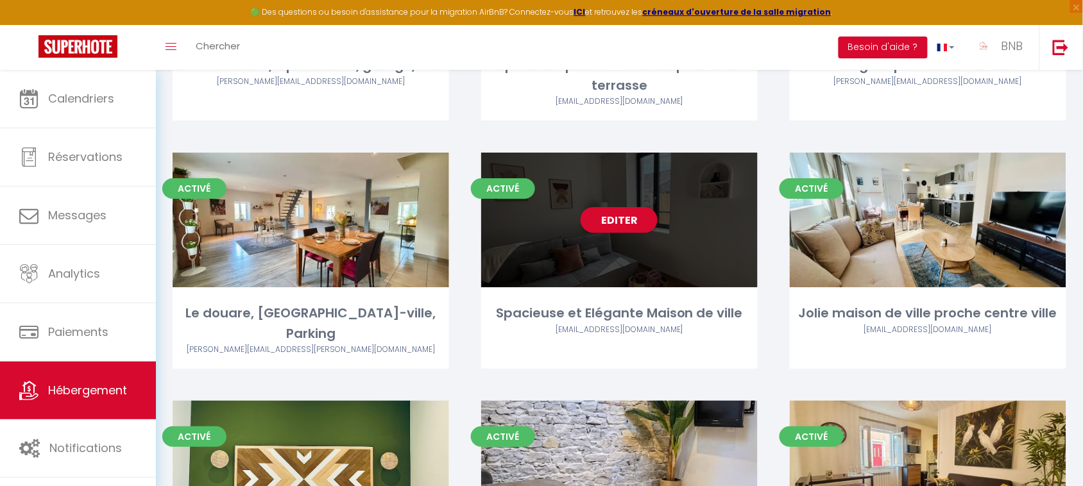
click at [616, 207] on link "Editer" at bounding box center [618, 220] width 77 height 26
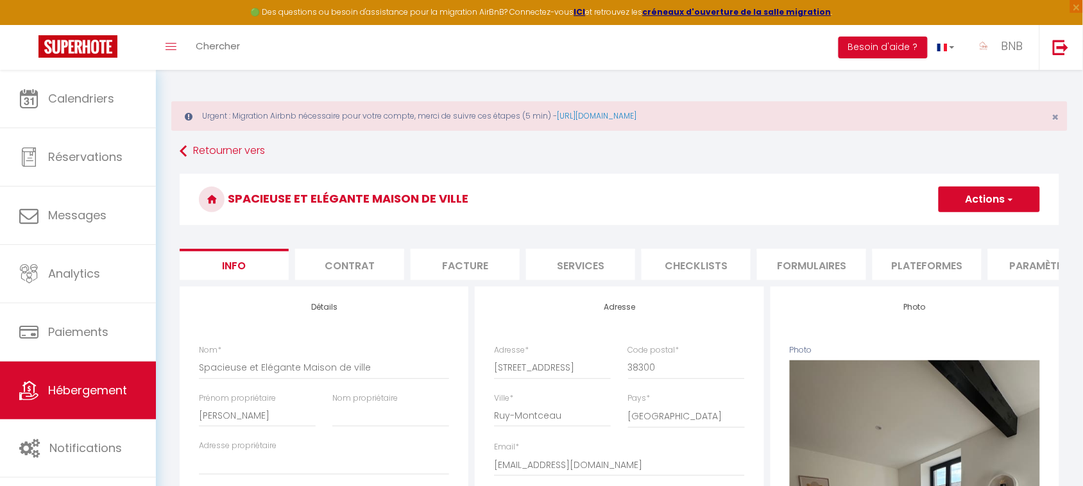
click at [909, 273] on li "Plateformes" at bounding box center [926, 264] width 109 height 31
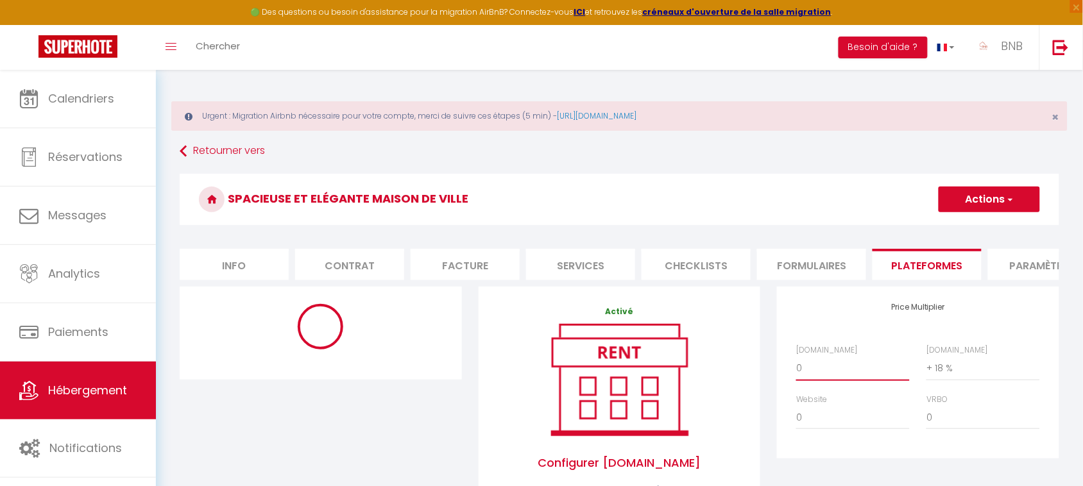
click at [847, 380] on select "0 + 1 % + 2 % + 3 % + 4 % + 5 % + 6 % + 7 % + 8 % + 9 %" at bounding box center [853, 368] width 114 height 24
click at [796, 368] on select "0 + 1 % + 2 % + 3 % + 4 % + 5 % + 6 % + 7 % + 8 % + 9 %" at bounding box center [853, 368] width 114 height 24
click at [981, 205] on button "Actions" at bounding box center [988, 200] width 101 height 26
click at [981, 230] on link "Enregistrer" at bounding box center [988, 227] width 101 height 17
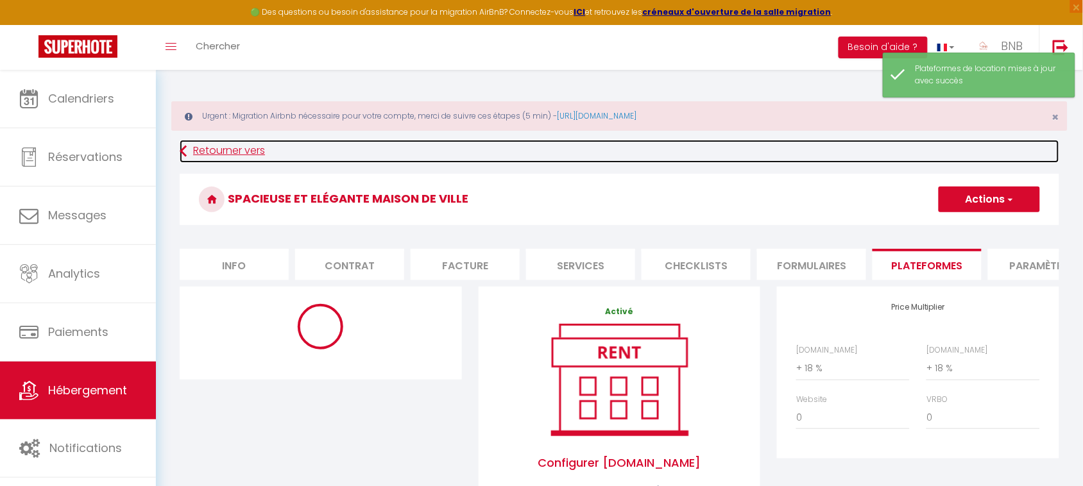
click at [231, 141] on link "Retourner vers" at bounding box center [619, 151] width 879 height 23
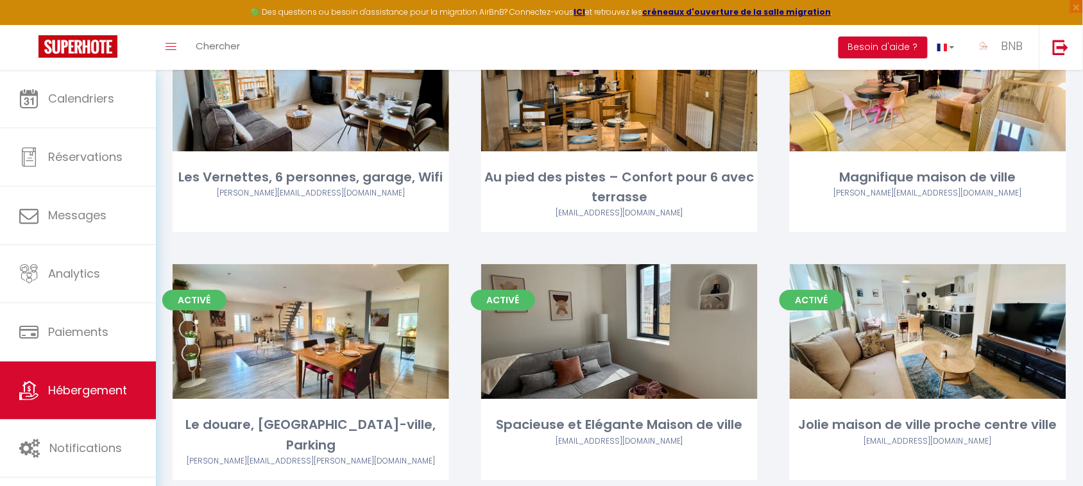
scroll to position [1199, 0]
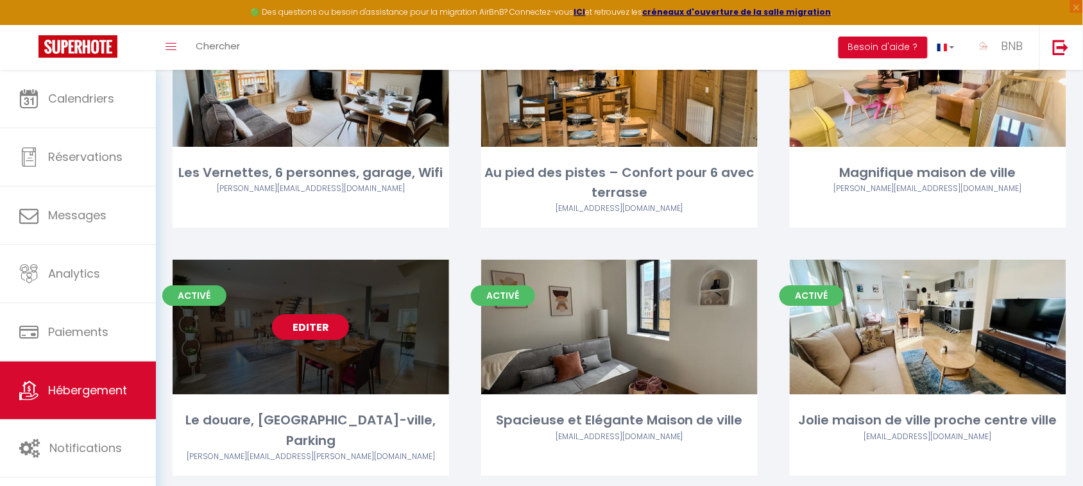
click at [324, 314] on link "Editer" at bounding box center [310, 327] width 77 height 26
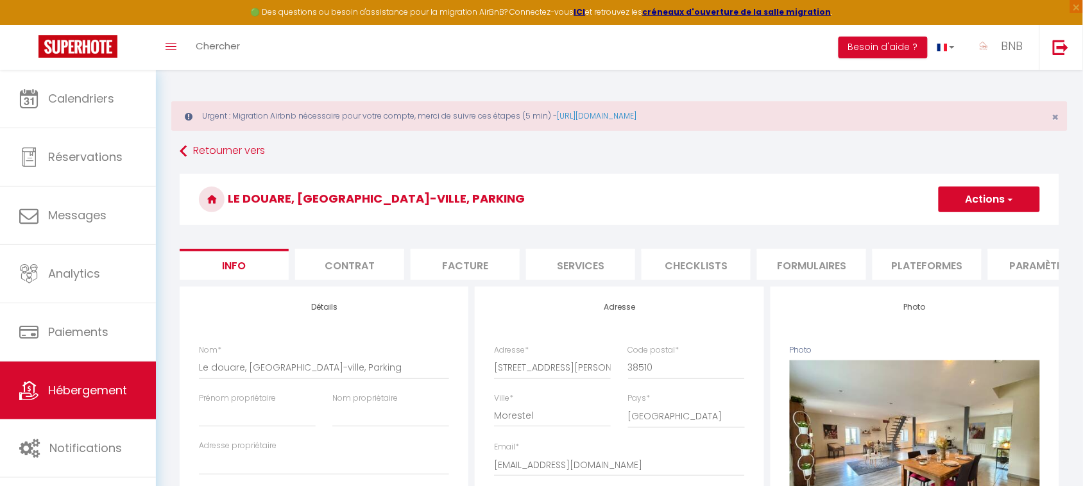
click at [905, 264] on li "Plateformes" at bounding box center [926, 264] width 109 height 31
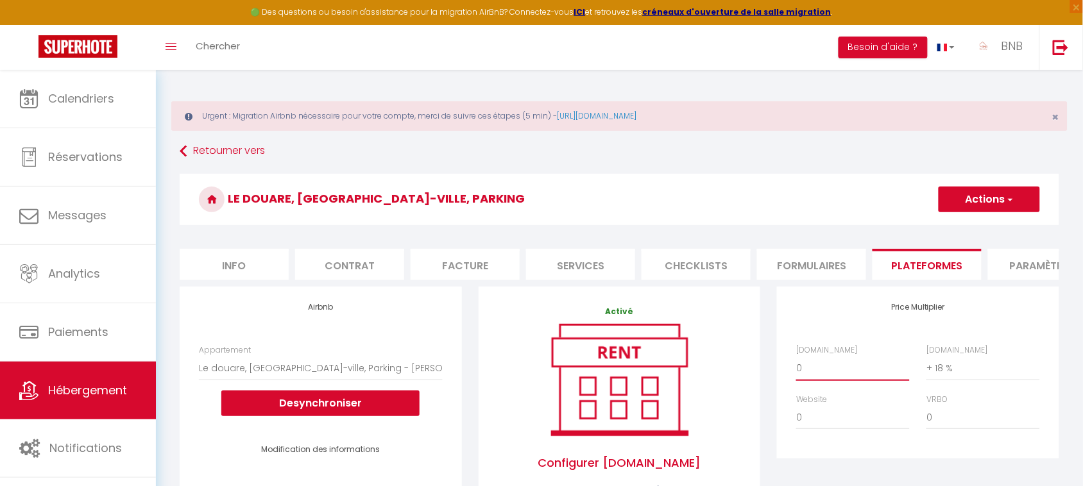
click at [848, 380] on select "0 + 1 % + 2 % + 3 % + 4 % + 5 % + 6 % + 7 % + 8 % + 9 %" at bounding box center [853, 368] width 114 height 24
click at [796, 368] on select "0 + 1 % + 2 % + 3 % + 4 % + 5 % + 6 % + 7 % + 8 % + 9 %" at bounding box center [853, 368] width 114 height 24
click at [976, 206] on button "Actions" at bounding box center [988, 200] width 101 height 26
click at [973, 229] on link "Enregistrer" at bounding box center [988, 227] width 101 height 17
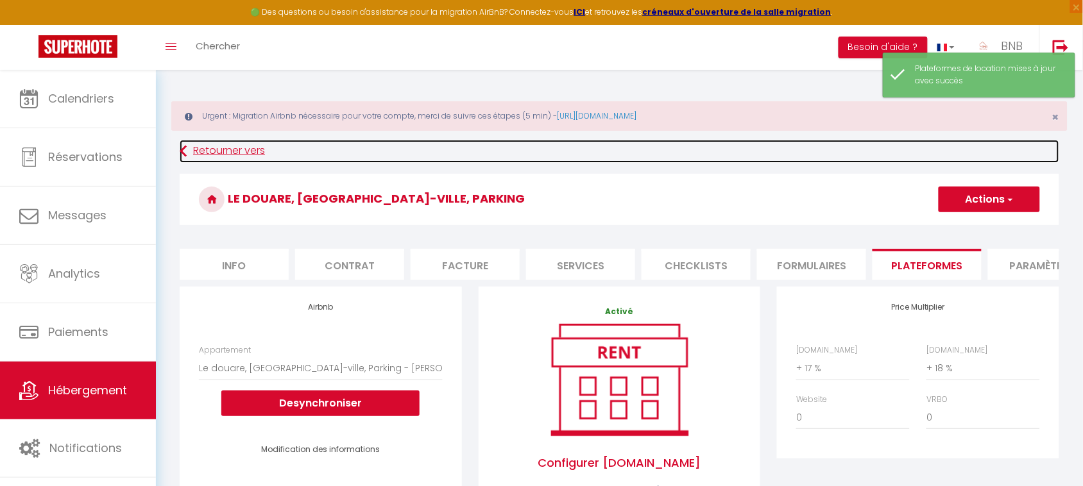
click at [251, 155] on link "Retourner vers" at bounding box center [619, 151] width 879 height 23
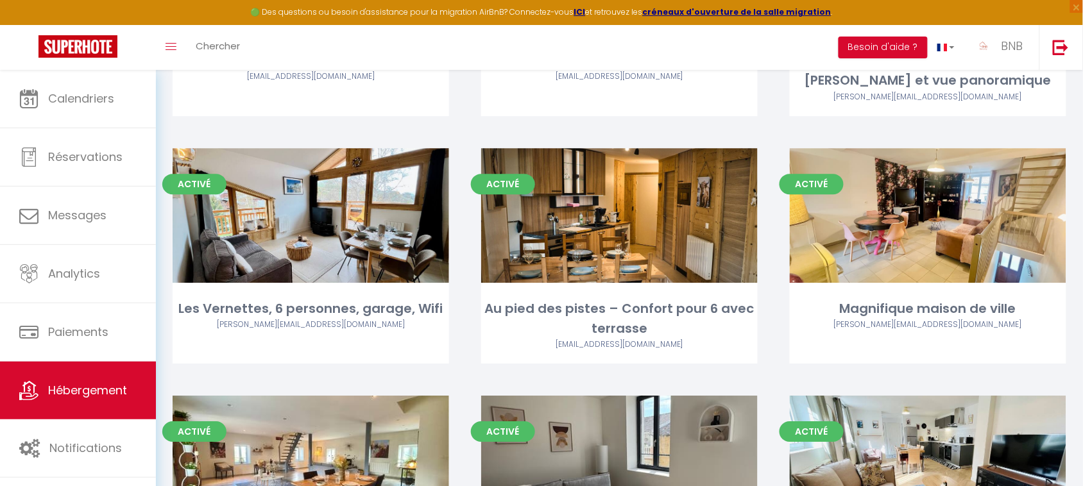
scroll to position [1049, 0]
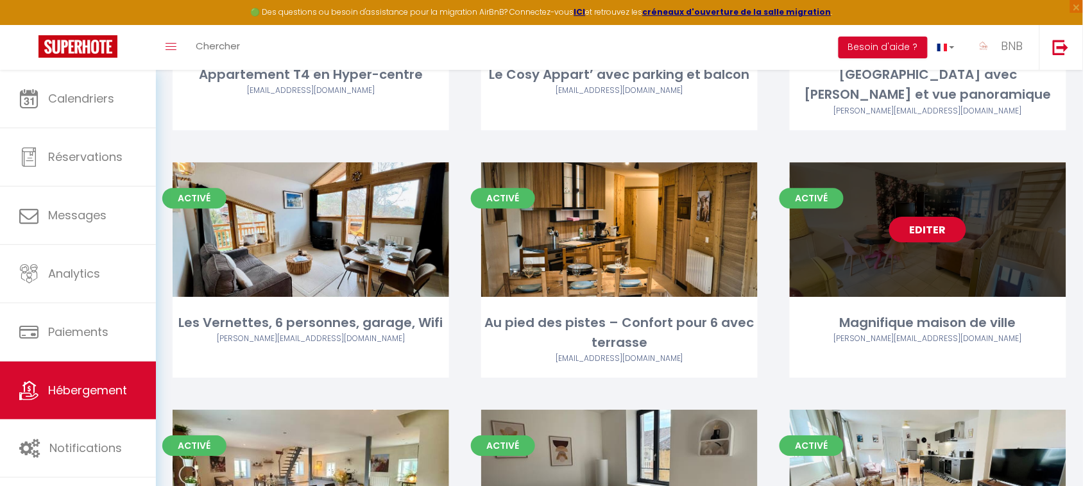
click at [944, 217] on link "Editer" at bounding box center [927, 230] width 77 height 26
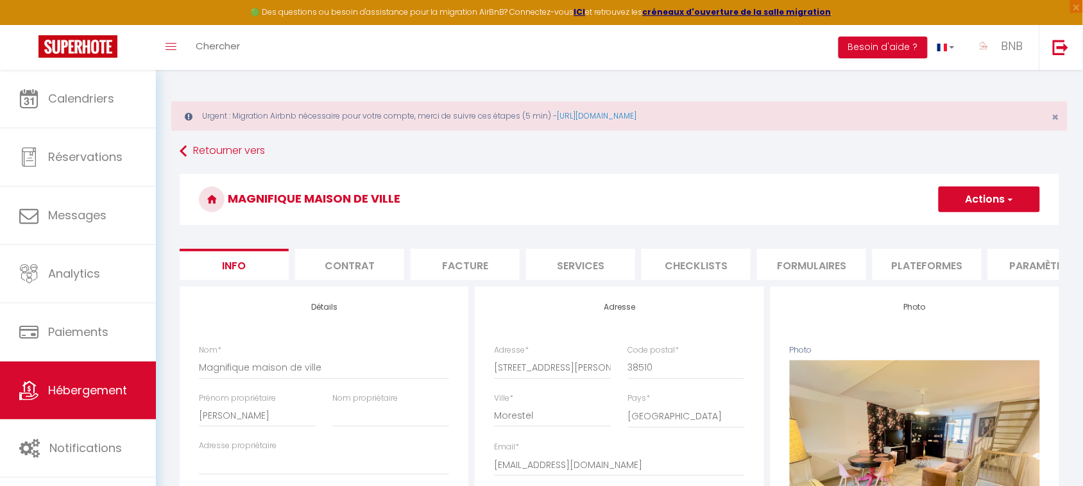
click at [911, 251] on li "Plateformes" at bounding box center [926, 264] width 109 height 31
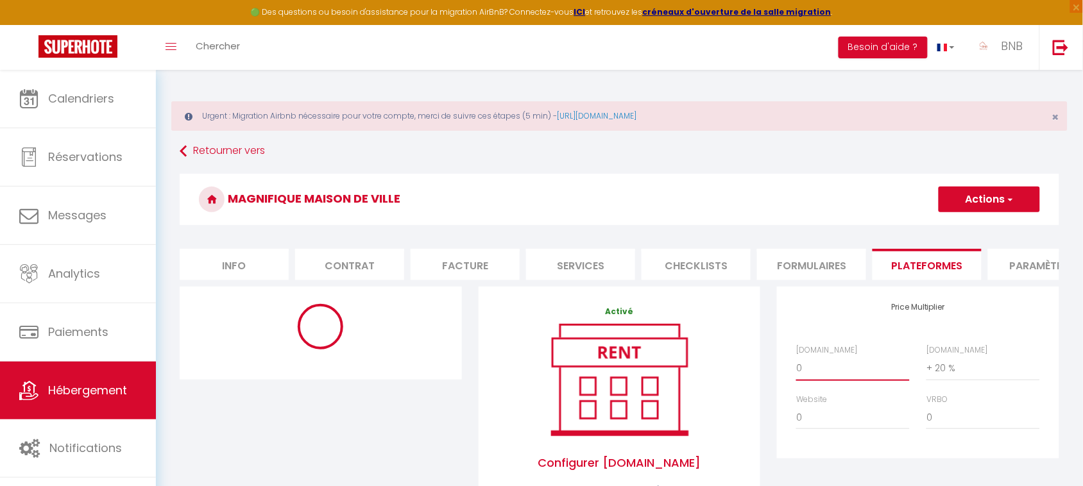
click at [850, 380] on select "0 + 1 % + 2 % + 3 % + 4 % + 5 % + 6 % + 7 % + 8 % + 9 %" at bounding box center [853, 368] width 114 height 24
click at [796, 368] on select "0 + 1 % + 2 % + 3 % + 4 % + 5 % + 6 % + 7 % + 8 % + 9 %" at bounding box center [853, 368] width 114 height 24
click at [974, 196] on button "Actions" at bounding box center [988, 200] width 101 height 26
click at [970, 231] on link "Enregistrer" at bounding box center [988, 227] width 101 height 17
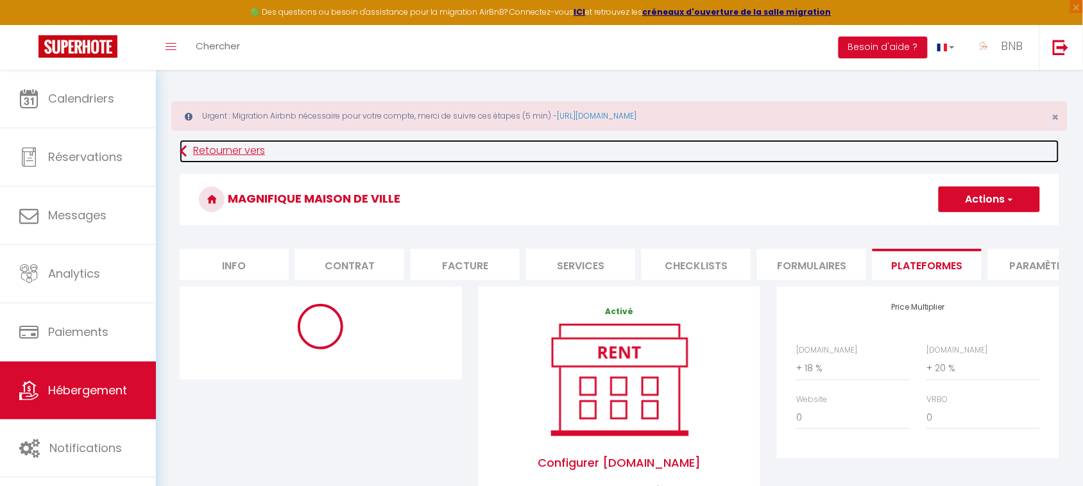
click at [255, 151] on link "Retourner vers" at bounding box center [619, 151] width 879 height 23
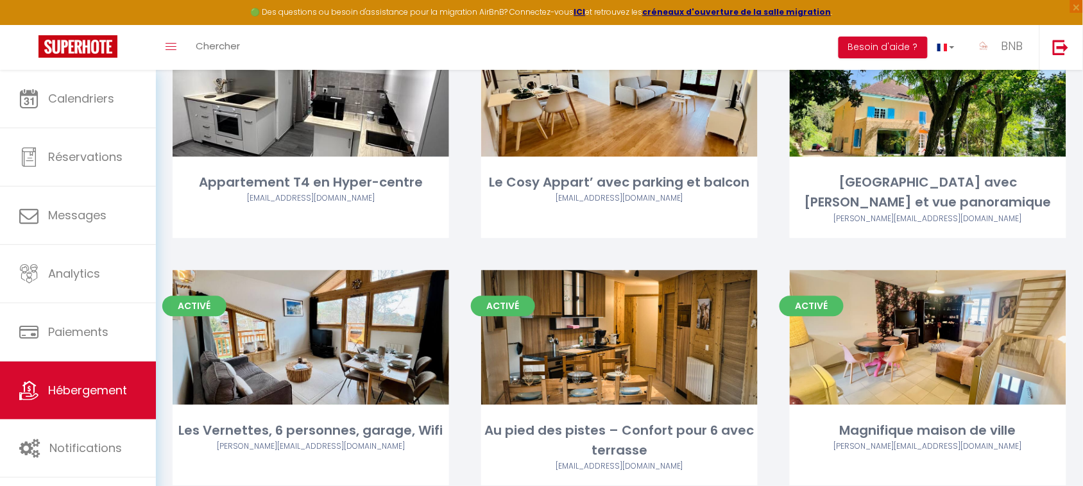
scroll to position [947, 0]
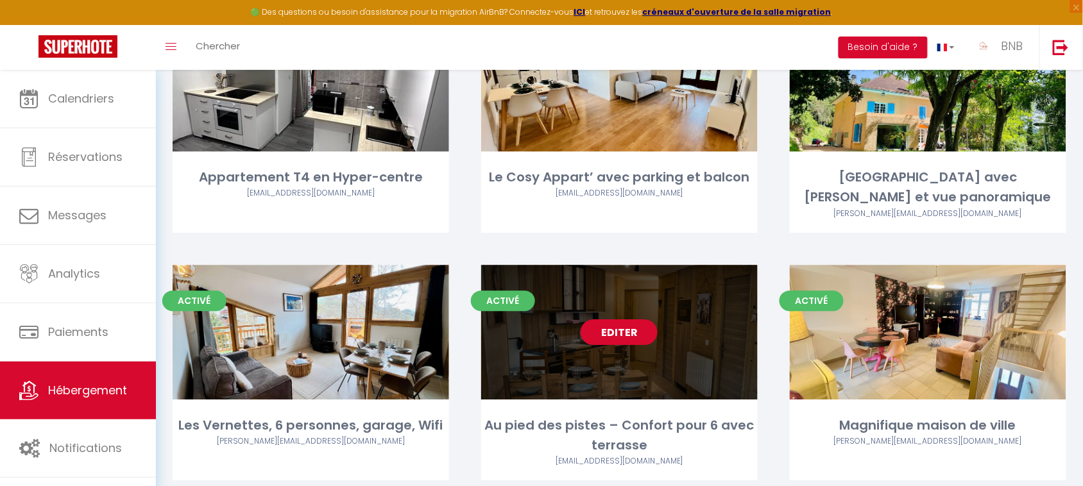
click at [622, 319] on link "Editer" at bounding box center [618, 332] width 77 height 26
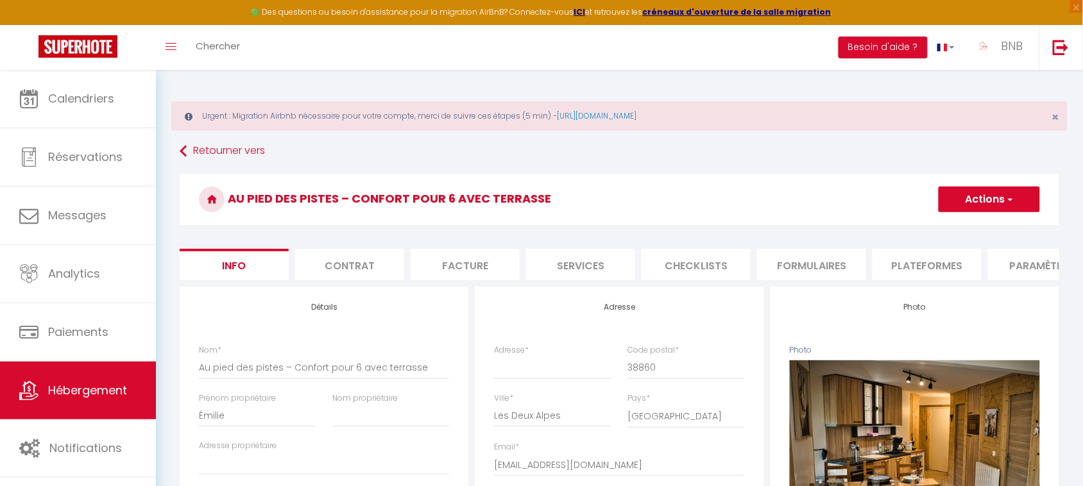
click at [937, 269] on li "Plateformes" at bounding box center [926, 264] width 109 height 31
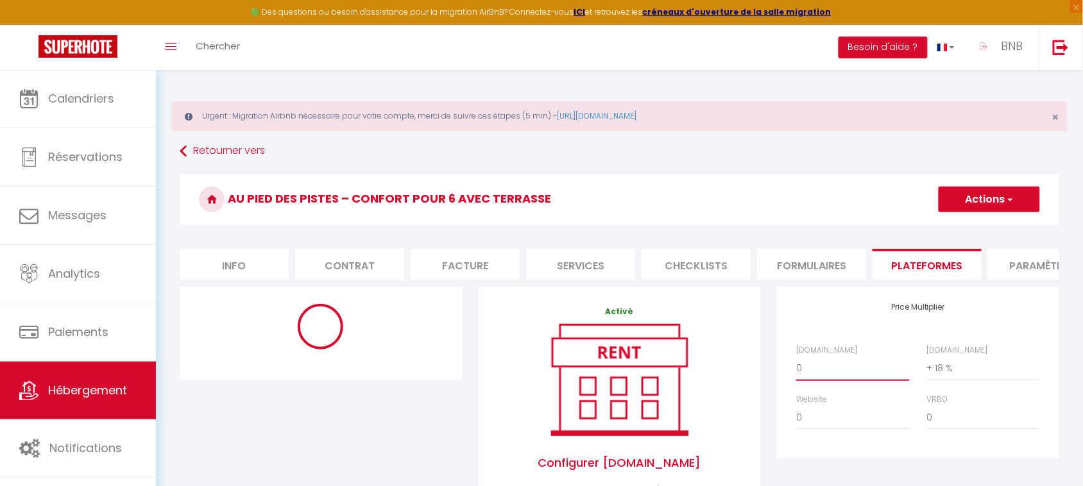
click at [843, 380] on select "0 + 1 % + 2 % + 3 % + 4 % + 5 % + 6 % + 7 % + 8 % + 9 %" at bounding box center [853, 368] width 114 height 24
click at [796, 368] on select "0 + 1 % + 2 % + 3 % + 4 % + 5 % + 6 % + 7 % + 8 % + 9 %" at bounding box center [853, 368] width 114 height 24
click at [989, 204] on button "Actions" at bounding box center [988, 200] width 101 height 26
click at [982, 228] on link "Enregistrer" at bounding box center [988, 227] width 101 height 17
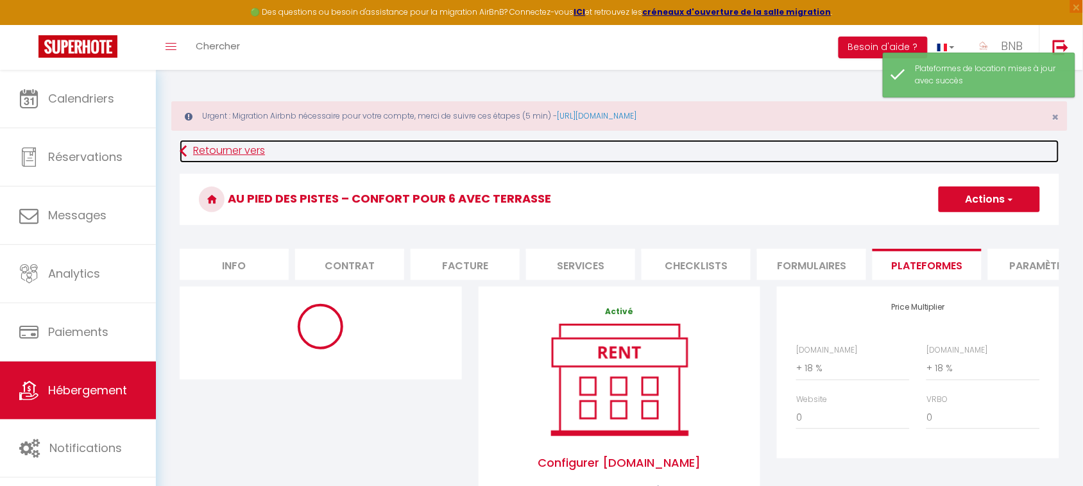
click at [248, 140] on link "Retourner vers" at bounding box center [619, 151] width 879 height 23
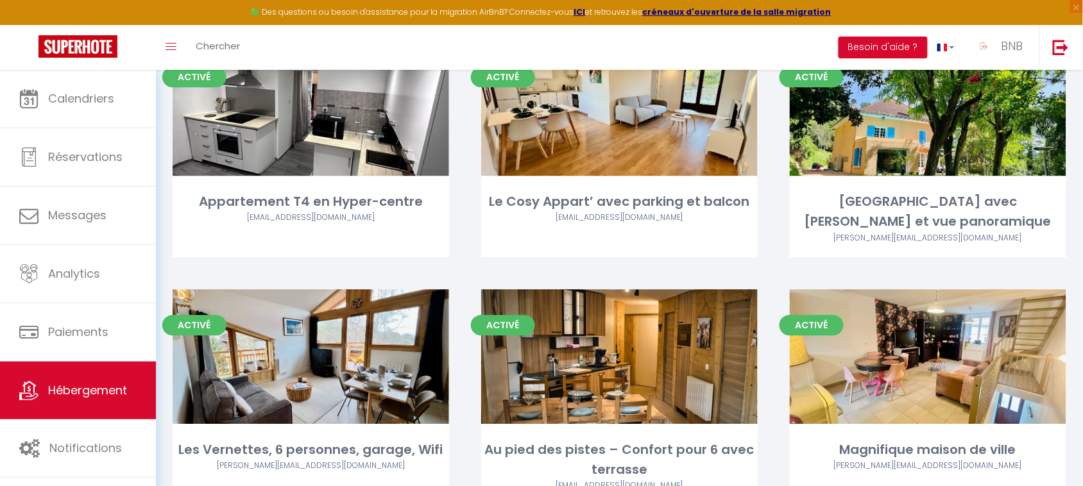
scroll to position [932, 0]
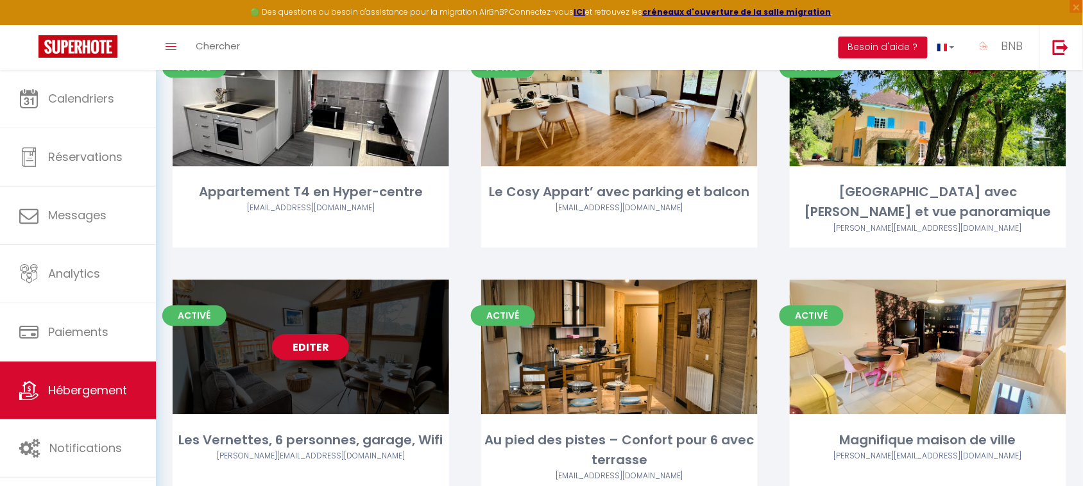
click at [316, 334] on link "Editer" at bounding box center [310, 347] width 77 height 26
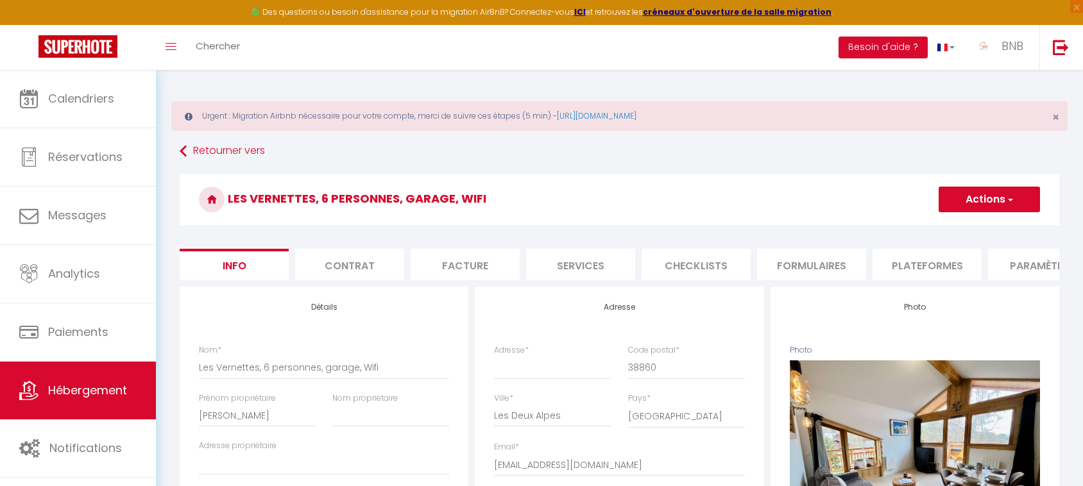
select select "6"
select select "2"
select select "1"
select select "14:00"
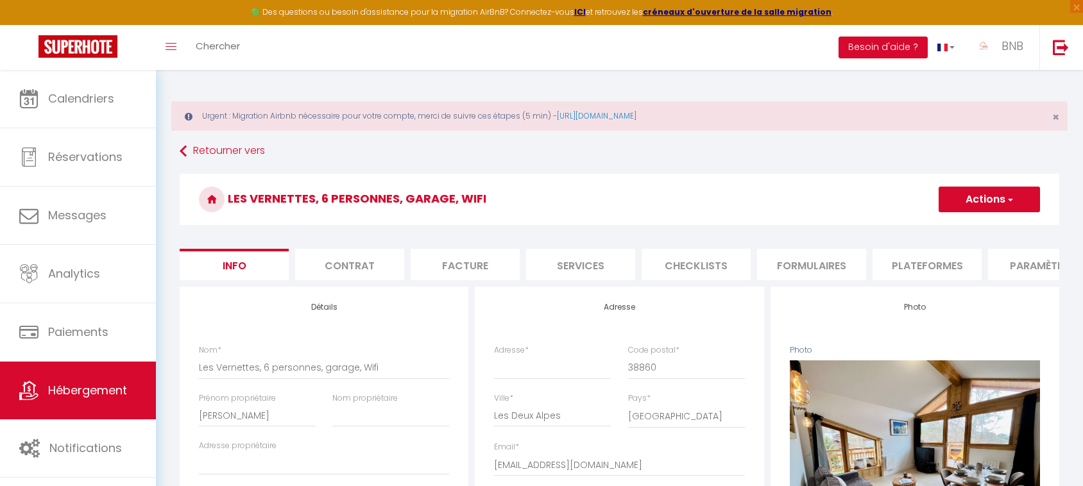
select select
select select "11:00"
select select "30"
select select "120"
select select "28"
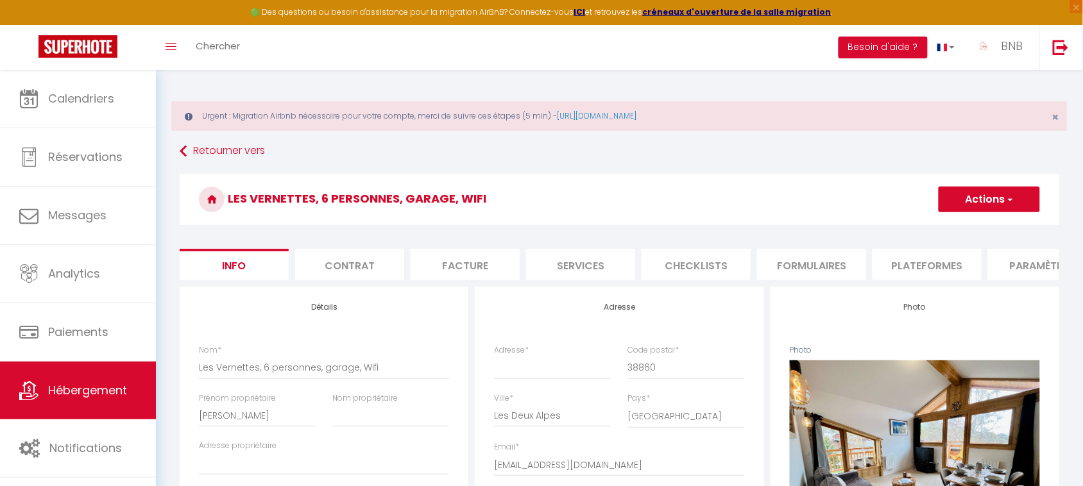
click at [914, 263] on li "Plateformes" at bounding box center [926, 264] width 109 height 31
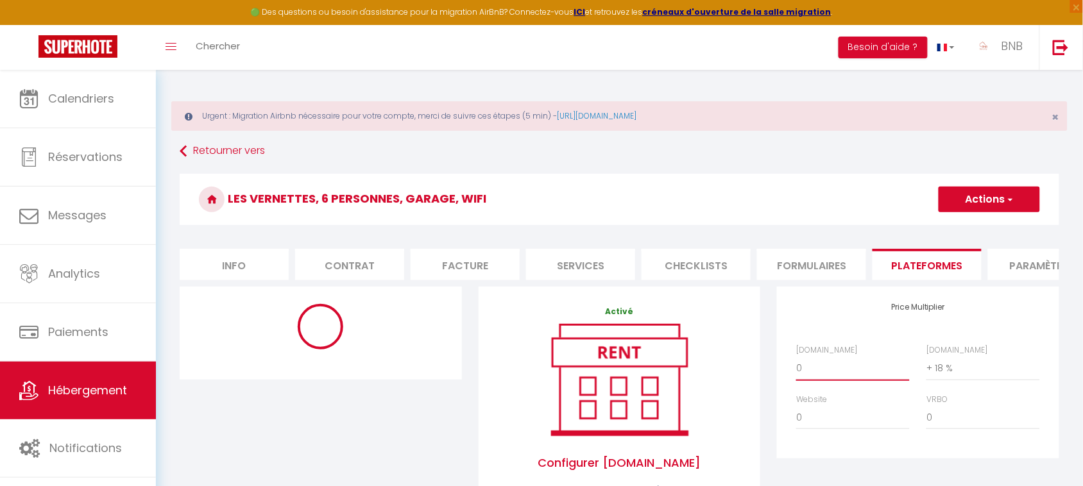
click at [841, 377] on select "0 + 1 % + 2 % + 3 % + 4 % + 5 % + 6 % + 7 % + 8 % + 9 %" at bounding box center [853, 368] width 114 height 24
select select "+ 18 %"
click at [796, 368] on select "0 + 1 % + 2 % + 3 % + 4 % + 5 % + 6 % + 7 % + 8 % + 9 %" at bounding box center [853, 368] width 114 height 24
click at [1000, 203] on button "Actions" at bounding box center [988, 200] width 101 height 26
click at [992, 224] on link "Enregistrer" at bounding box center [988, 227] width 101 height 17
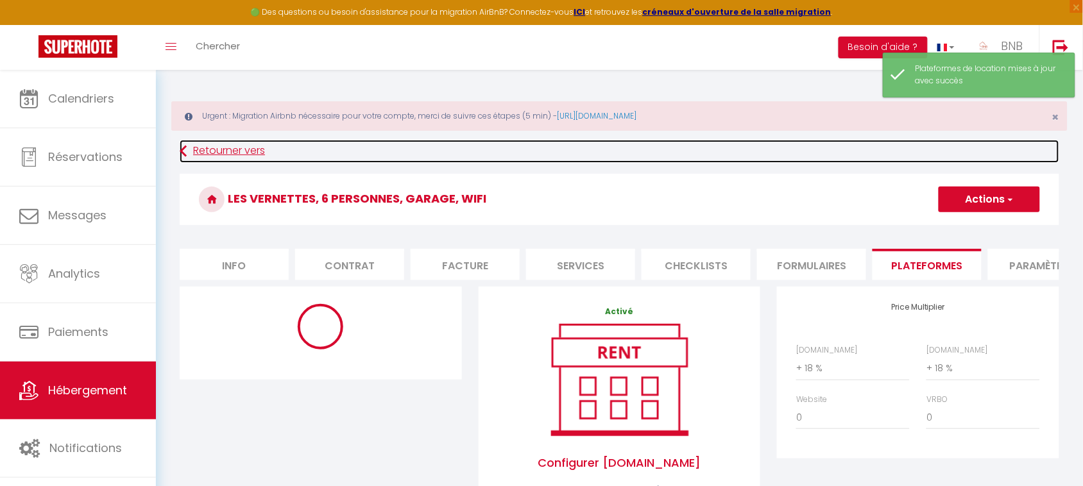
click at [245, 153] on link "Retourner vers" at bounding box center [619, 151] width 879 height 23
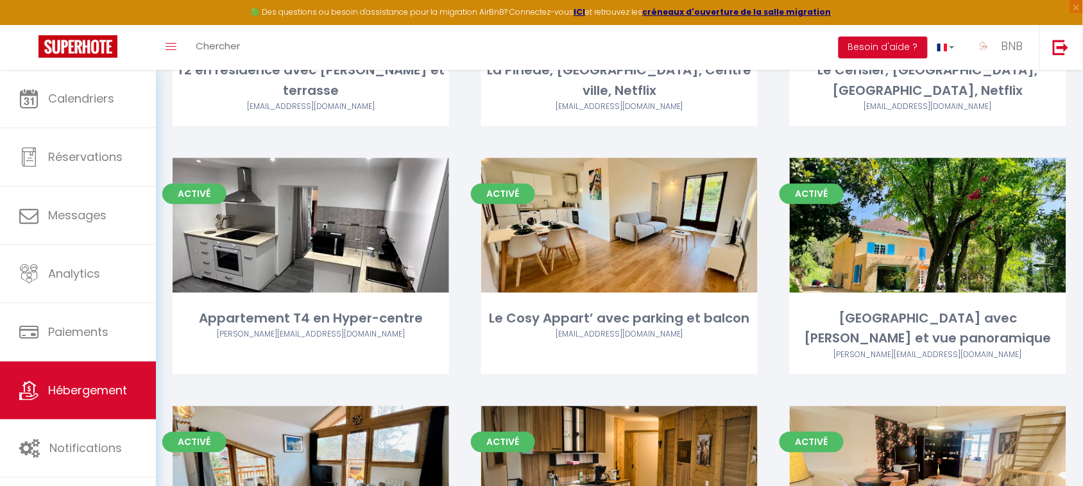
scroll to position [792, 0]
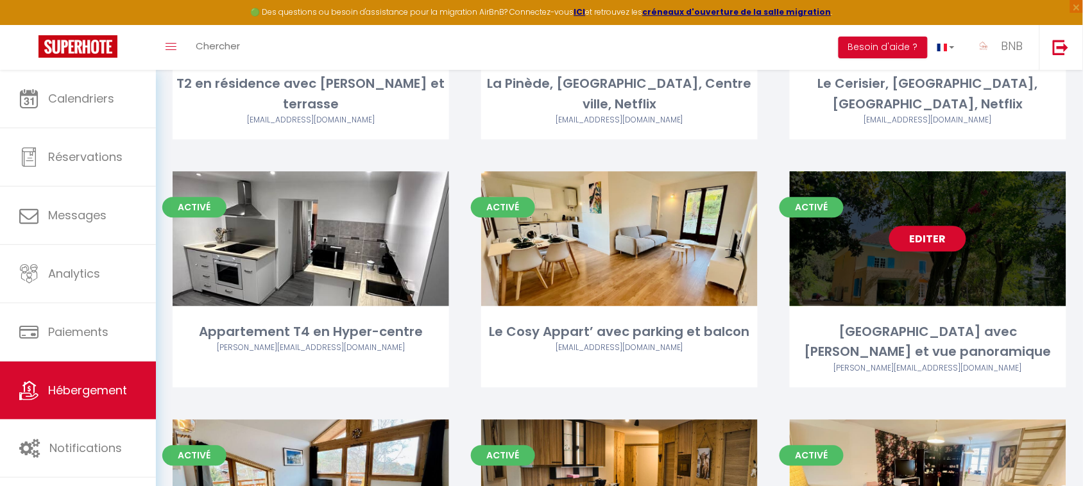
click at [925, 226] on link "Editer" at bounding box center [927, 239] width 77 height 26
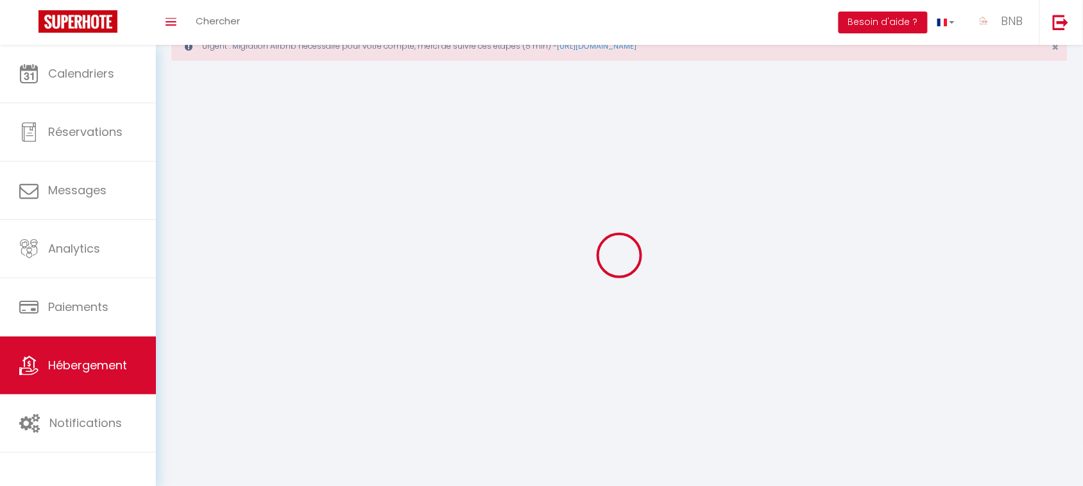
select select
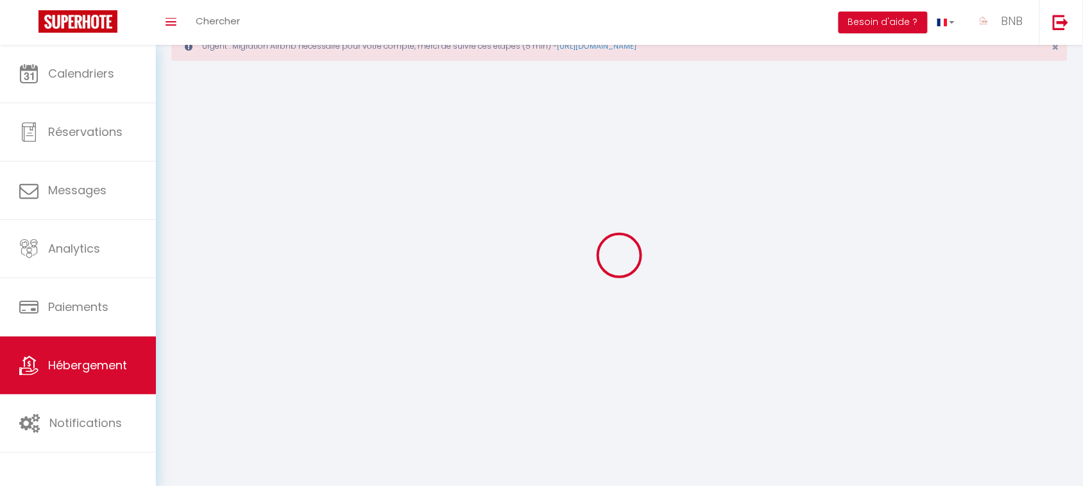
select select
checkbox input "false"
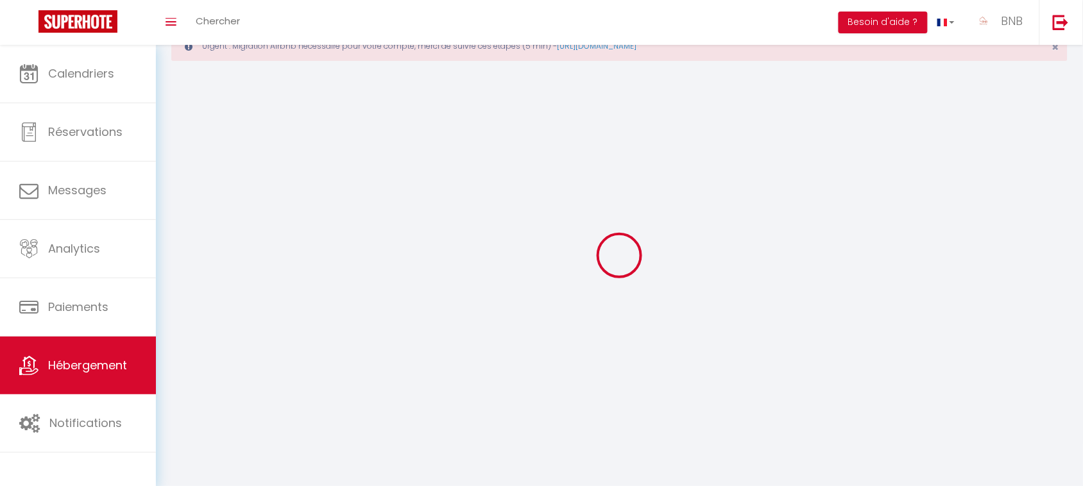
select select "28"
select select
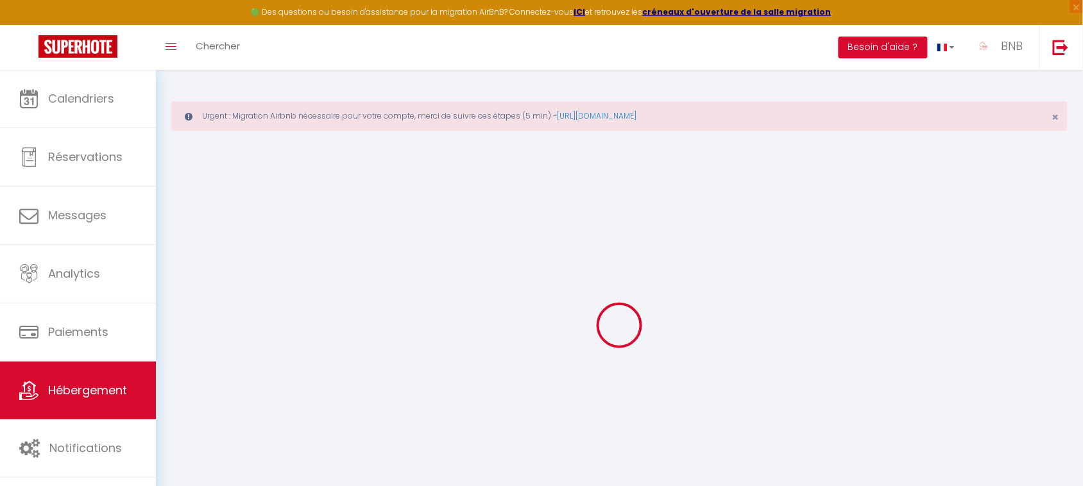
select select
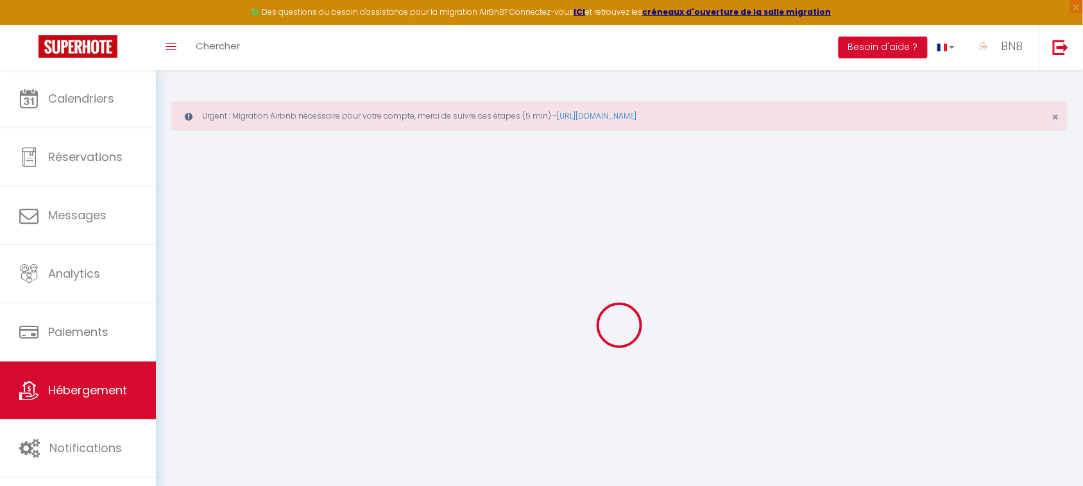
select select
checkbox input "false"
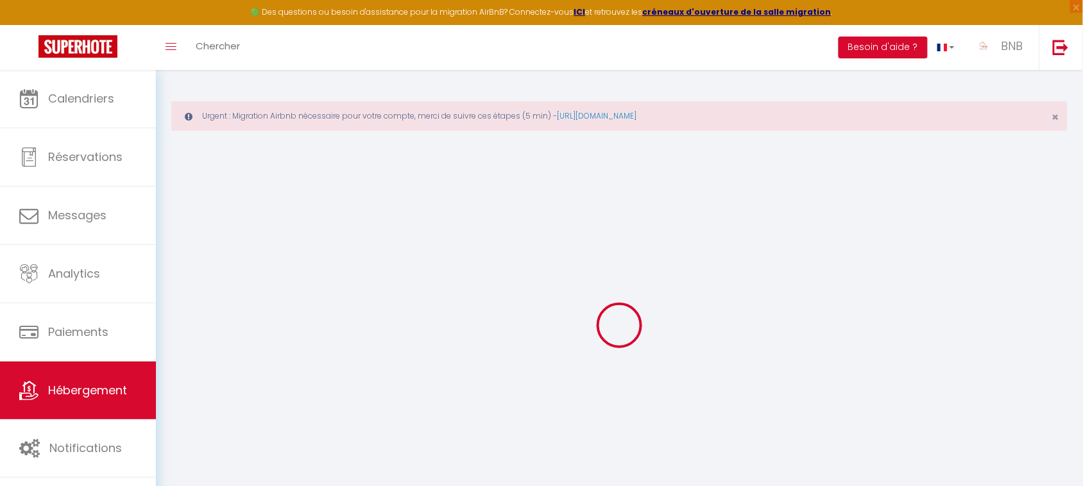
select select
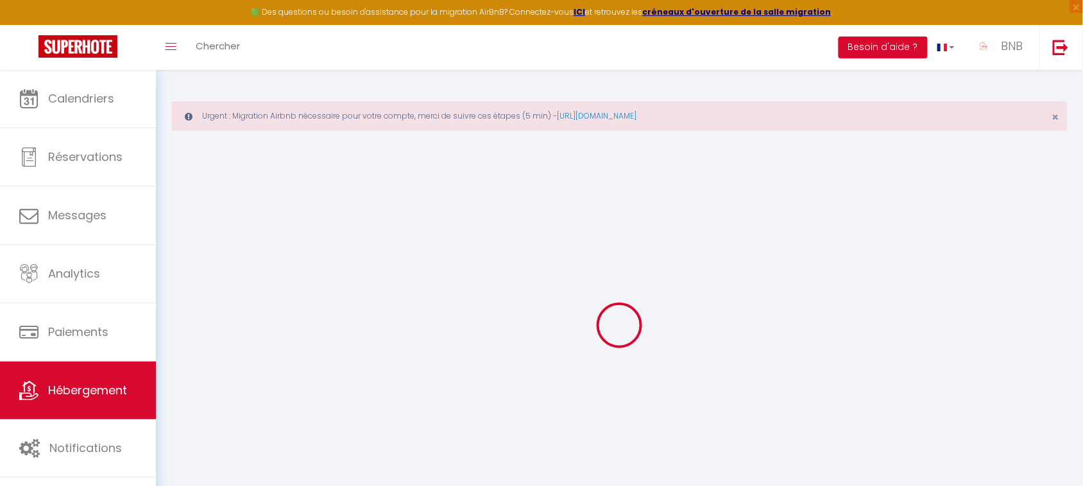
select select
checkbox input "false"
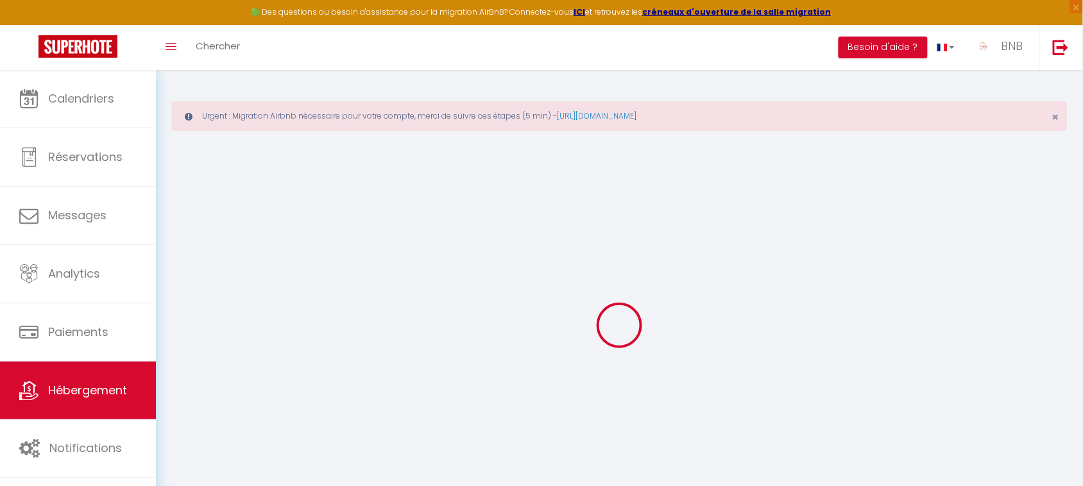
checkbox input "false"
select select
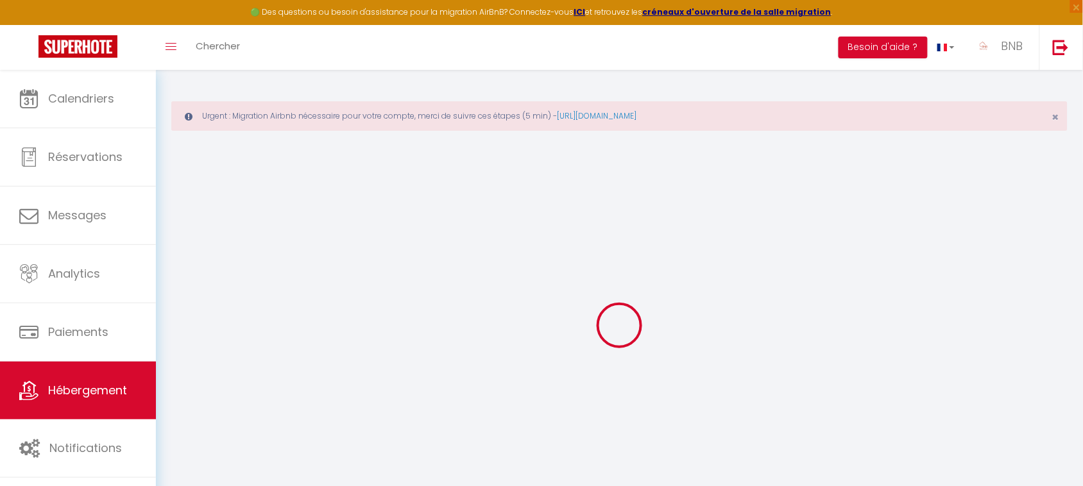
select select
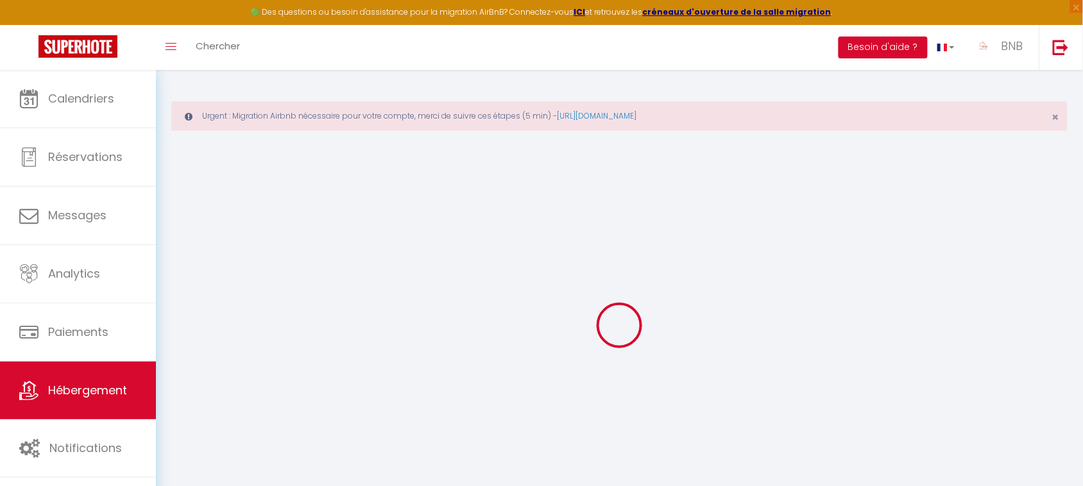
checkbox input "false"
select select
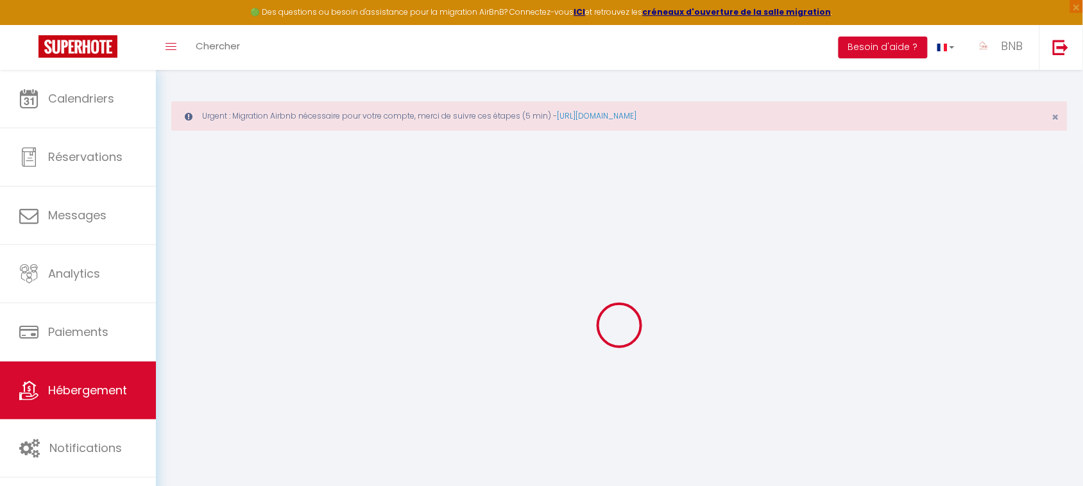
select select
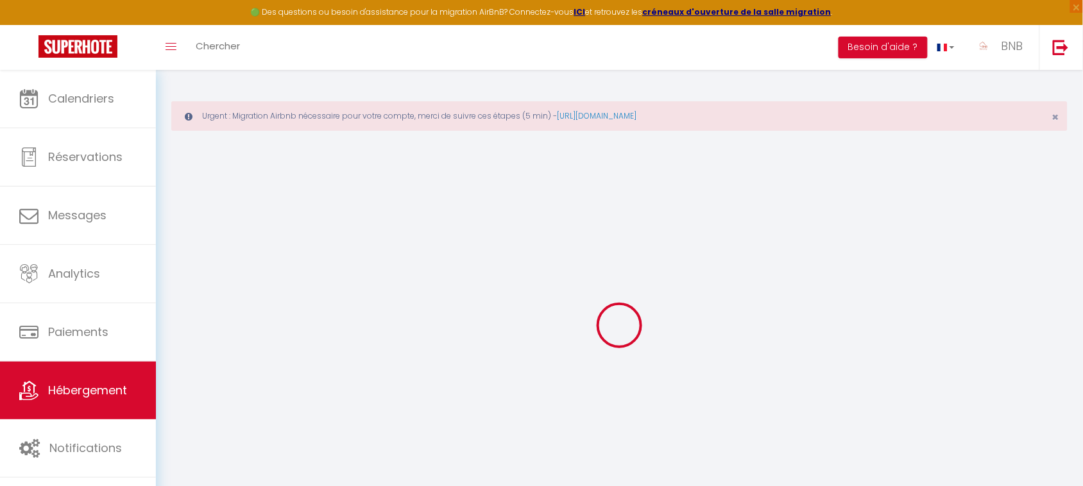
select select
checkbox input "false"
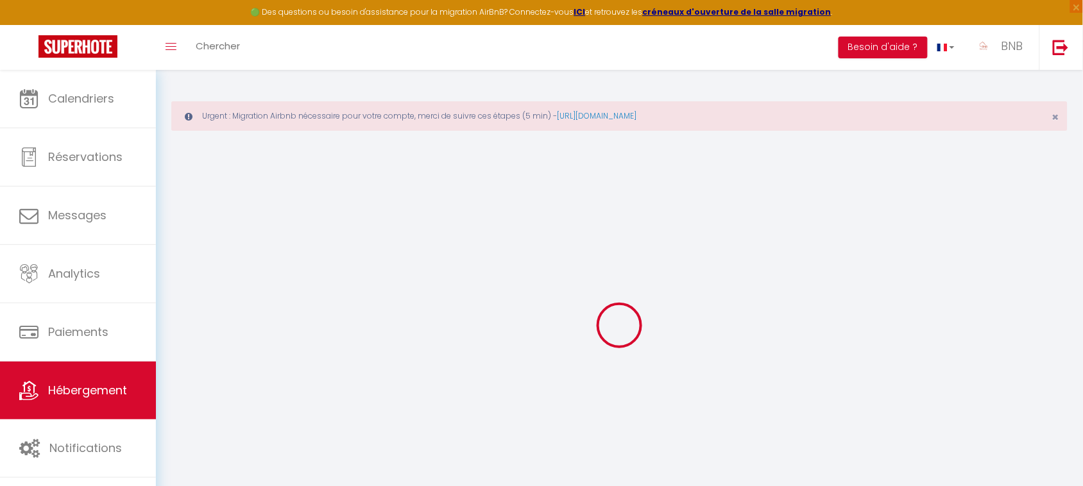
checkbox input "false"
select select
select select "+ 18 %"
select select
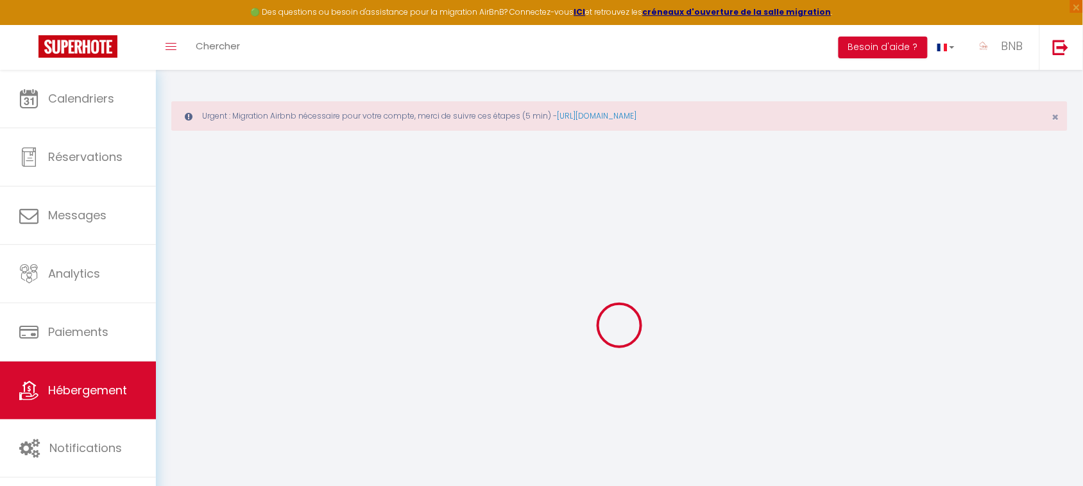
select select
checkbox input "false"
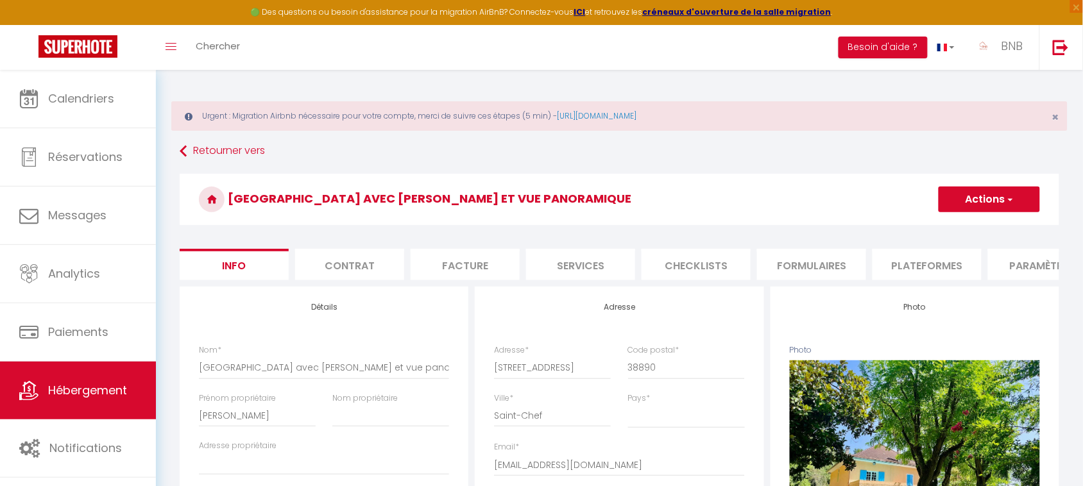
click at [909, 258] on li "Plateformes" at bounding box center [926, 264] width 109 height 31
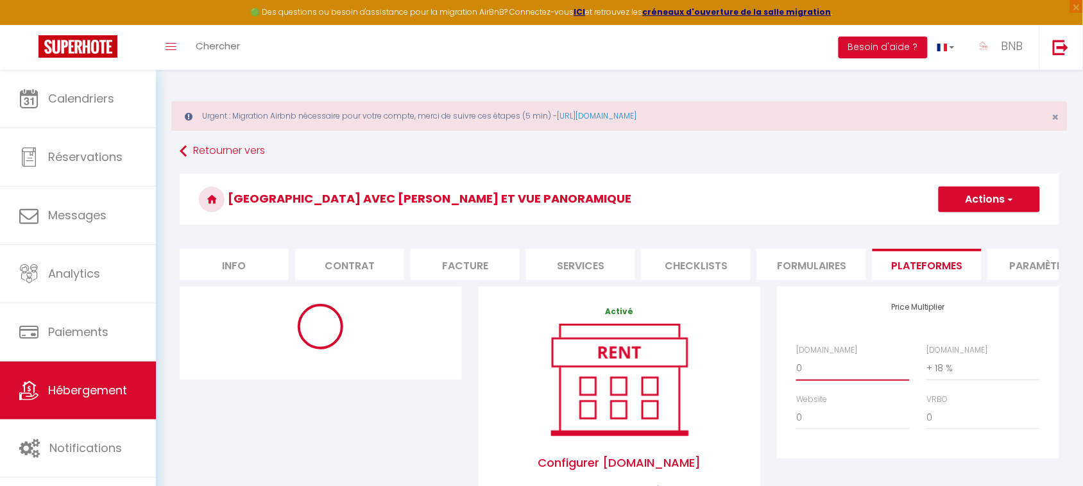
click at [854, 379] on select "0 + 1 % + 2 % + 3 % + 4 % + 5 % + 6 % + 7 % + 8 % + 9 %" at bounding box center [853, 368] width 114 height 24
select select "+ 18 %"
click at [796, 368] on select "0 + 1 % + 2 % + 3 % + 4 % + 5 % + 6 % + 7 % + 8 % + 9 %" at bounding box center [853, 368] width 114 height 24
click at [1005, 194] on span "button" at bounding box center [1009, 199] width 8 height 13
click at [995, 223] on link "Enregistrer" at bounding box center [988, 227] width 101 height 17
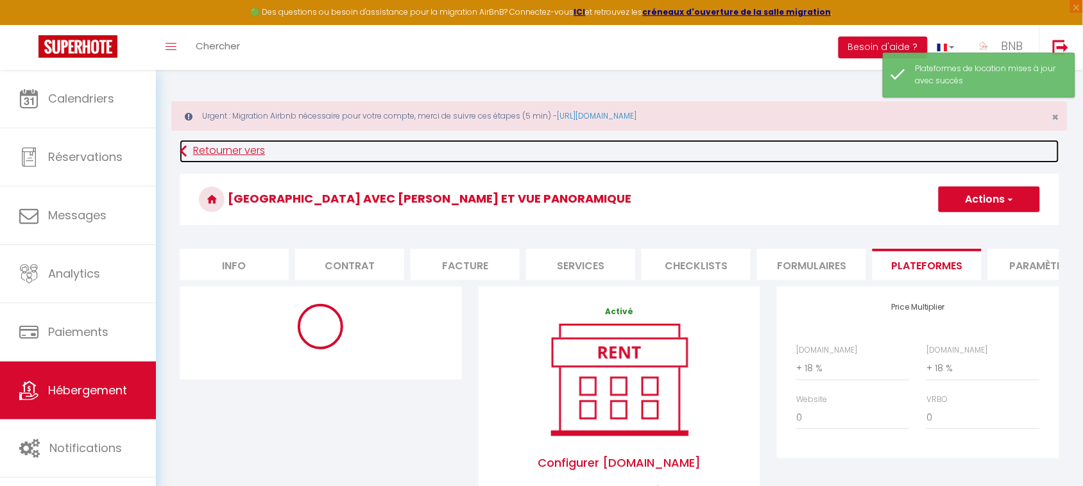
click at [250, 146] on link "Retourner vers" at bounding box center [619, 151] width 879 height 23
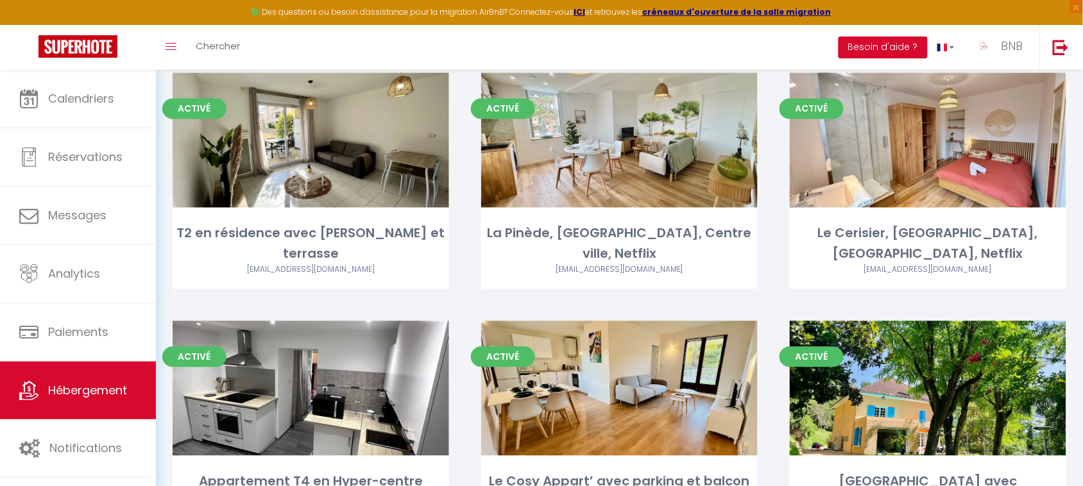
scroll to position [665, 0]
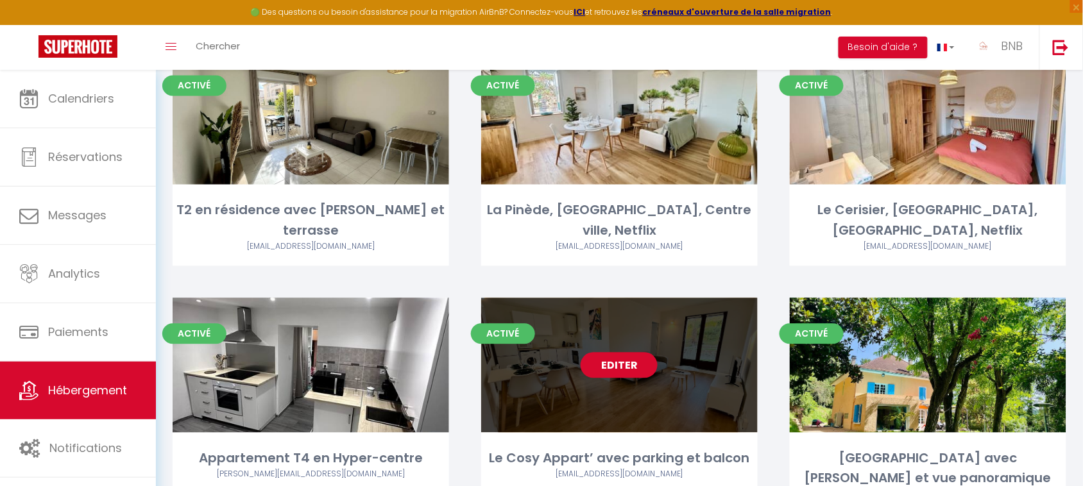
click at [621, 353] on link "Editer" at bounding box center [618, 366] width 77 height 26
select select "3"
select select "2"
select select "1"
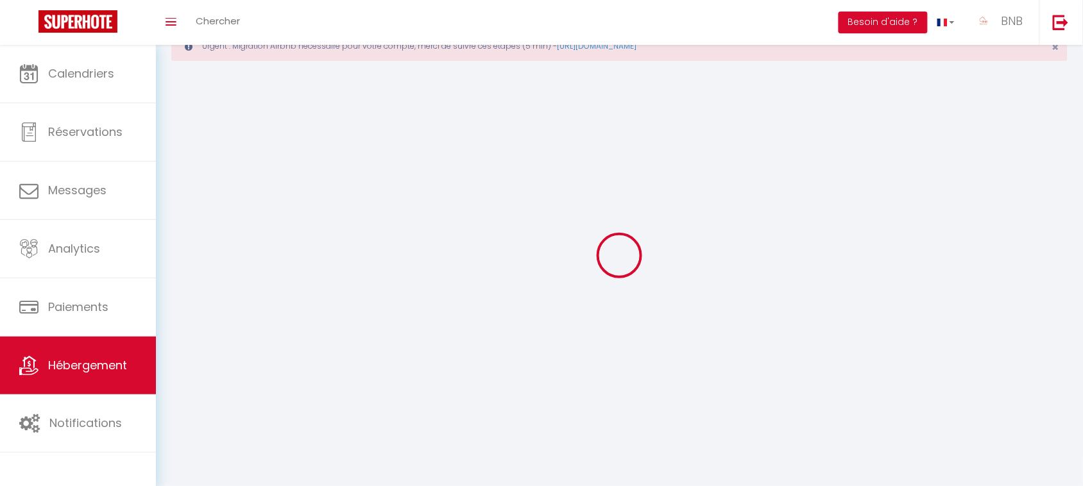
select select
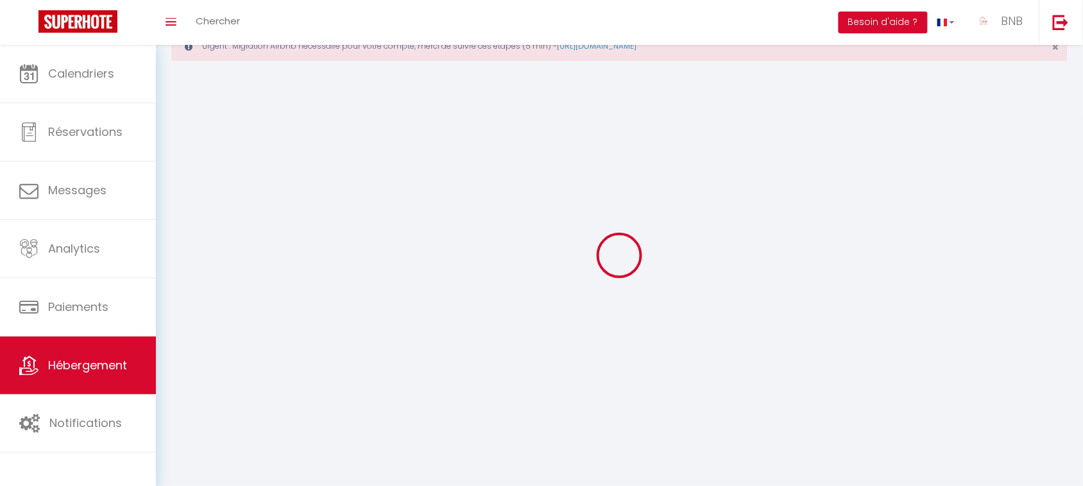
select select "1"
select select
checkbox input "false"
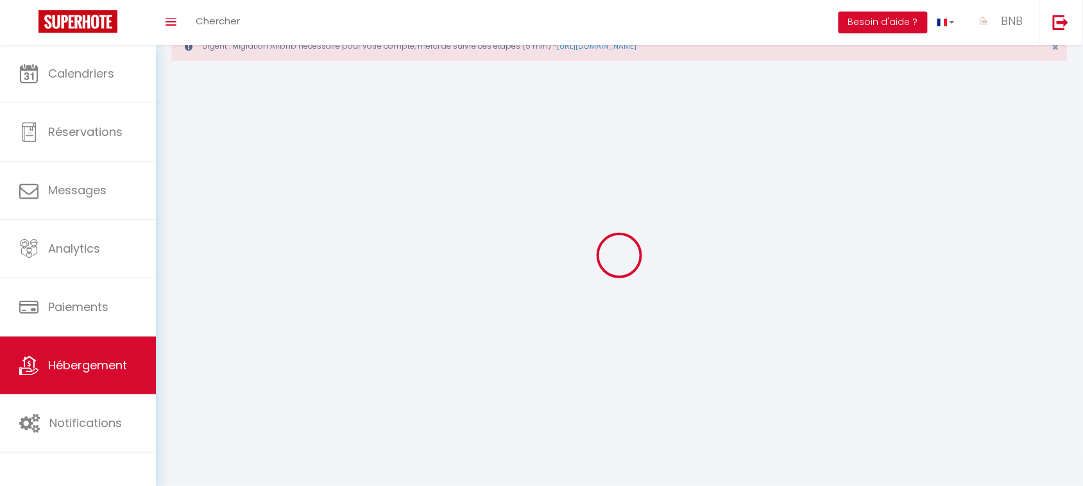
checkbox input "false"
select select "28"
select select
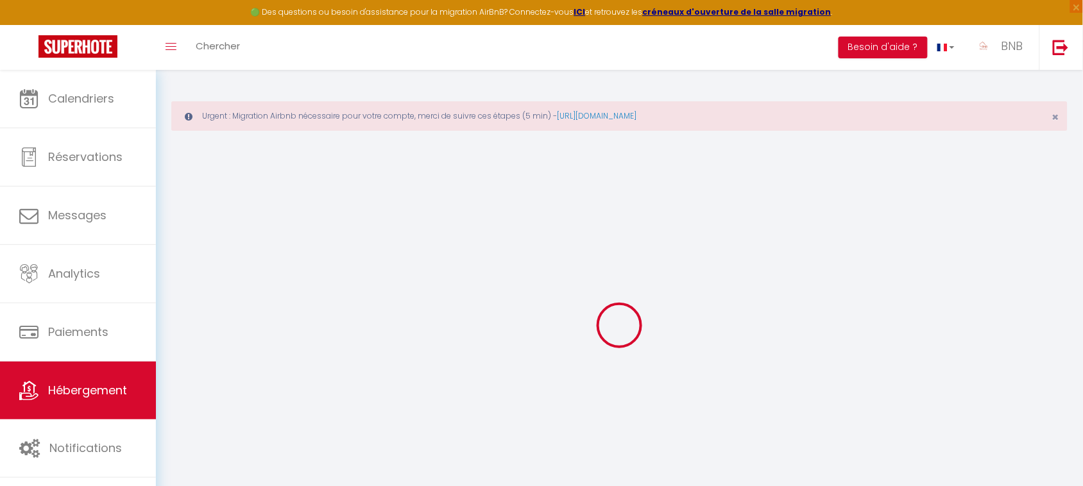
select select
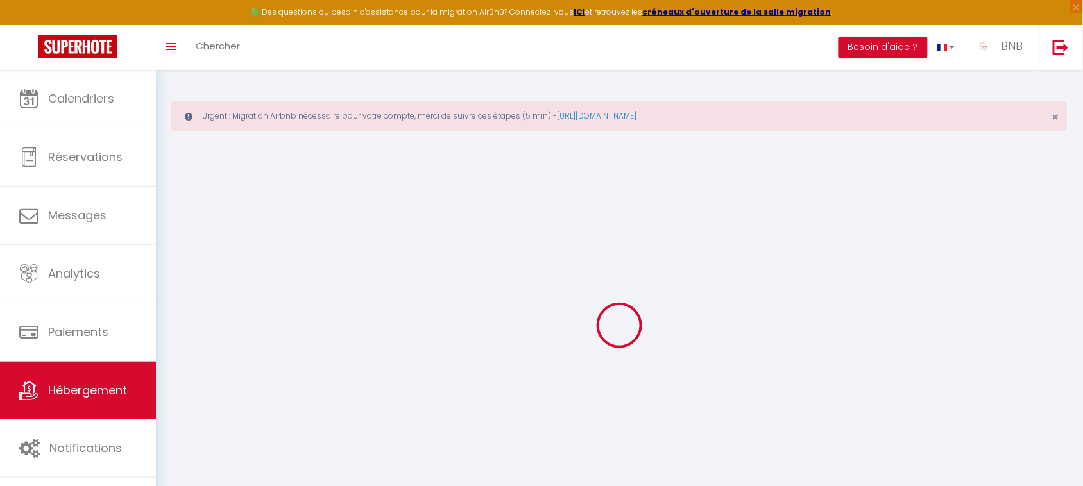
select select
checkbox input "false"
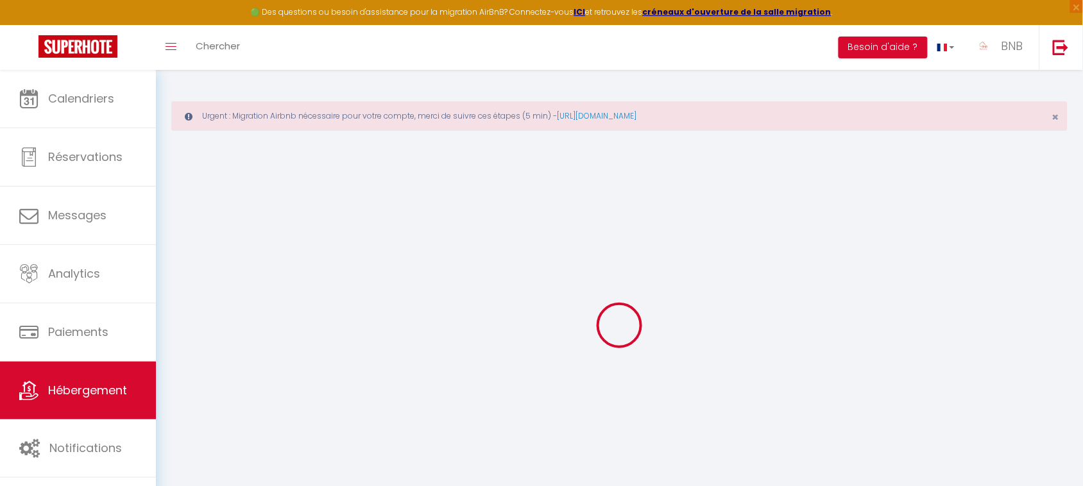
select select
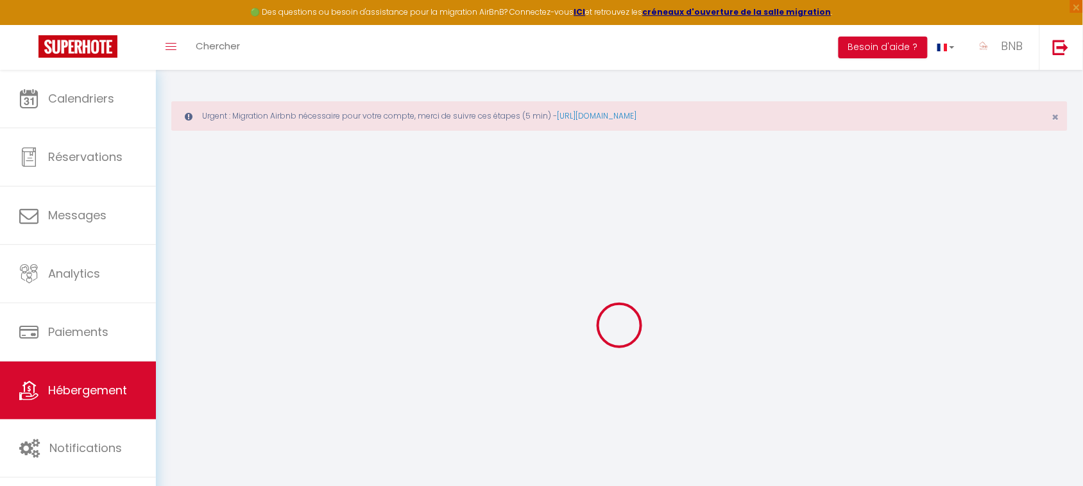
select select
checkbox input "false"
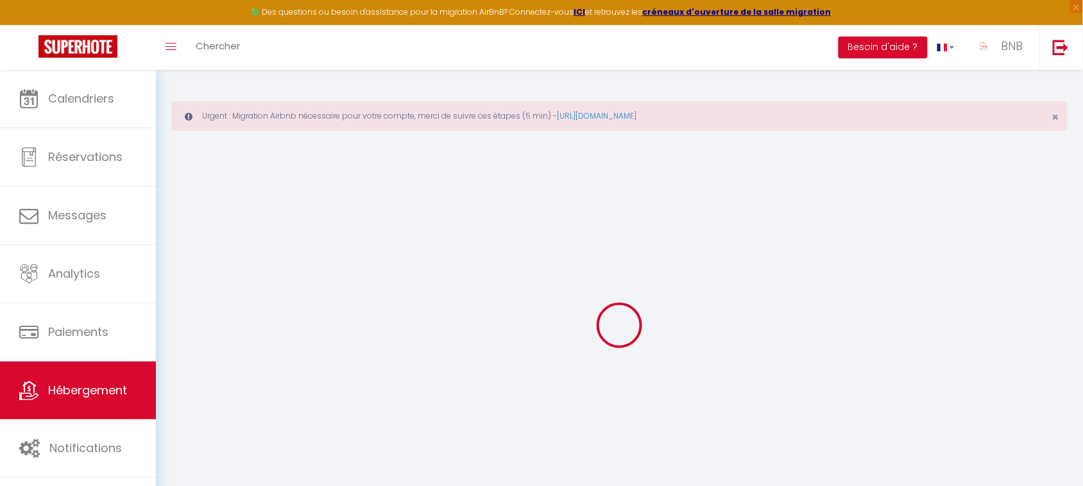
checkbox input "false"
select select
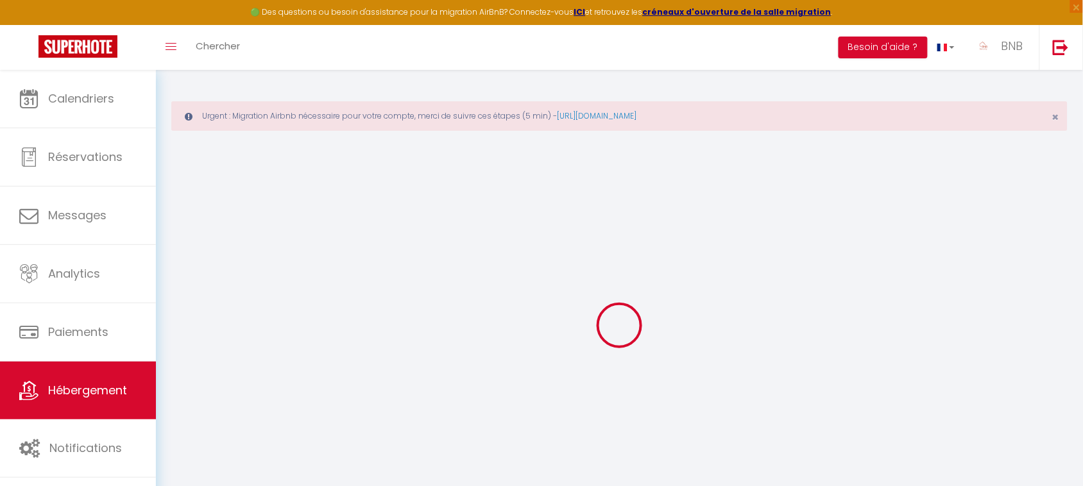
select select
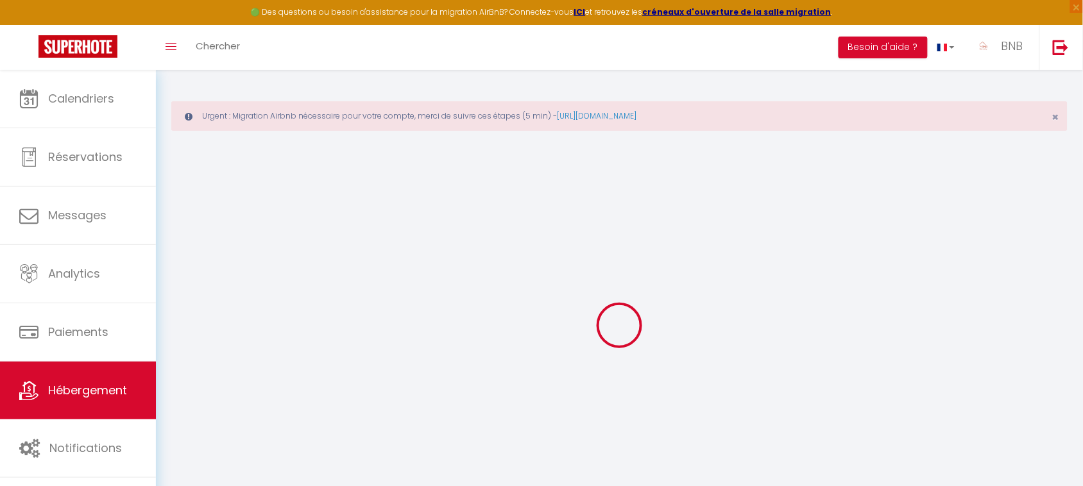
checkbox input "false"
select select
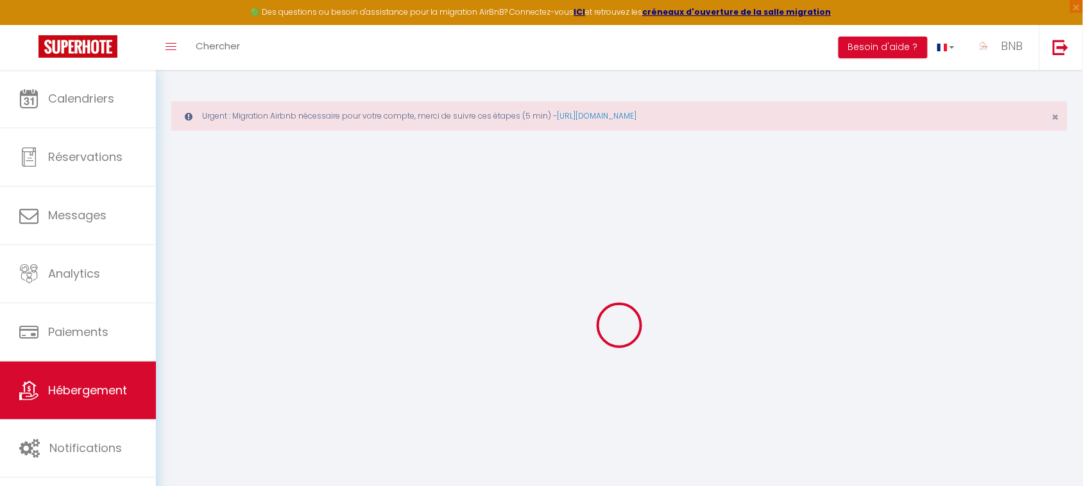
select select
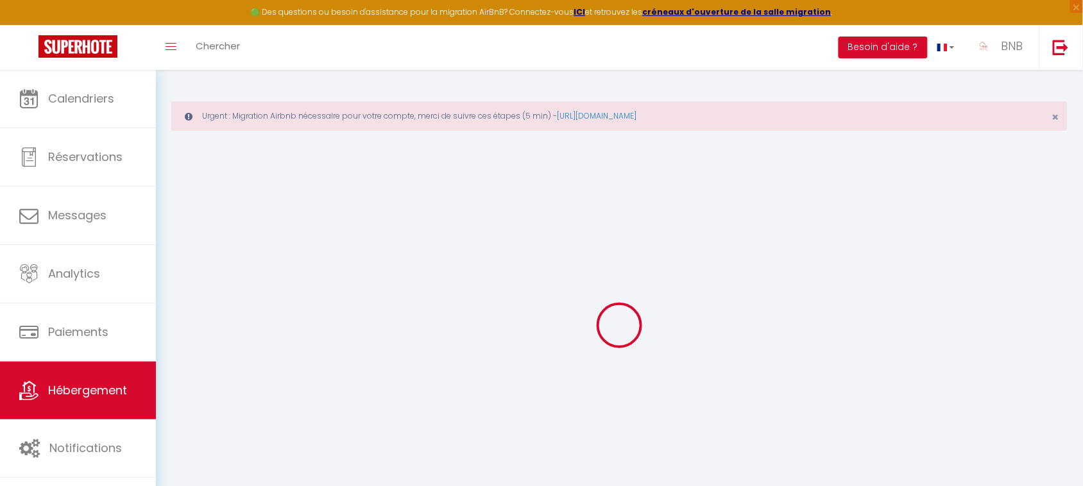
select select
checkbox input "false"
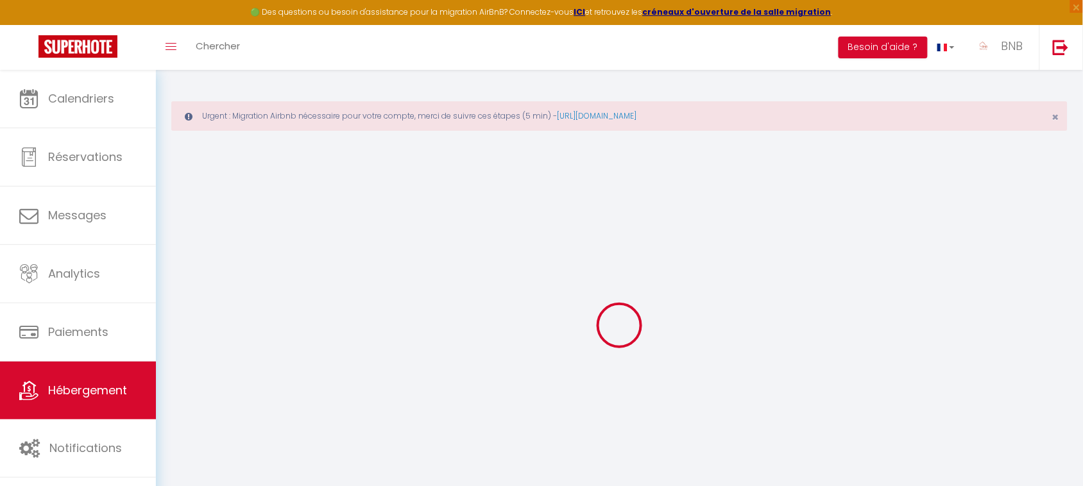
checkbox input "false"
select select
type input "Le Cosy Appart’ avec parking et balcon"
type input "Laurent"
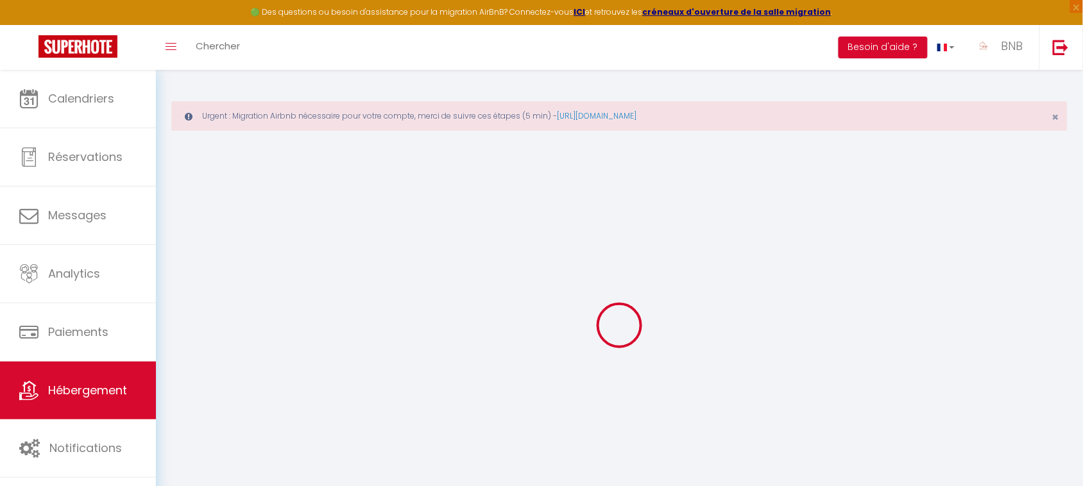
type input "65"
type input "10"
type input "35"
select select
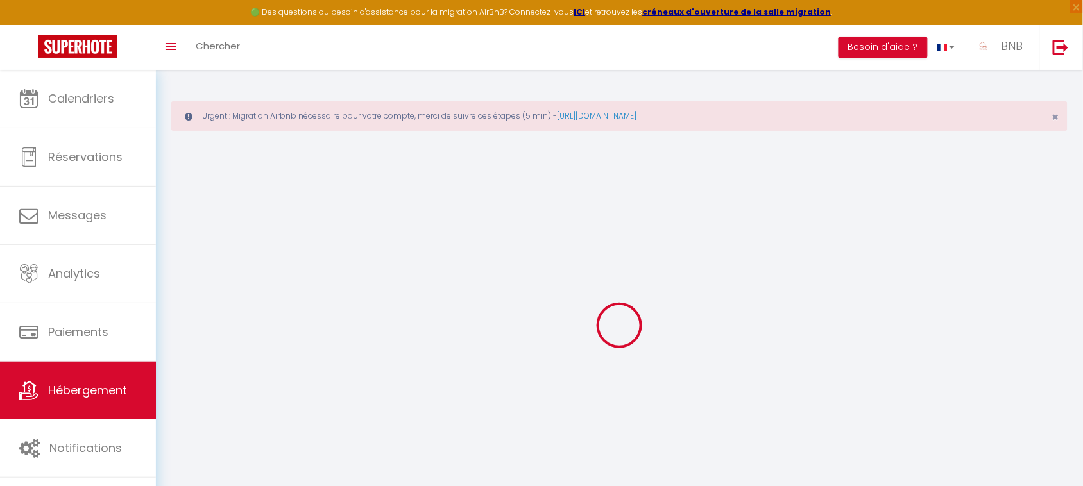
select select
type input "33 Quai de la Bourbre"
type input "38300"
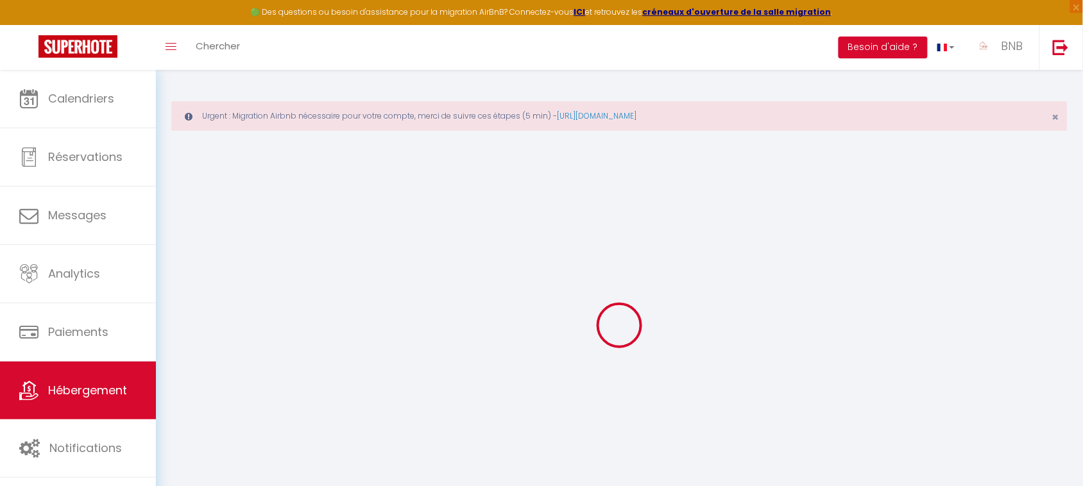
type input "Bourgoin-Jallieu"
type input "[EMAIL_ADDRESS][DOMAIN_NAME]"
select select
checkbox input "false"
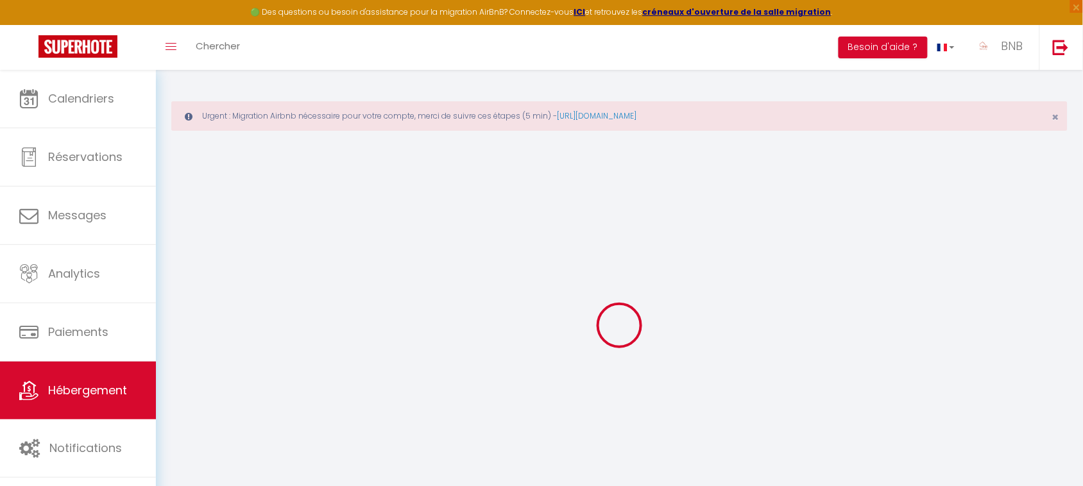
checkbox input "false"
type input "0"
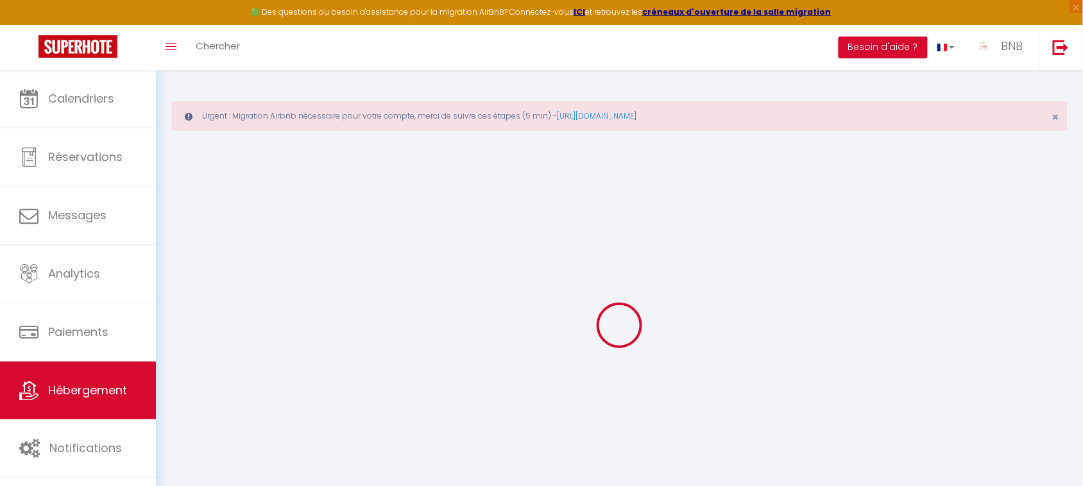
type input "0"
select select "+ 18 %"
select select
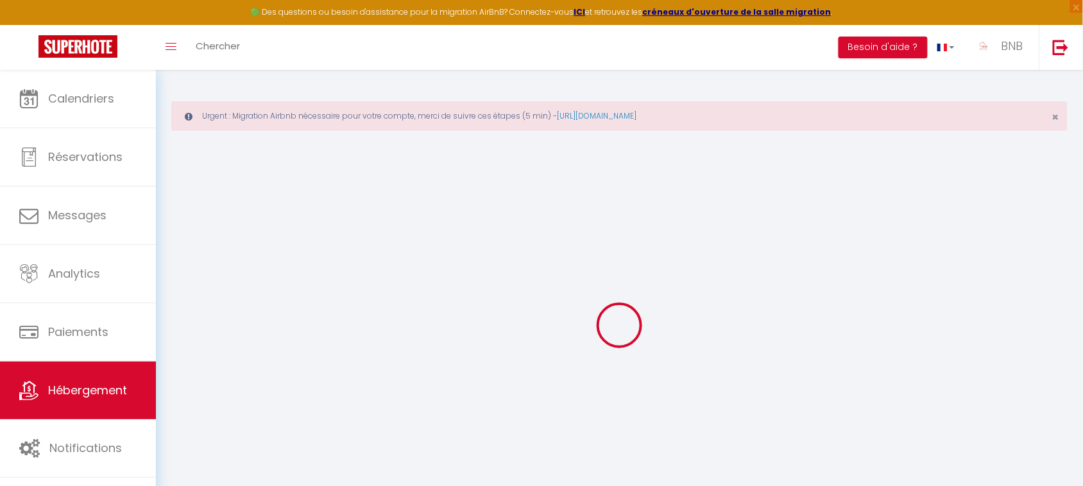
checkbox input "false"
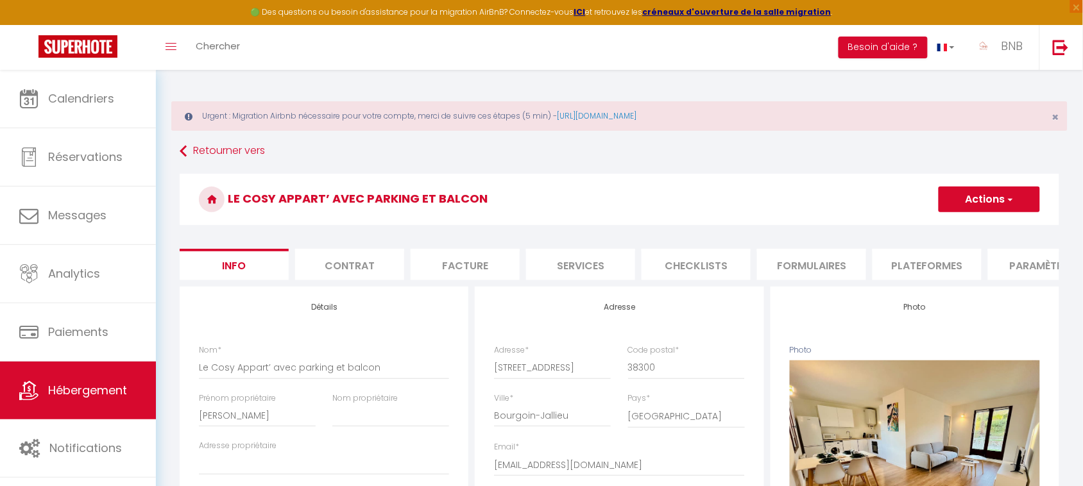
click at [932, 261] on li "Plateformes" at bounding box center [926, 264] width 109 height 31
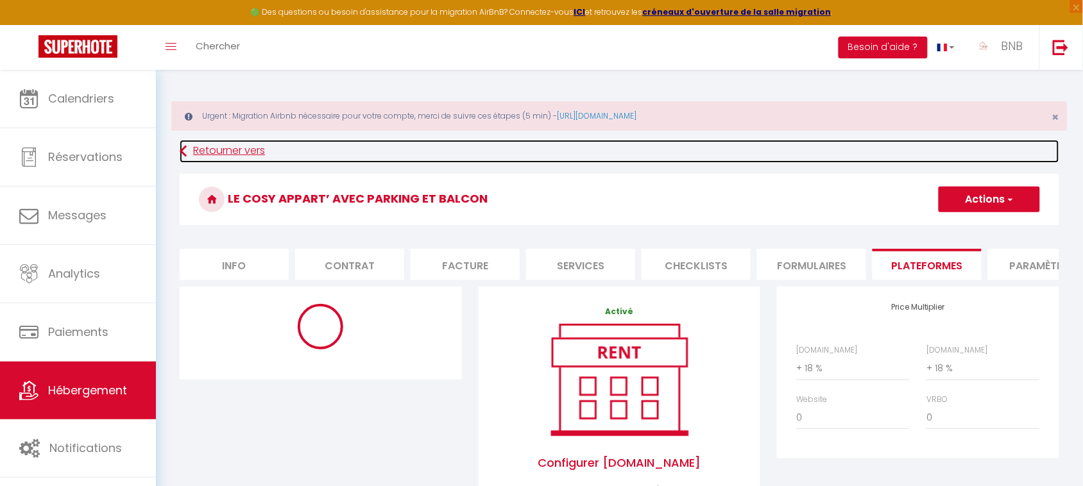
click at [250, 152] on link "Retourner vers" at bounding box center [619, 151] width 879 height 23
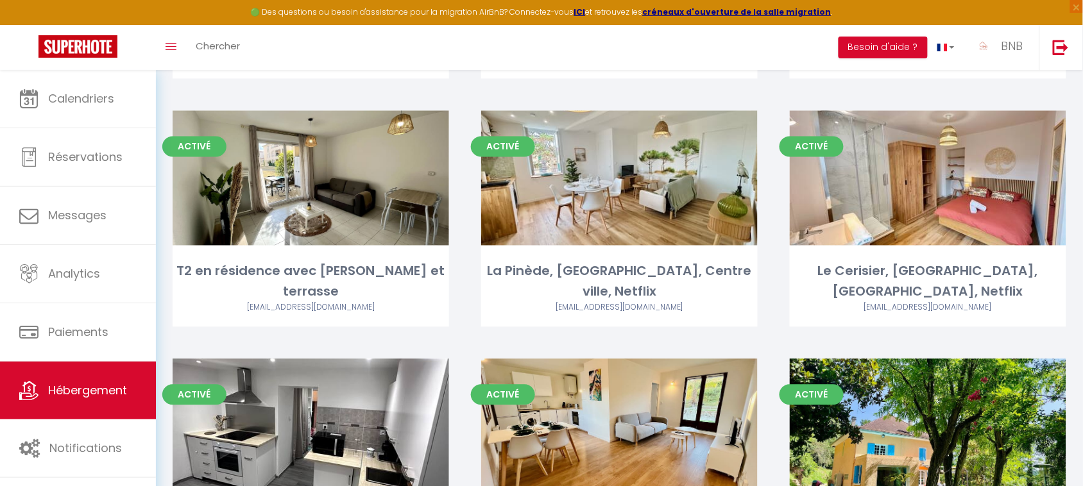
scroll to position [642, 0]
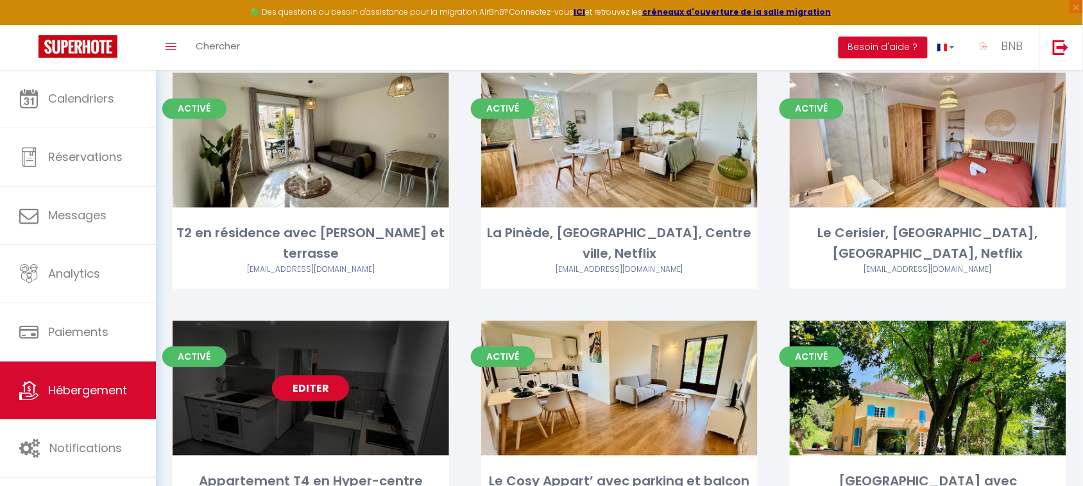
click at [338, 376] on link "Editer" at bounding box center [310, 389] width 77 height 26
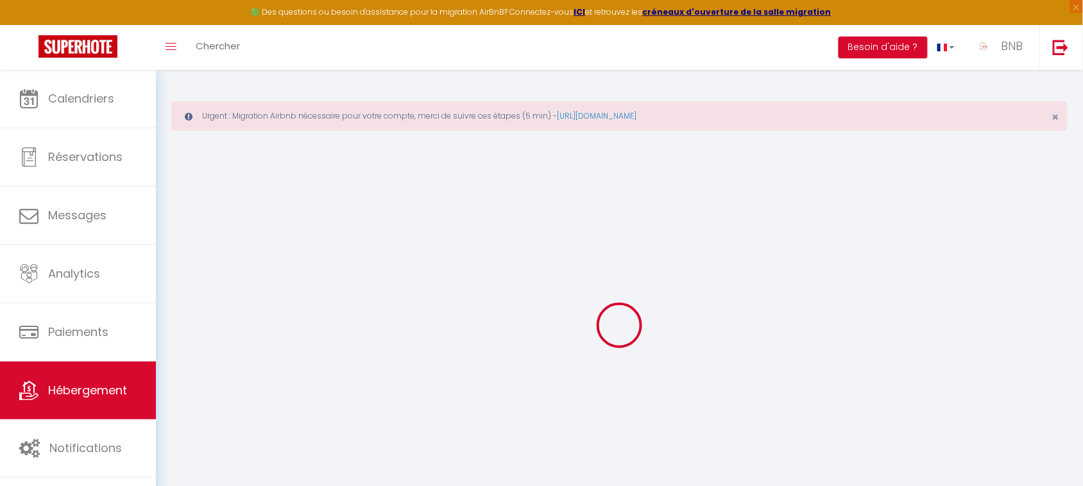
select select
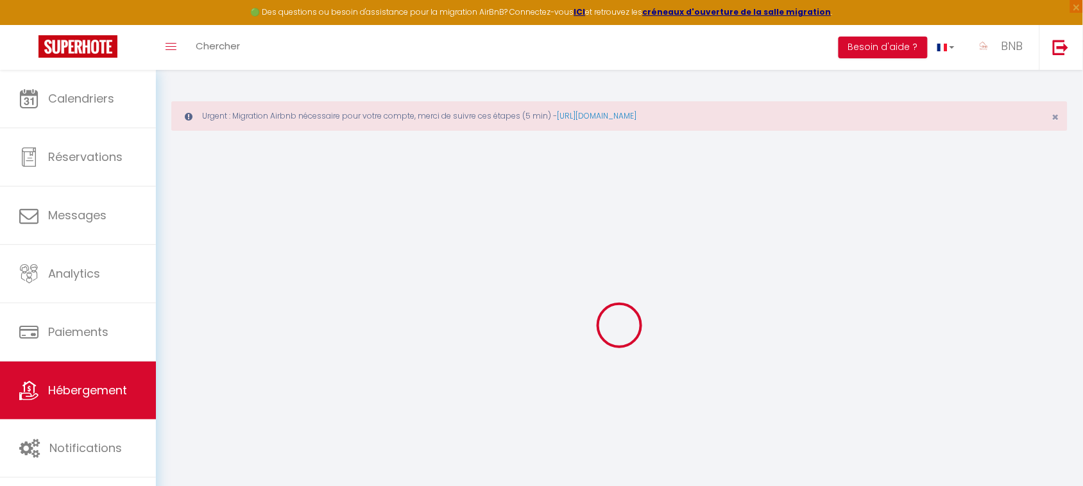
select select
checkbox input "false"
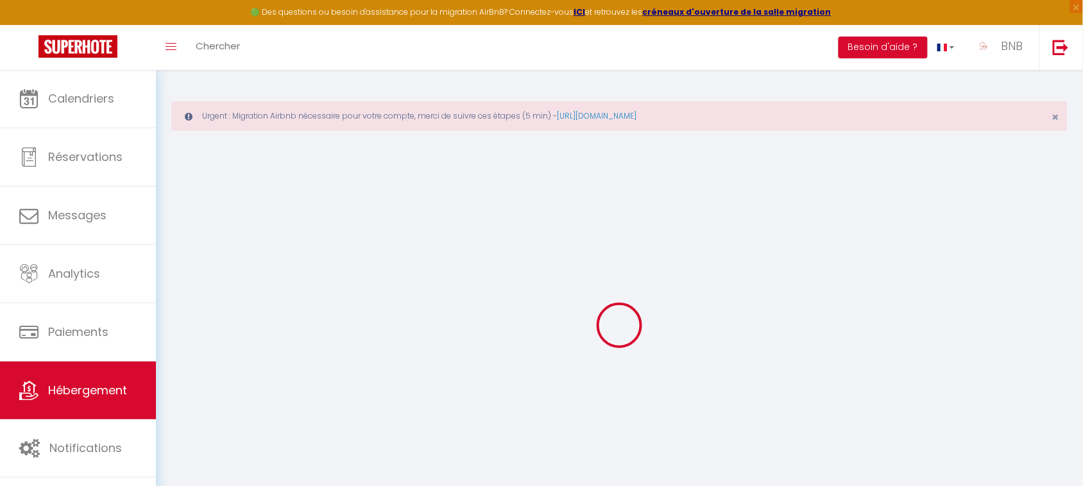
select select
type input "Appartement T4 en Hyper-centre"
type input "Xavier Louis Francois"
select select "6"
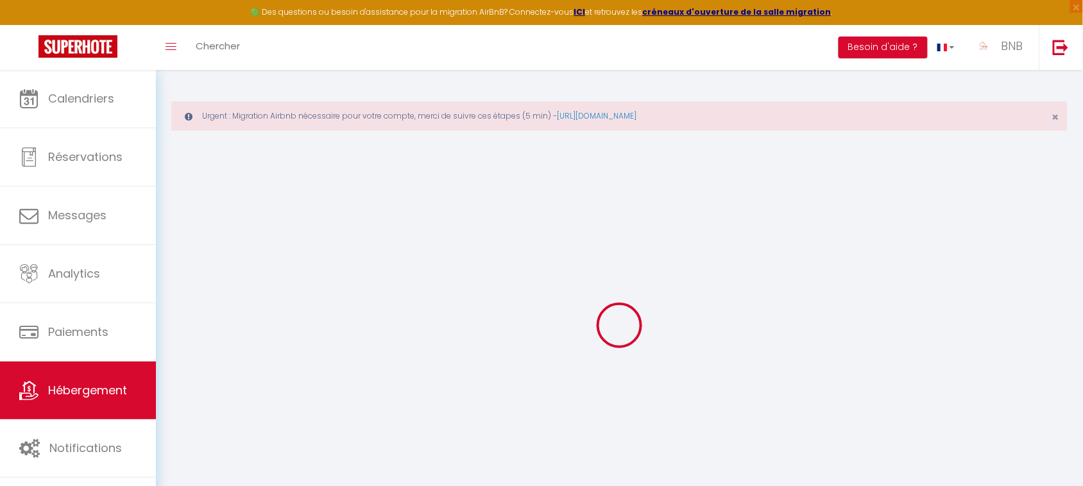
select select "3"
select select "2"
type input "110"
type input "10"
type input "30"
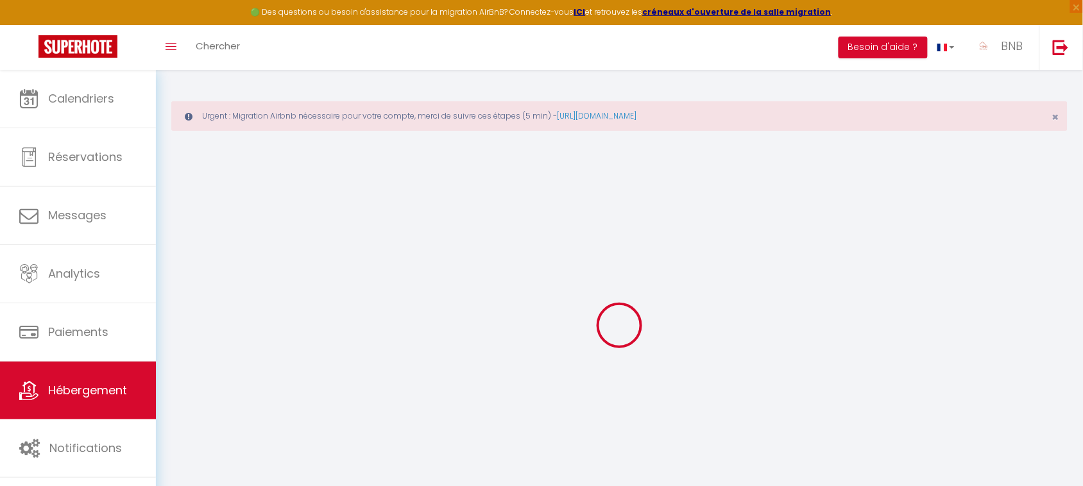
select select
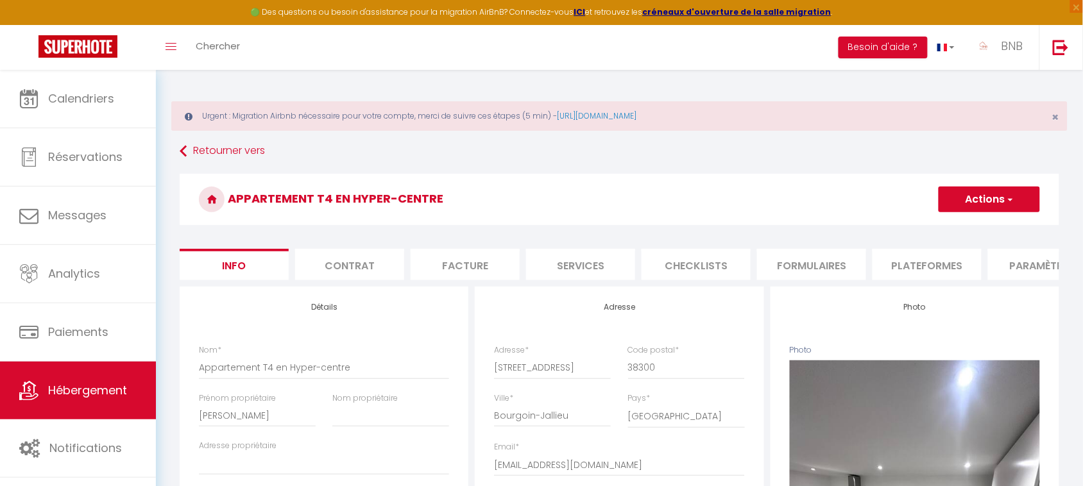
click at [934, 276] on li "Plateformes" at bounding box center [926, 264] width 109 height 31
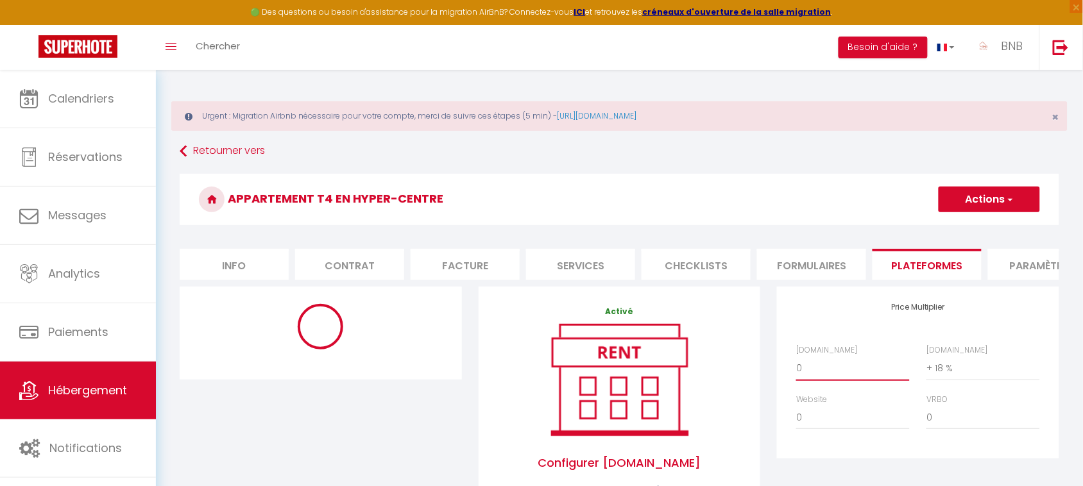
click at [841, 380] on select "0 + 1 % + 2 % + 3 % + 4 % + 5 % + 6 % + 7 % + 8 % + 9 %" at bounding box center [853, 368] width 114 height 24
click at [796, 368] on select "0 + 1 % + 2 % + 3 % + 4 % + 5 % + 6 % + 7 % + 8 % + 9 %" at bounding box center [853, 368] width 114 height 24
click at [982, 197] on button "Actions" at bounding box center [988, 200] width 101 height 26
click at [975, 233] on link "Enregistrer" at bounding box center [988, 227] width 101 height 17
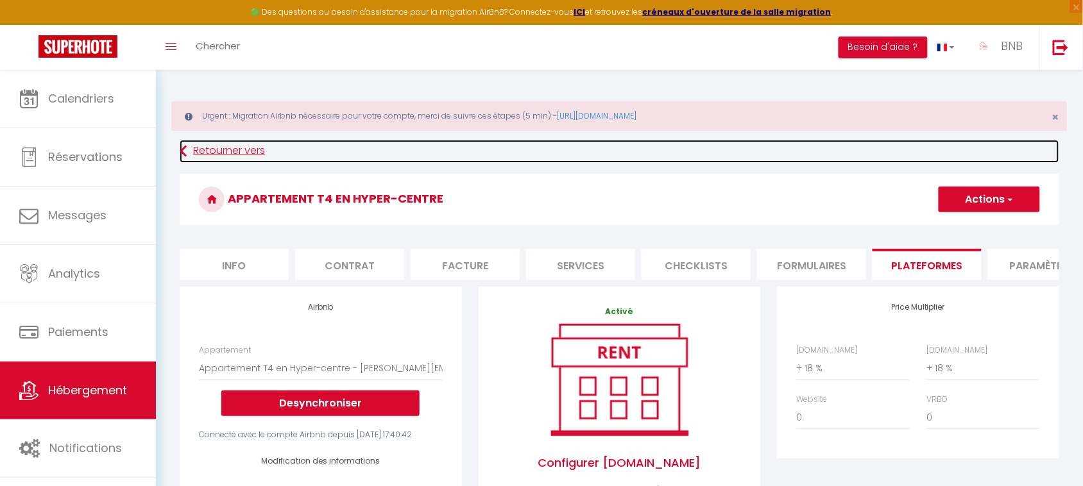
click at [237, 154] on link "Retourner vers" at bounding box center [619, 151] width 879 height 23
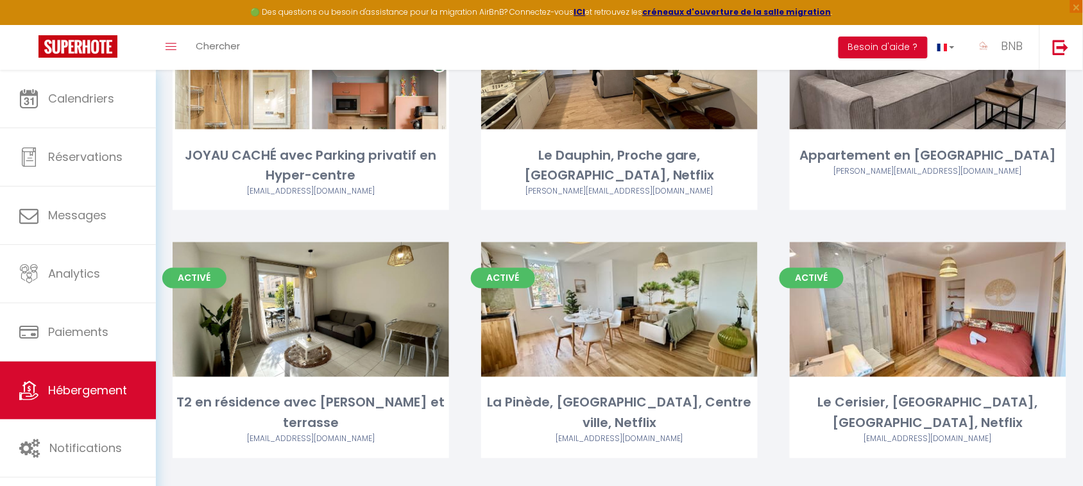
scroll to position [464, 0]
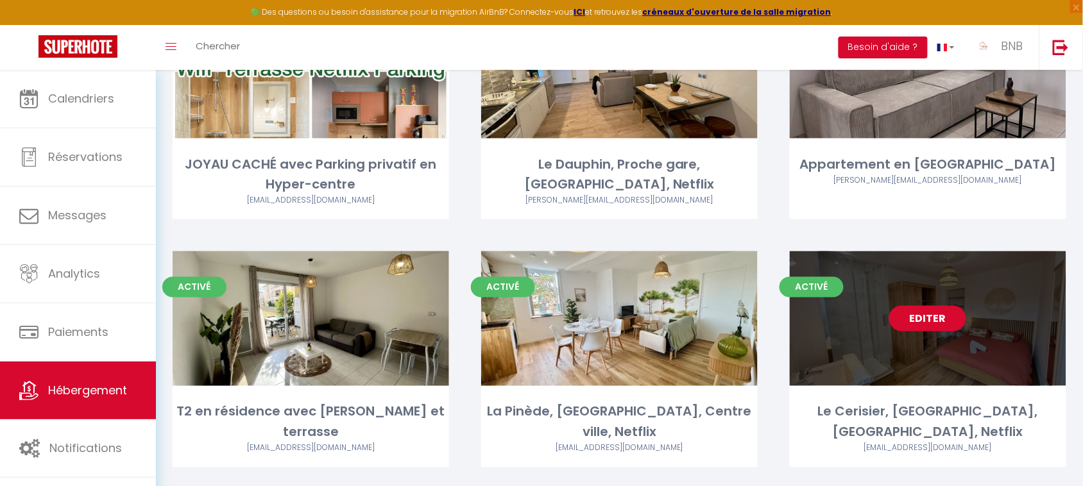
click at [925, 306] on link "Editer" at bounding box center [927, 319] width 77 height 26
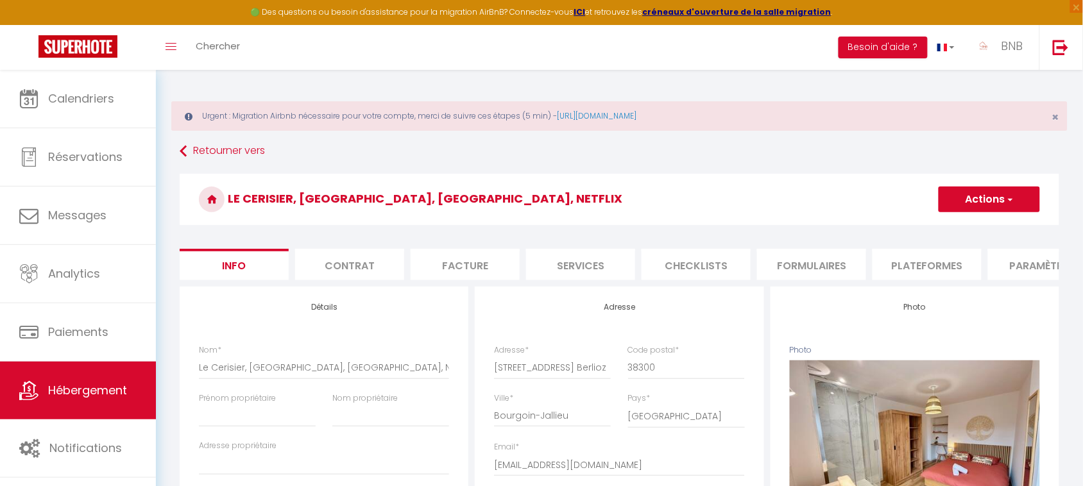
click at [938, 260] on li "Plateformes" at bounding box center [926, 264] width 109 height 31
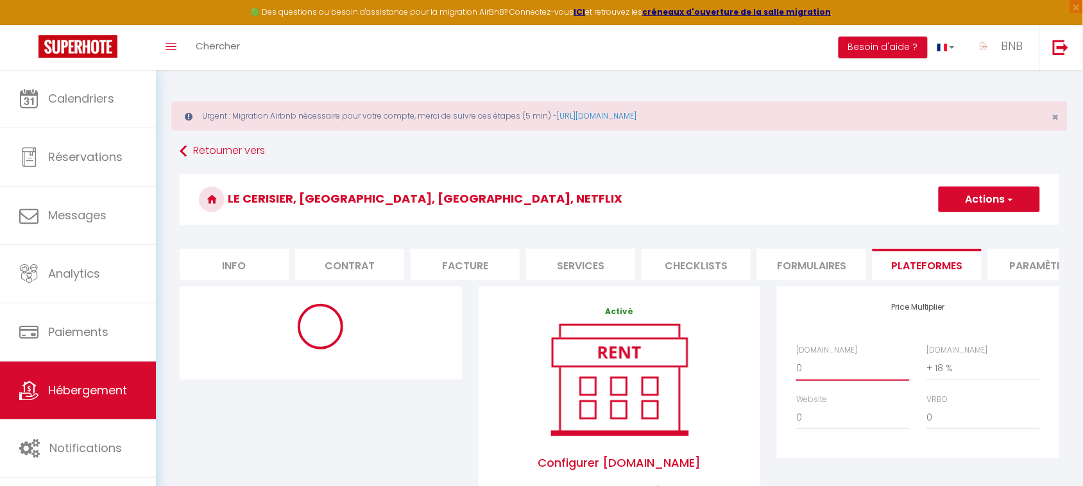
click at [832, 375] on select "0 + 1 % + 2 % + 3 % + 4 % + 5 % + 6 % + 7 % + 8 % + 9 %" at bounding box center [853, 368] width 114 height 24
click at [796, 368] on select "0 + 1 % + 2 % + 3 % + 4 % + 5 % + 6 % + 7 % + 8 % + 9 %" at bounding box center [853, 368] width 114 height 24
click at [1001, 197] on button "Actions" at bounding box center [988, 200] width 101 height 26
click at [990, 229] on link "Enregistrer" at bounding box center [988, 227] width 101 height 17
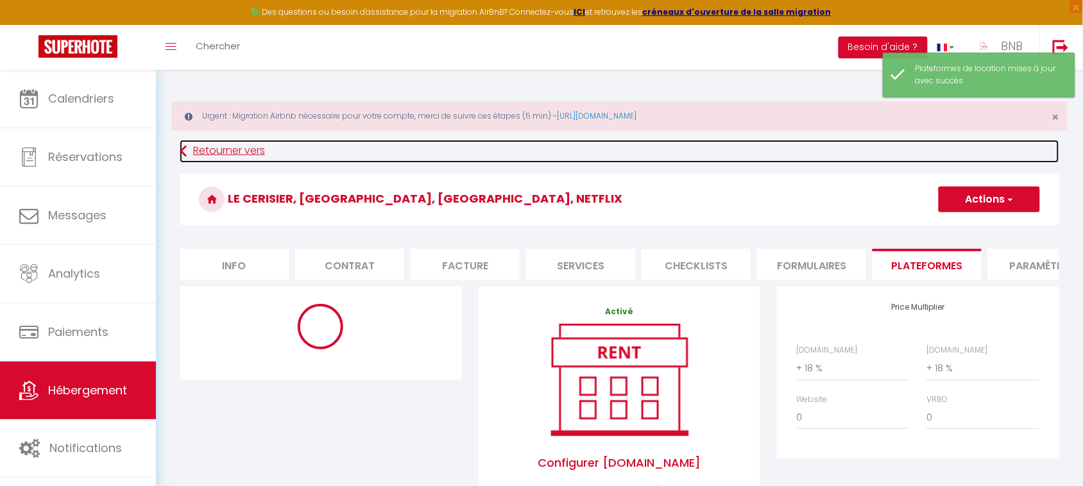
click at [248, 158] on link "Retourner vers" at bounding box center [619, 151] width 879 height 23
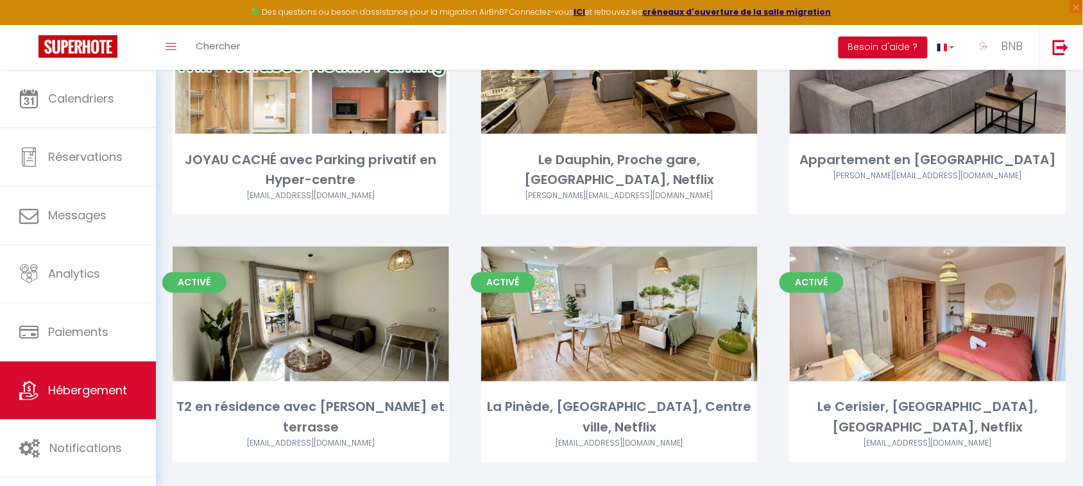
scroll to position [473, 0]
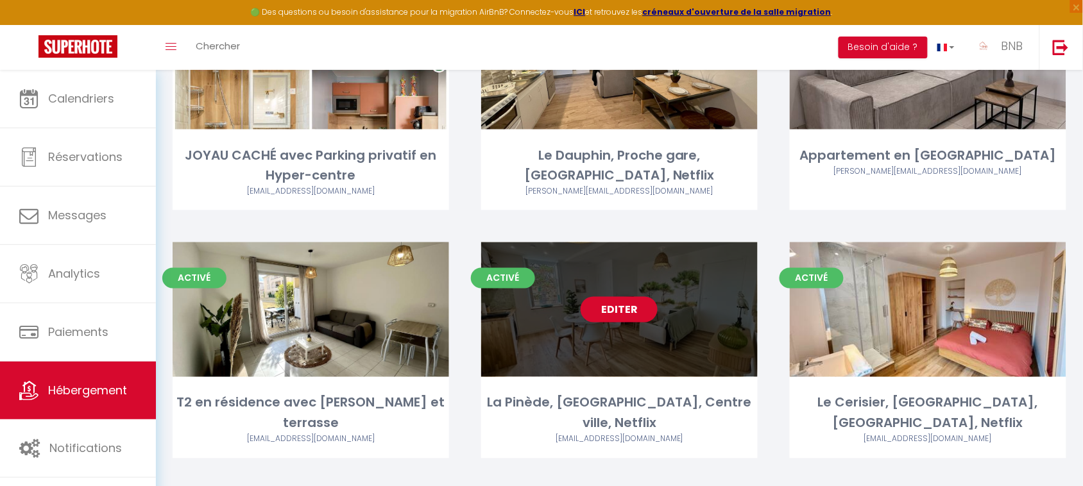
click at [645, 297] on link "Editer" at bounding box center [618, 310] width 77 height 26
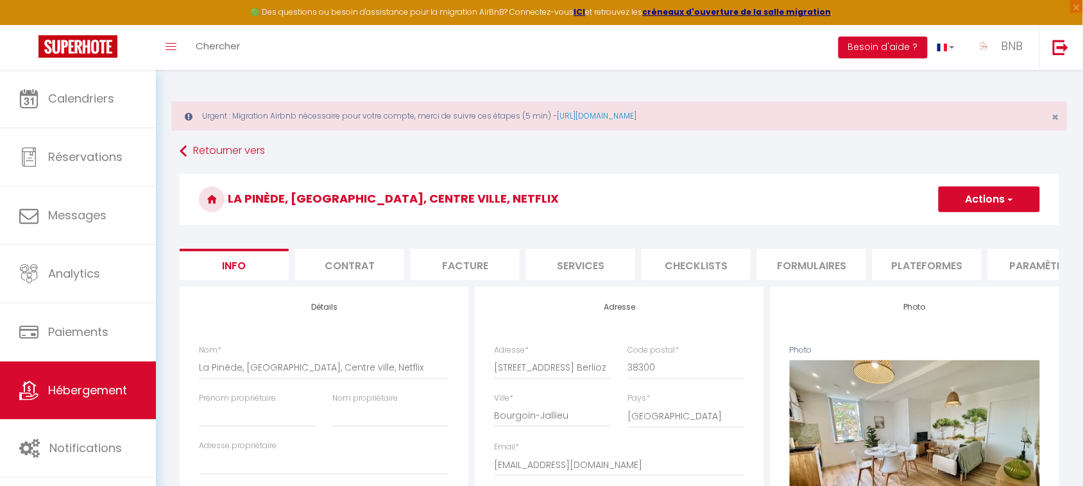
click at [909, 262] on li "Plateformes" at bounding box center [926, 264] width 109 height 31
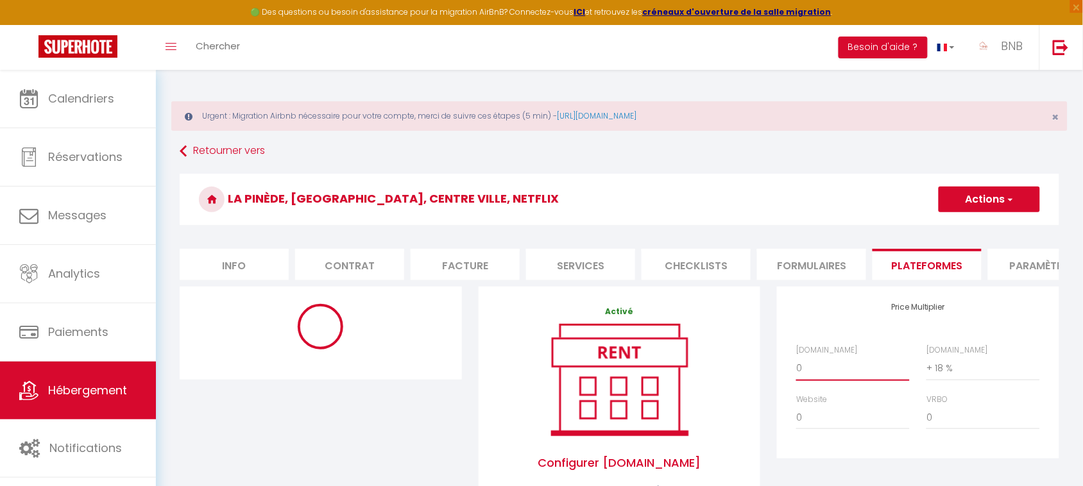
click at [829, 380] on select "0 + 1 % + 2 % + 3 % + 4 % + 5 % + 6 % + 7 % + 8 % + 9 %" at bounding box center [853, 368] width 114 height 24
click at [796, 368] on select "0 + 1 % + 2 % + 3 % + 4 % + 5 % + 6 % + 7 % + 8 % + 9 %" at bounding box center [853, 368] width 114 height 24
click at [984, 209] on button "Actions" at bounding box center [988, 200] width 101 height 26
click at [978, 223] on link "Enregistrer" at bounding box center [988, 227] width 101 height 17
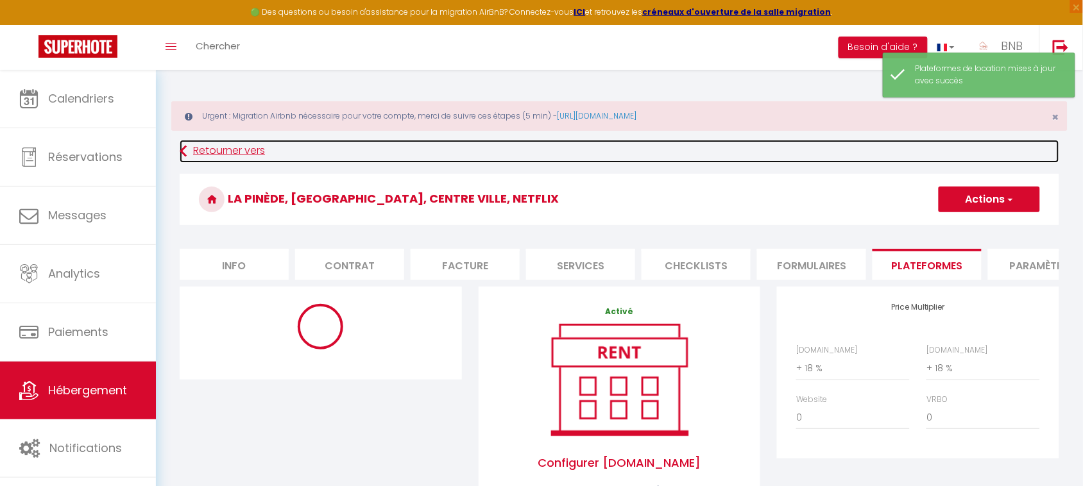
click at [214, 142] on link "Retourner vers" at bounding box center [619, 151] width 879 height 23
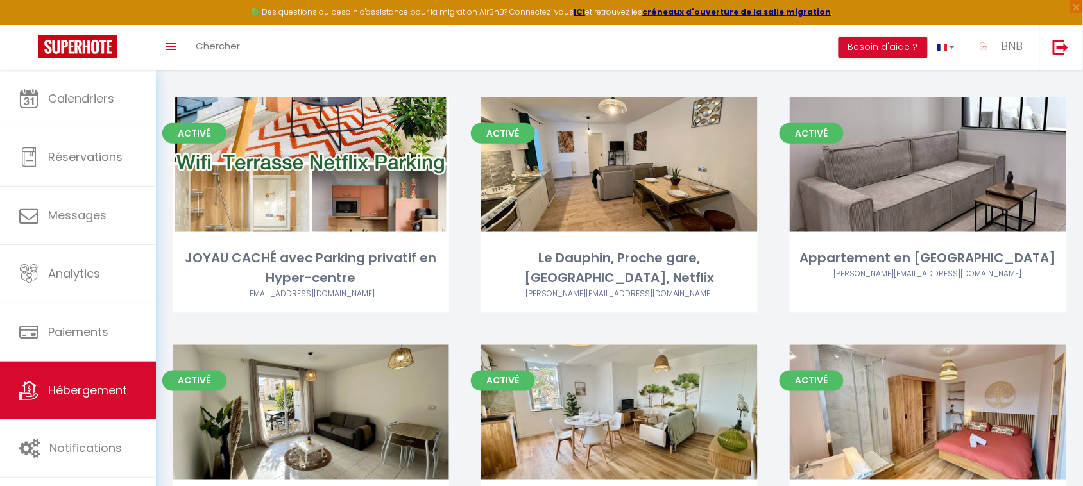
scroll to position [393, 0]
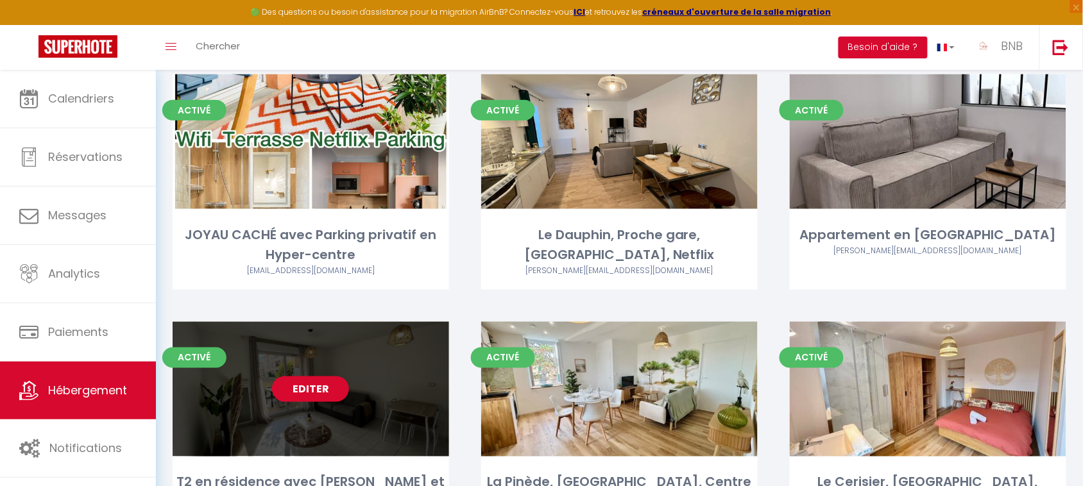
click at [329, 376] on link "Editer" at bounding box center [310, 389] width 77 height 26
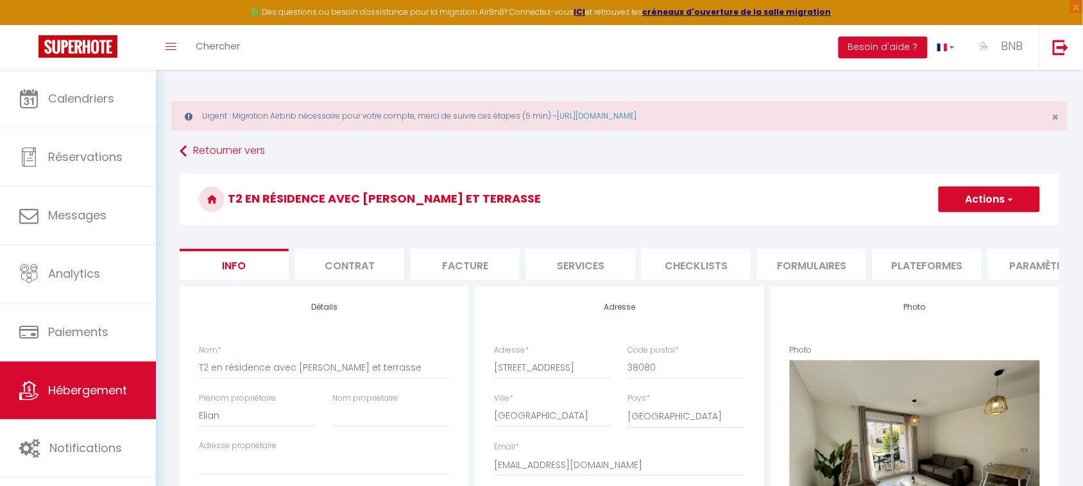
click at [922, 258] on li "Plateformes" at bounding box center [926, 264] width 109 height 31
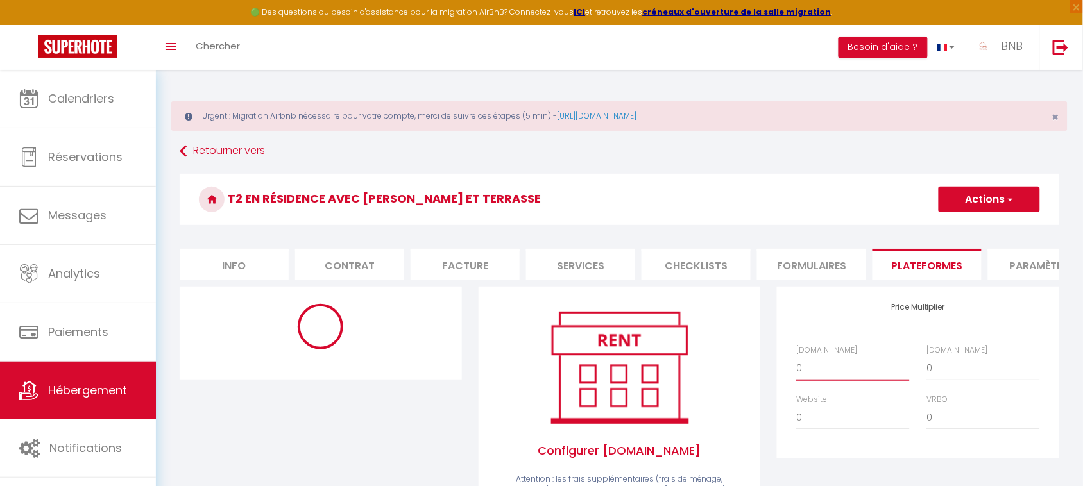
click at [819, 380] on select "0 + 1 % + 2 % + 3 % + 4 % + 5 % + 6 % + 7 % + 8 % + 9 %" at bounding box center [853, 368] width 114 height 24
click at [796, 368] on select "0 + 1 % + 2 % + 3 % + 4 % + 5 % + 6 % + 7 % + 8 % + 9 %" at bounding box center [853, 368] width 114 height 24
click at [999, 193] on button "Actions" at bounding box center [988, 200] width 101 height 26
click at [972, 233] on link "Enregistrer" at bounding box center [988, 227] width 101 height 17
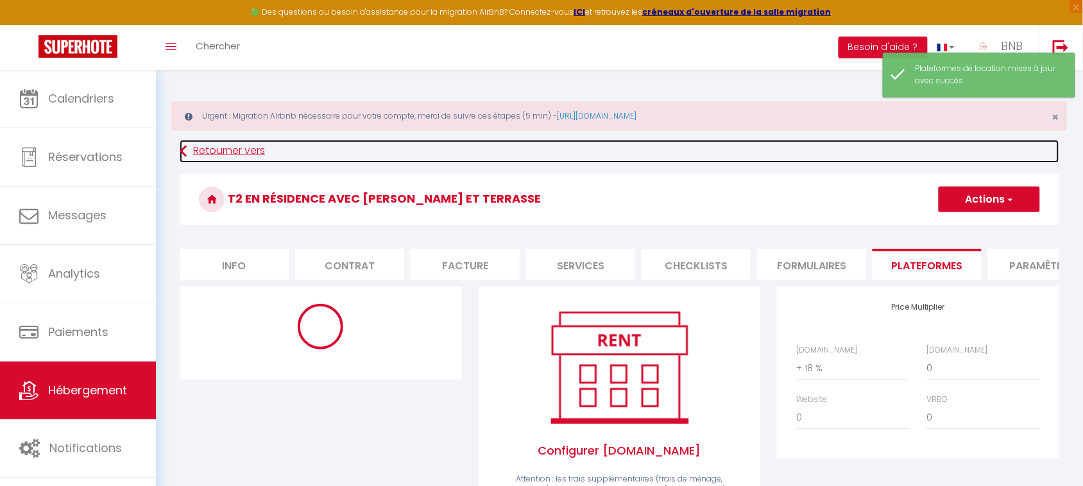
click at [203, 151] on link "Retourner vers" at bounding box center [619, 151] width 879 height 23
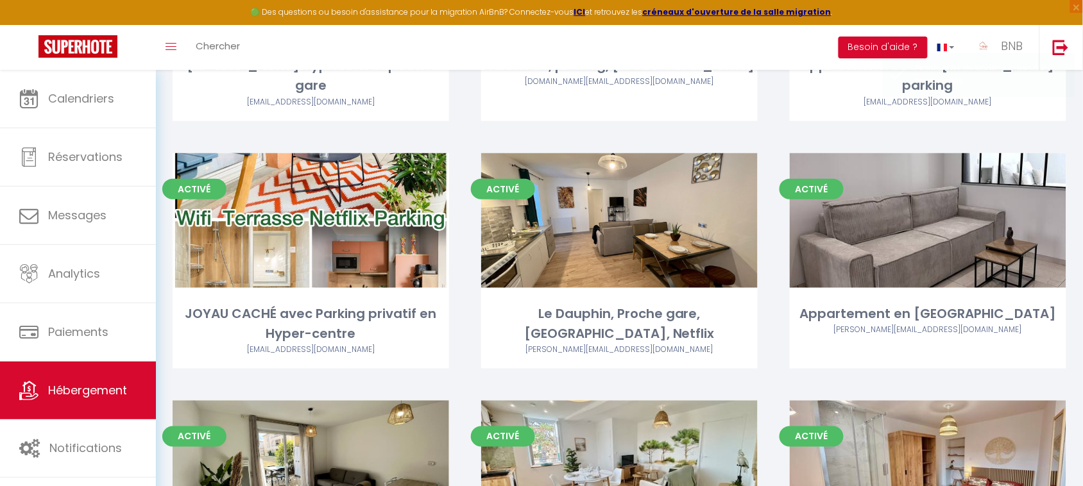
scroll to position [351, 0]
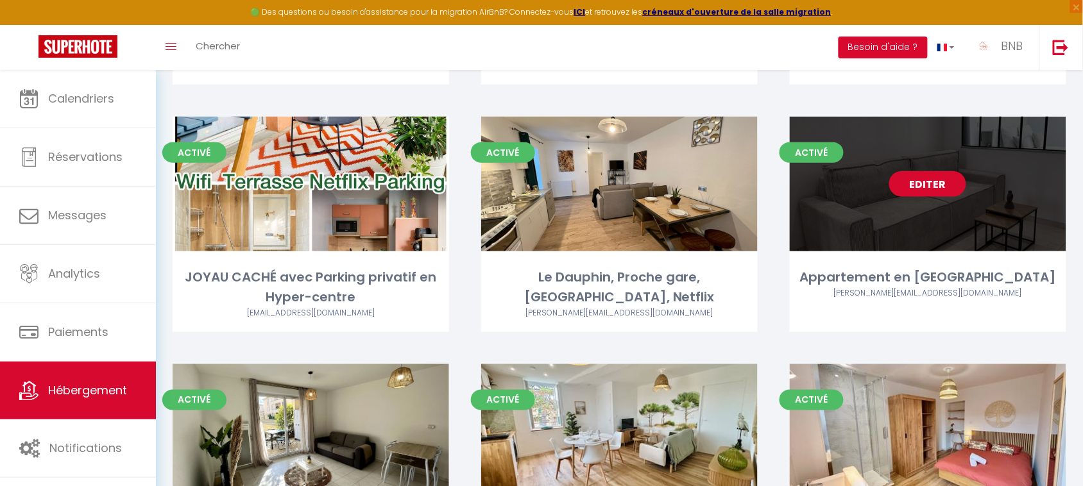
click at [940, 171] on link "Editer" at bounding box center [927, 184] width 77 height 26
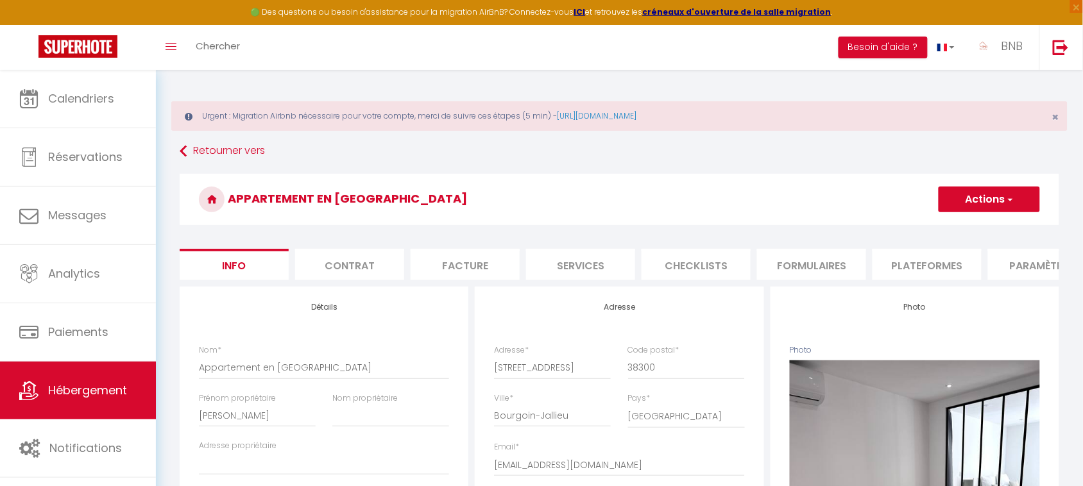
click at [915, 250] on li "Plateformes" at bounding box center [926, 264] width 109 height 31
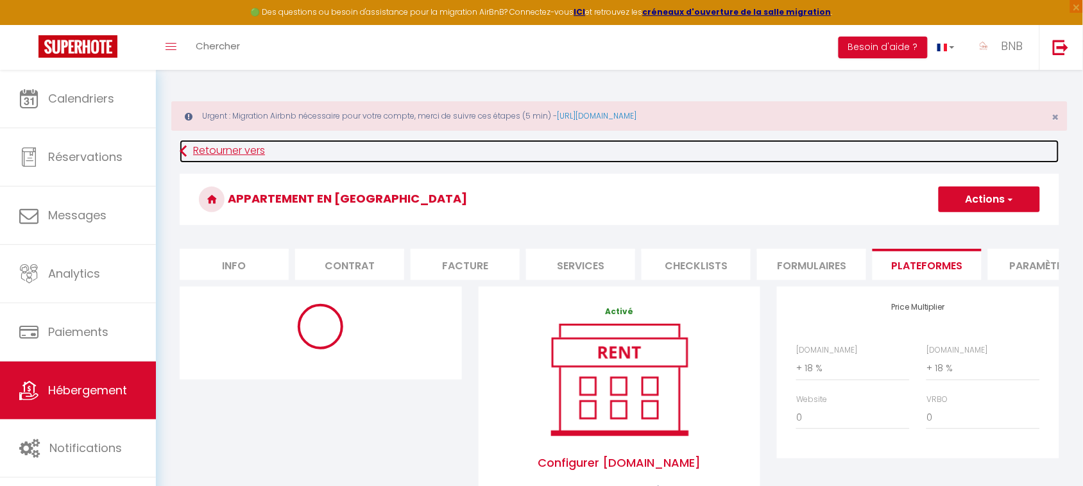
click at [242, 154] on link "Retourner vers" at bounding box center [619, 151] width 879 height 23
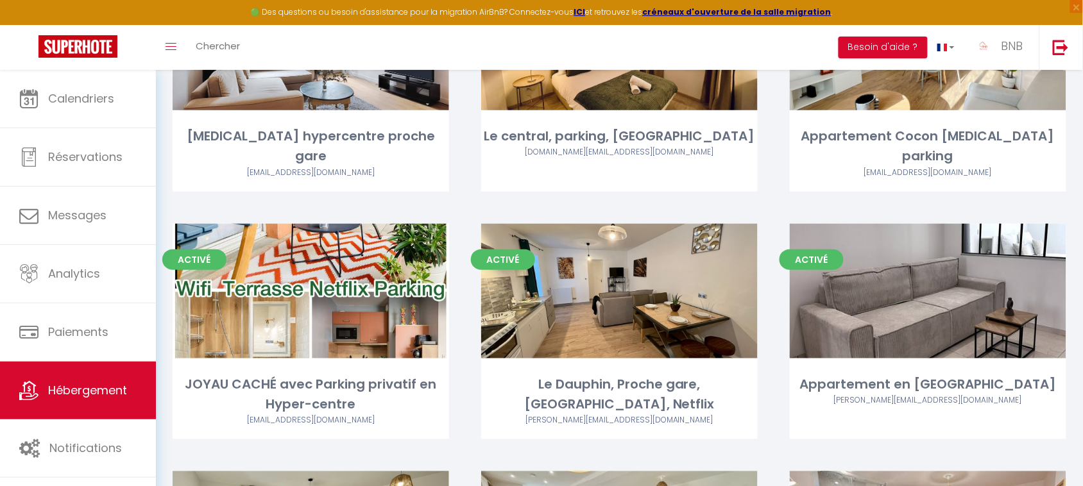
scroll to position [248, 0]
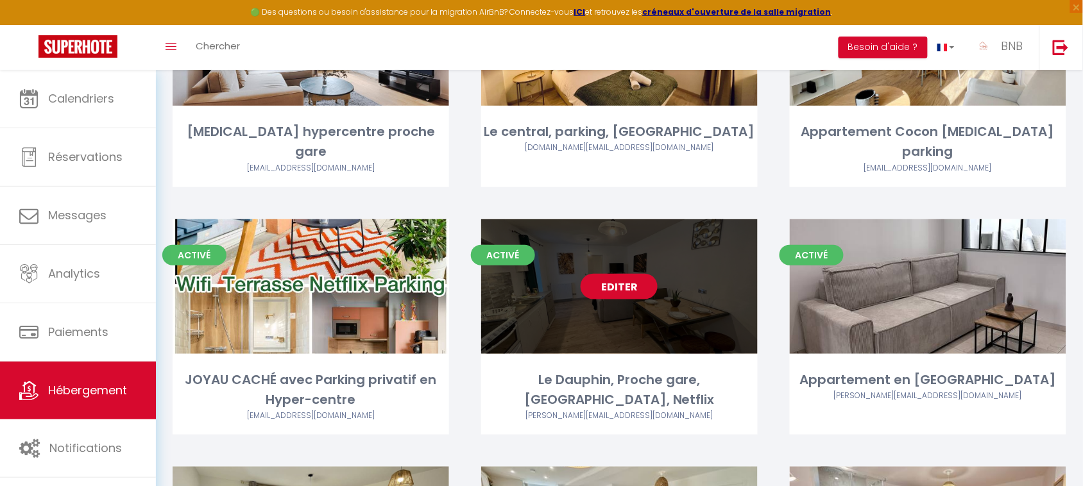
click at [618, 274] on link "Editer" at bounding box center [618, 287] width 77 height 26
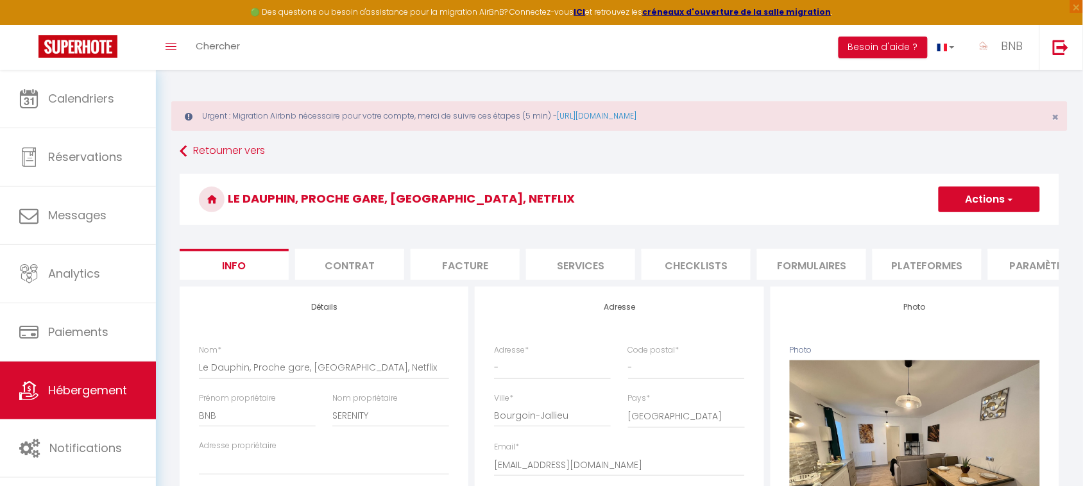
click at [888, 251] on li "Plateformes" at bounding box center [926, 264] width 109 height 31
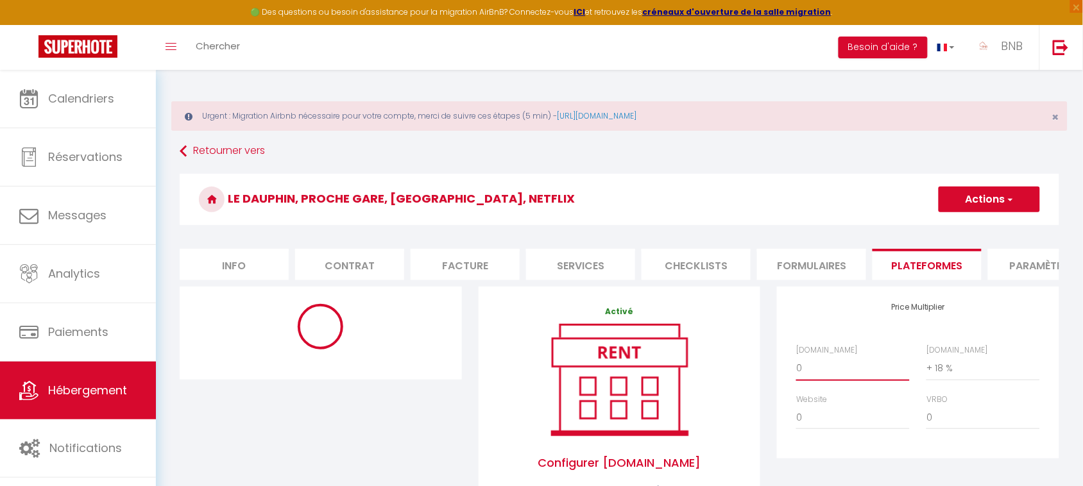
click at [835, 377] on select "0 + 1 % + 2 % + 3 % + 4 % + 5 % + 6 % + 7 % + 8 % + 9 %" at bounding box center [853, 368] width 114 height 24
click at [796, 368] on select "0 + 1 % + 2 % + 3 % + 4 % + 5 % + 6 % + 7 % + 8 % + 9 %" at bounding box center [853, 368] width 114 height 24
click at [1002, 197] on button "Actions" at bounding box center [988, 200] width 101 height 26
click at [982, 233] on link "Enregistrer" at bounding box center [988, 227] width 101 height 17
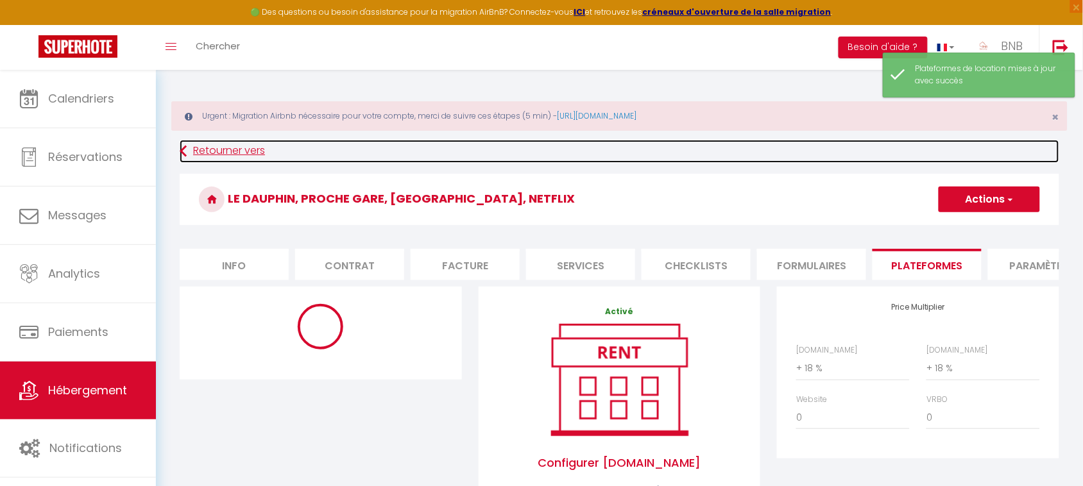
click at [239, 148] on link "Retourner vers" at bounding box center [619, 151] width 879 height 23
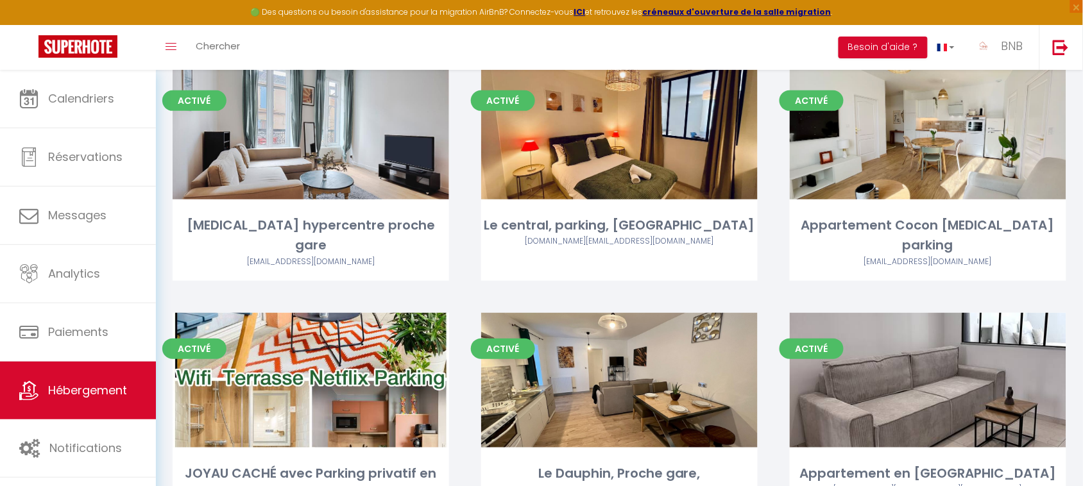
scroll to position [187, 0]
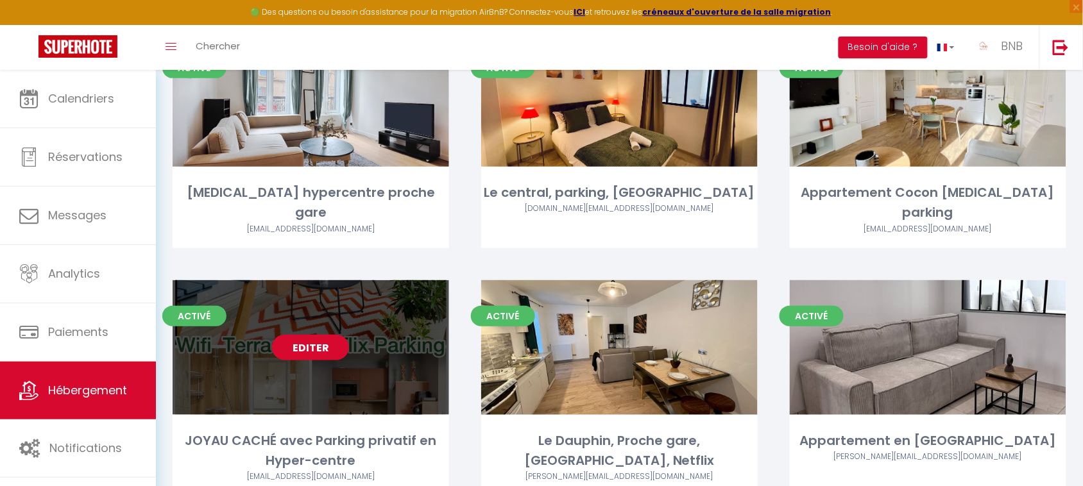
click at [324, 335] on link "Editer" at bounding box center [310, 348] width 77 height 26
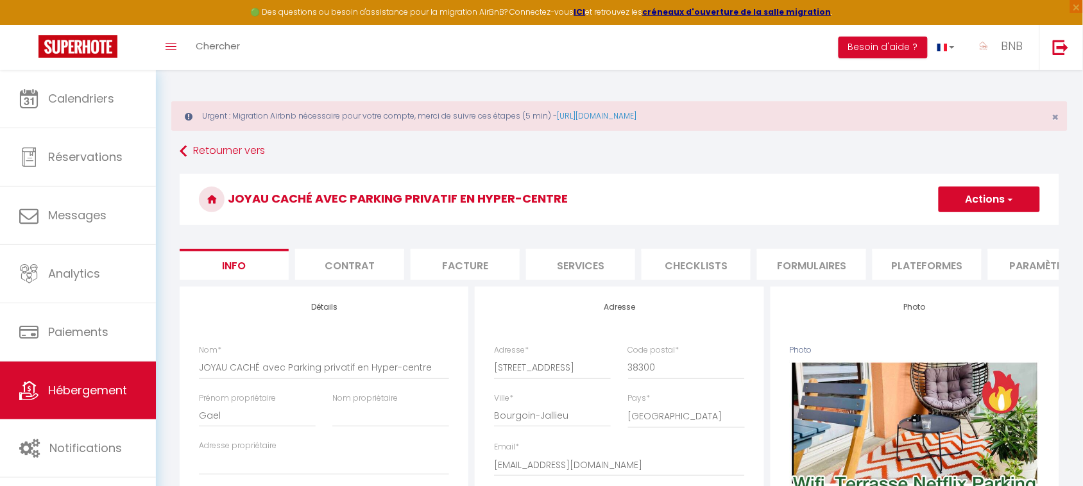
click at [739, 212] on h3 "JOYAU CACHÉ avec Parking privatif en Hyper-centre" at bounding box center [619, 199] width 879 height 51
click at [898, 265] on li "Plateformes" at bounding box center [926, 264] width 109 height 31
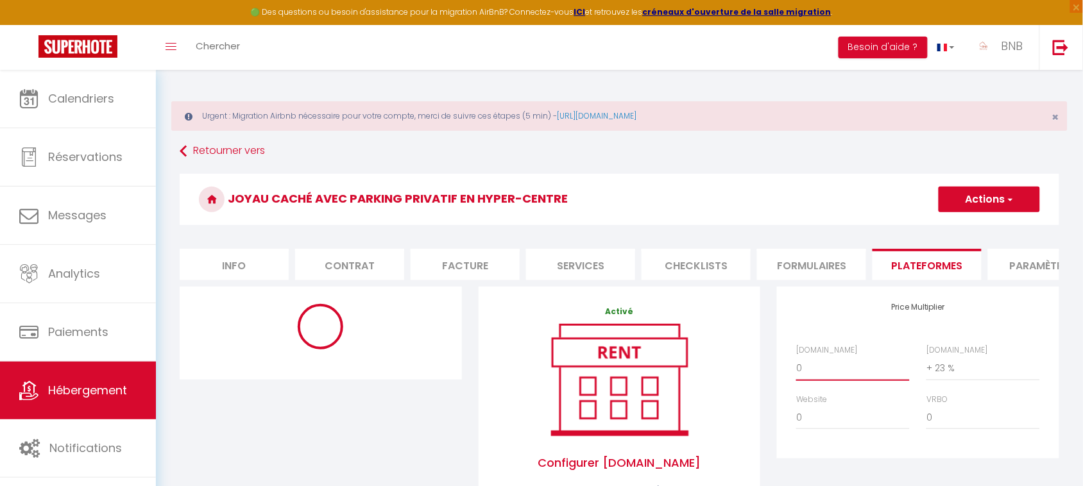
click at [848, 376] on select "0 + 1 % + 2 % + 3 % + 4 % + 5 % + 6 % + 7 % + 8 % + 9 %" at bounding box center [853, 368] width 114 height 24
click at [796, 368] on select "0 + 1 % + 2 % + 3 % + 4 % + 5 % + 6 % + 7 % + 8 % + 9 %" at bounding box center [853, 368] width 114 height 24
click at [1024, 206] on button "Actions" at bounding box center [988, 200] width 101 height 26
click at [1012, 230] on link "Enregistrer" at bounding box center [988, 227] width 101 height 17
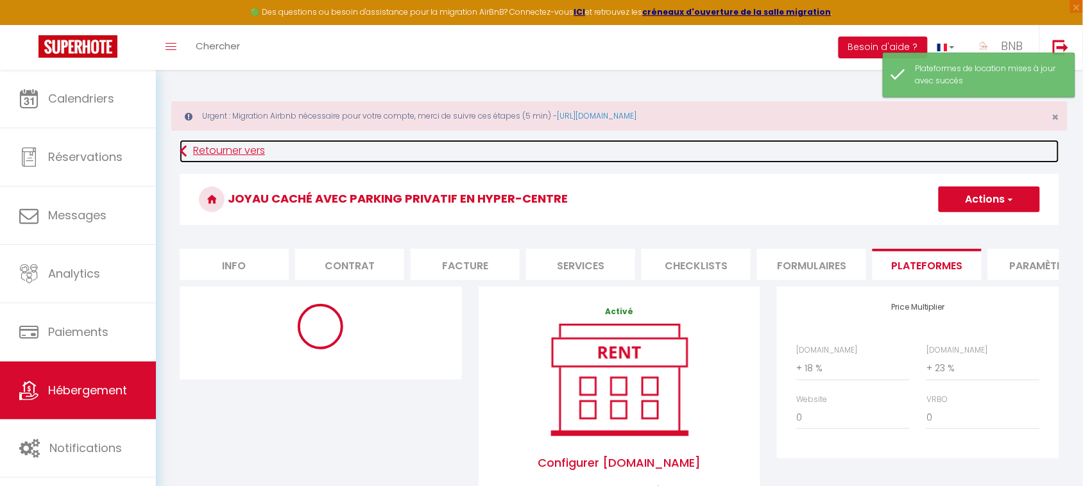
click at [229, 155] on link "Retourner vers" at bounding box center [619, 151] width 879 height 23
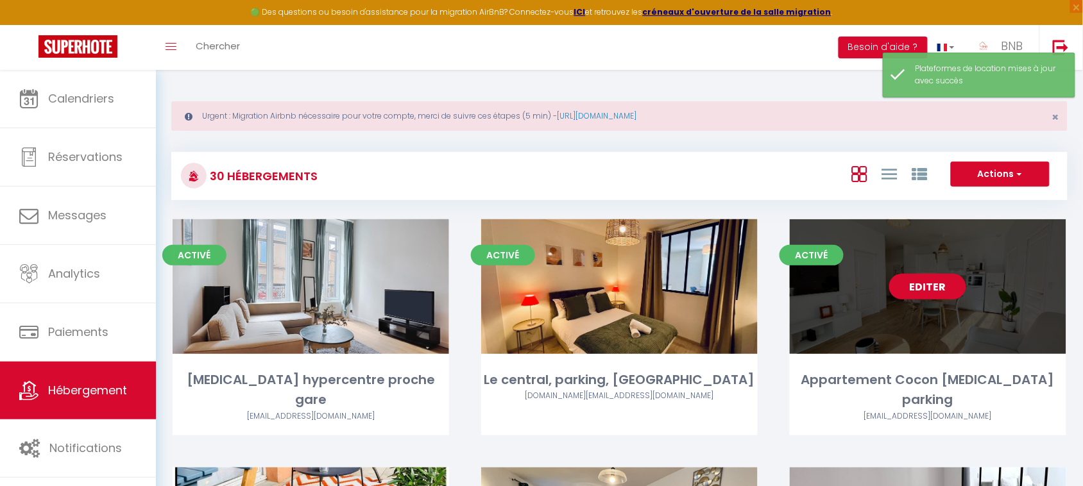
click at [915, 281] on link "Editer" at bounding box center [927, 287] width 77 height 26
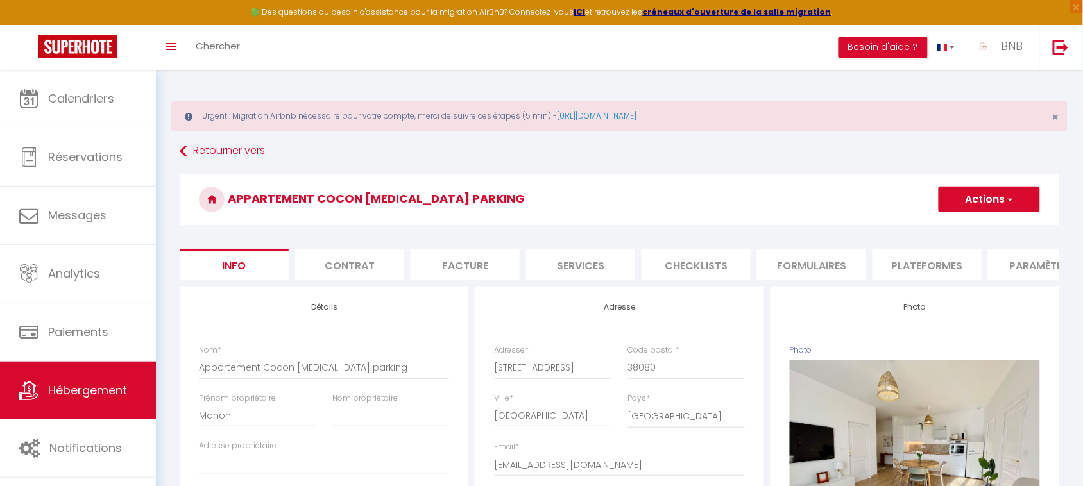
click at [927, 264] on li "Plateformes" at bounding box center [926, 264] width 109 height 31
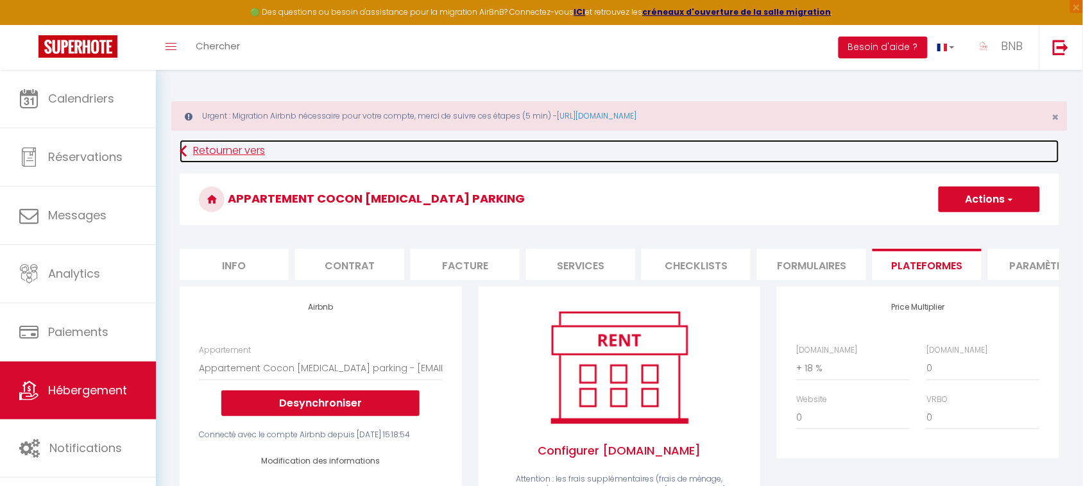
click at [228, 141] on link "Retourner vers" at bounding box center [619, 151] width 879 height 23
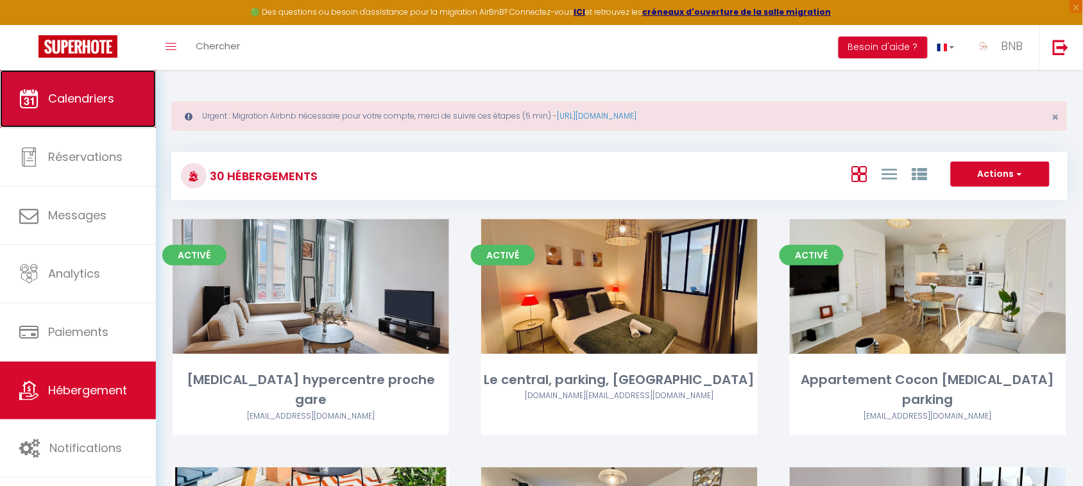
click at [119, 96] on link "Calendriers" at bounding box center [78, 99] width 156 height 58
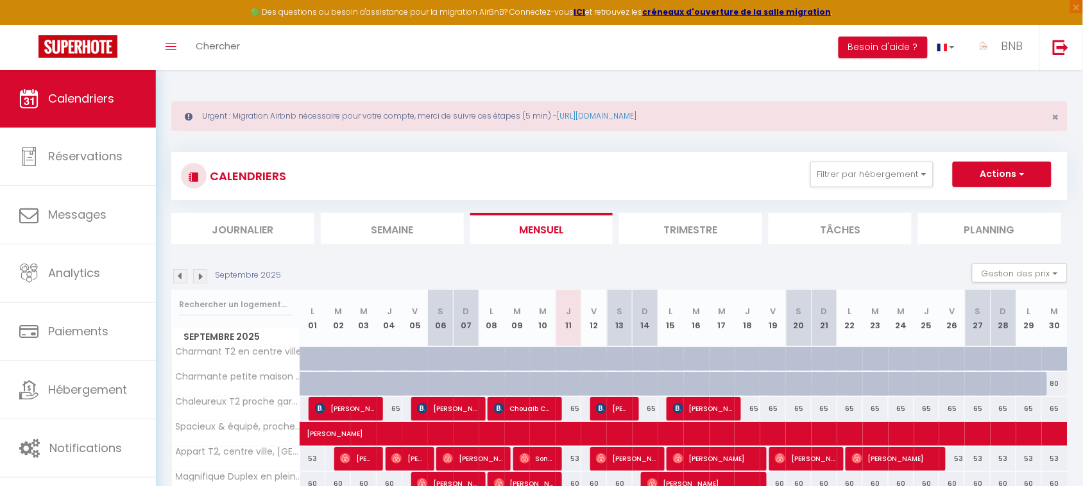
click at [717, 228] on li "Trimestre" at bounding box center [690, 228] width 143 height 31
